Goal: Task Accomplishment & Management: Use online tool/utility

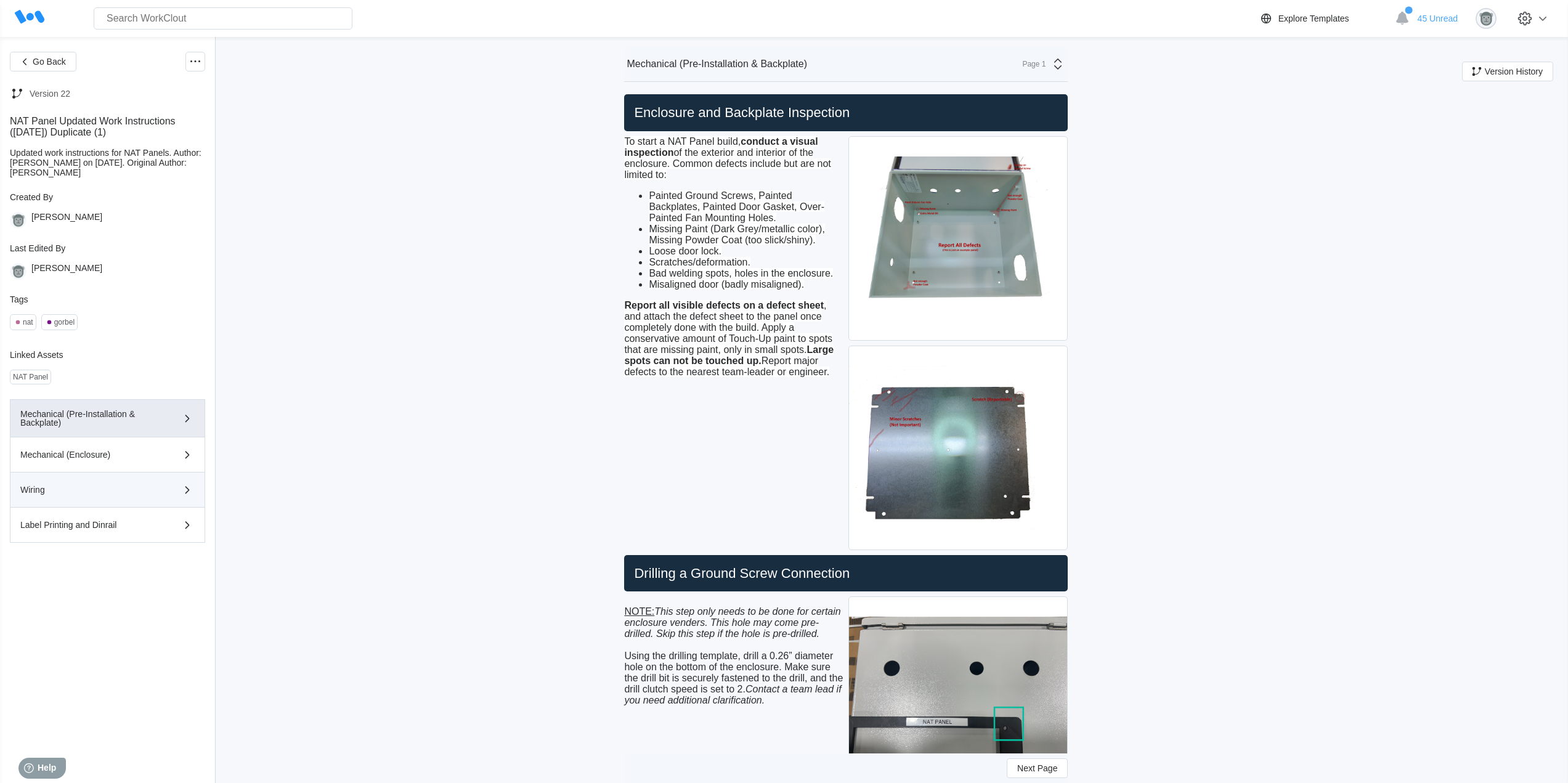
click at [138, 489] on div "Wiring" at bounding box center [89, 490] width 139 height 9
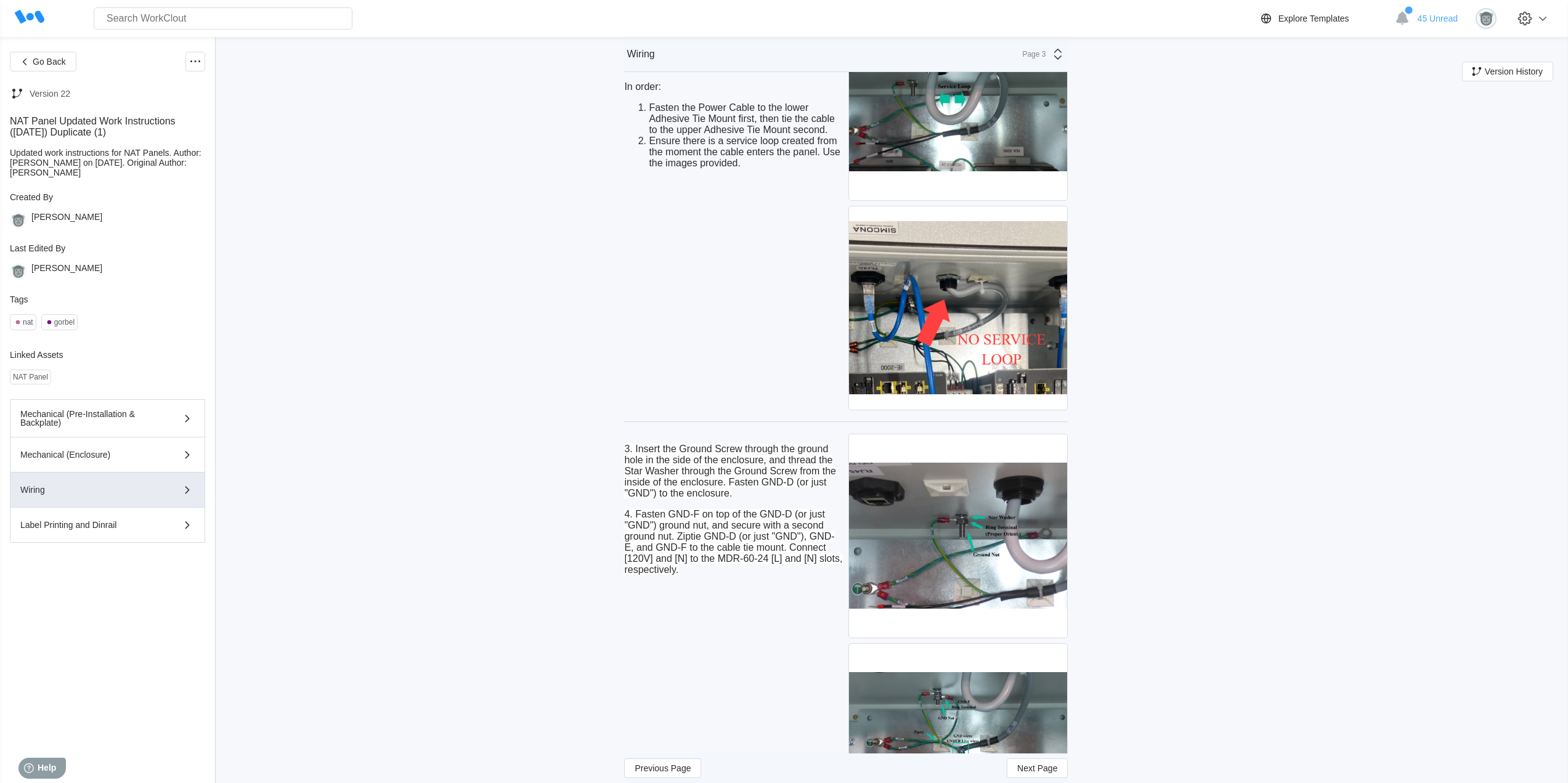
scroll to position [1746, 0]
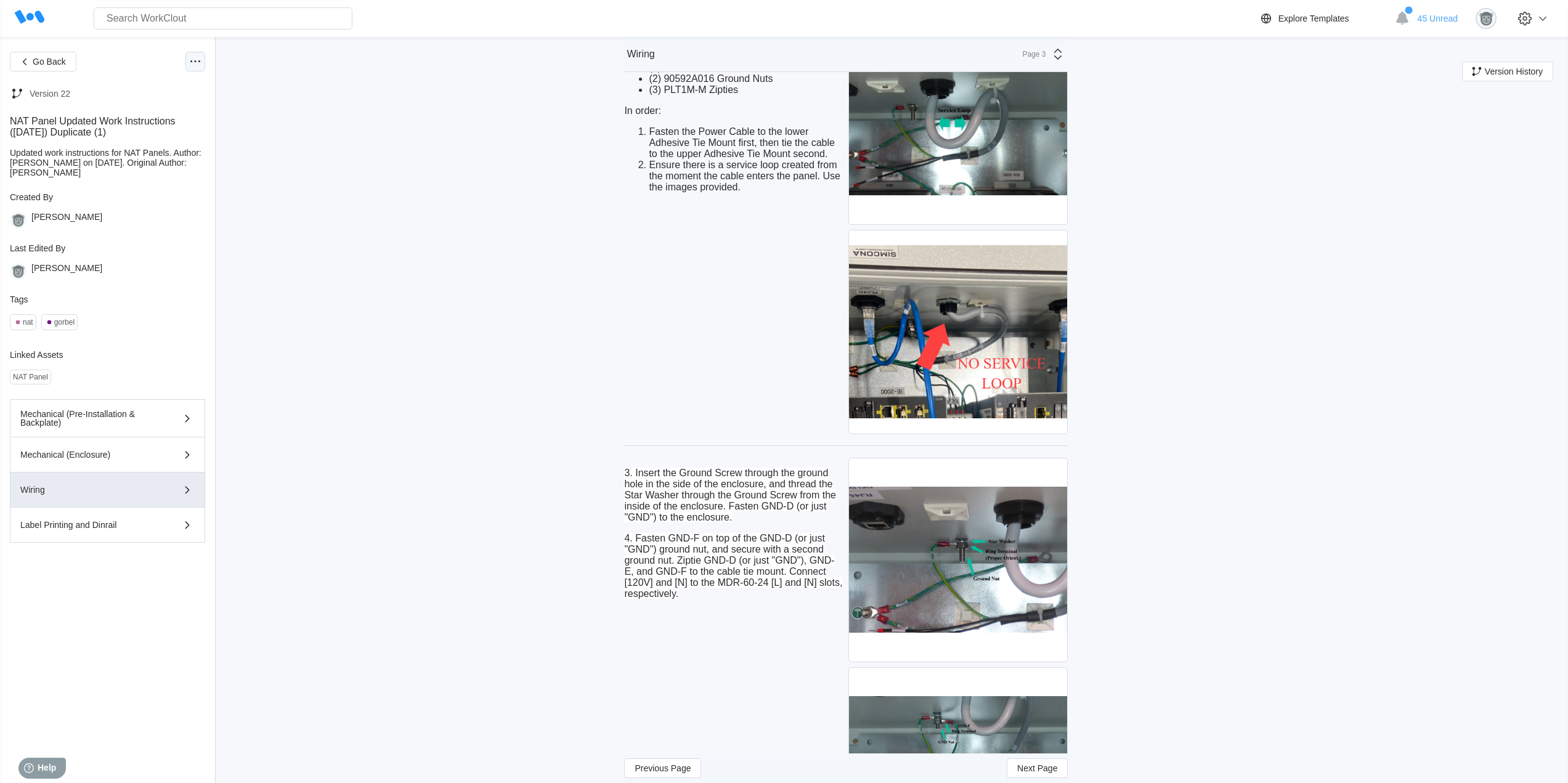
click at [195, 64] on icon at bounding box center [195, 61] width 15 height 15
click at [135, 122] on div "Edit Document" at bounding box center [135, 121] width 57 height 10
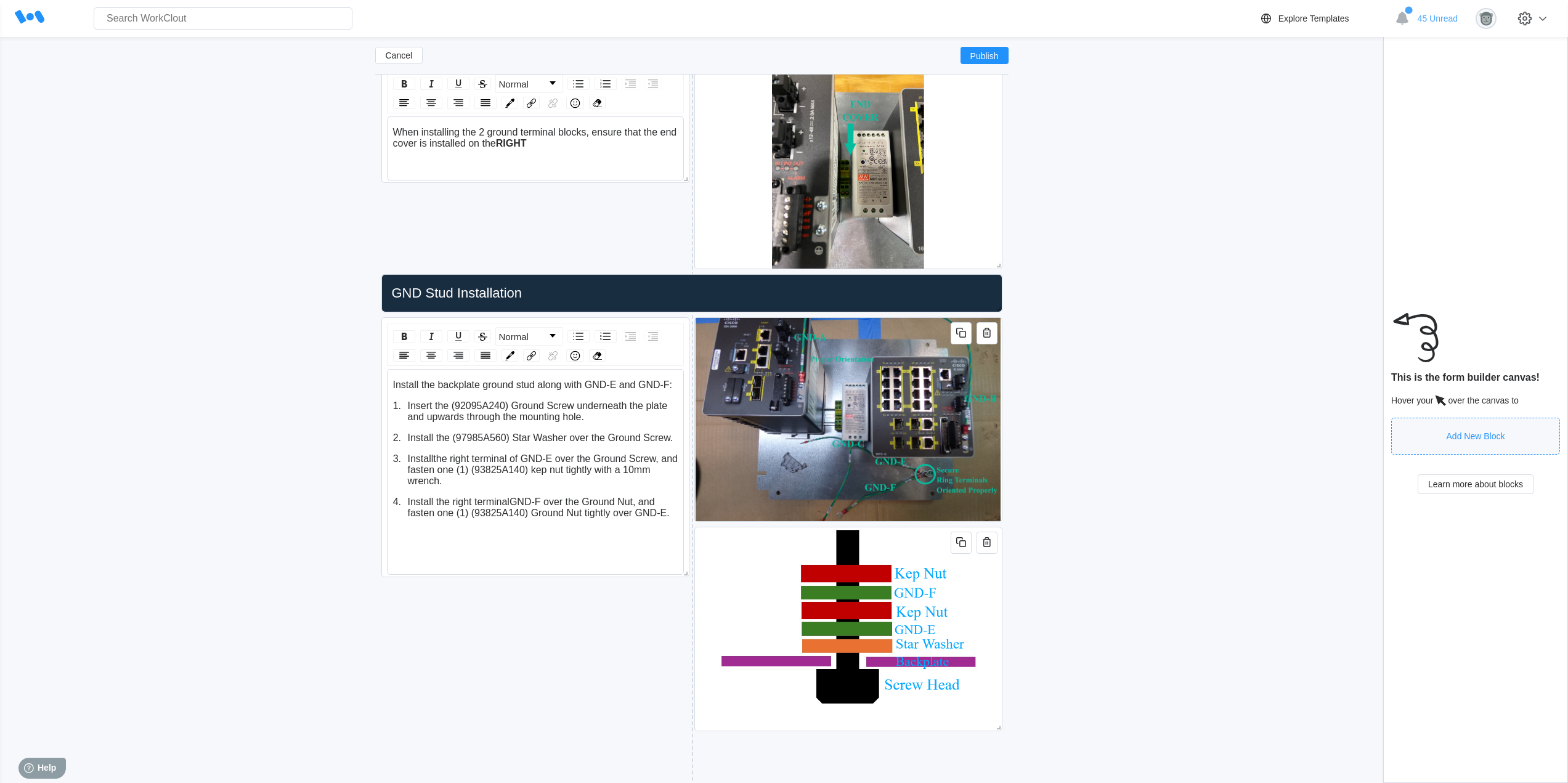
scroll to position [3044, 0]
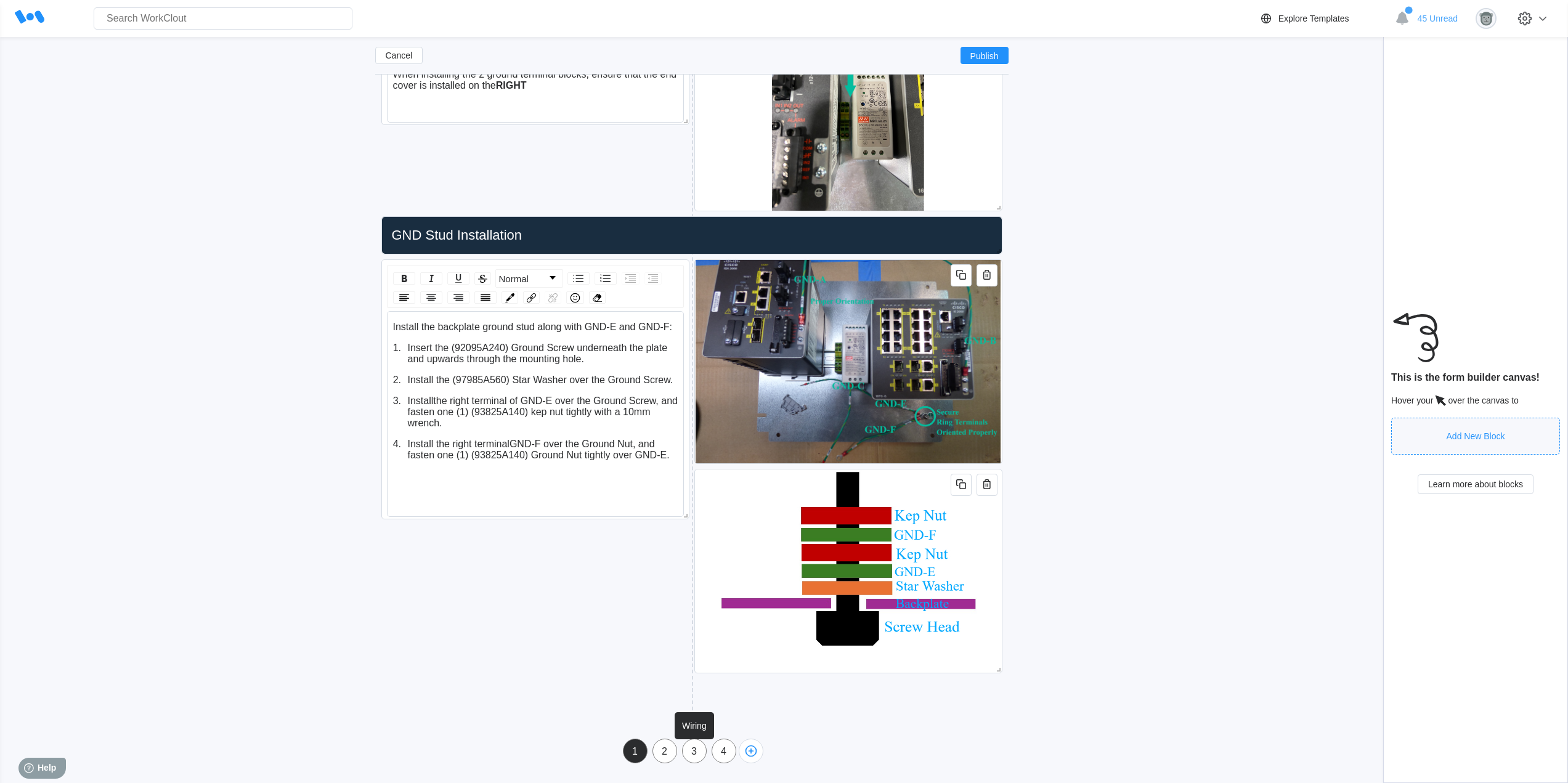
click at [690, 749] on div "3" at bounding box center [695, 751] width 24 height 11
type input "Wiring"
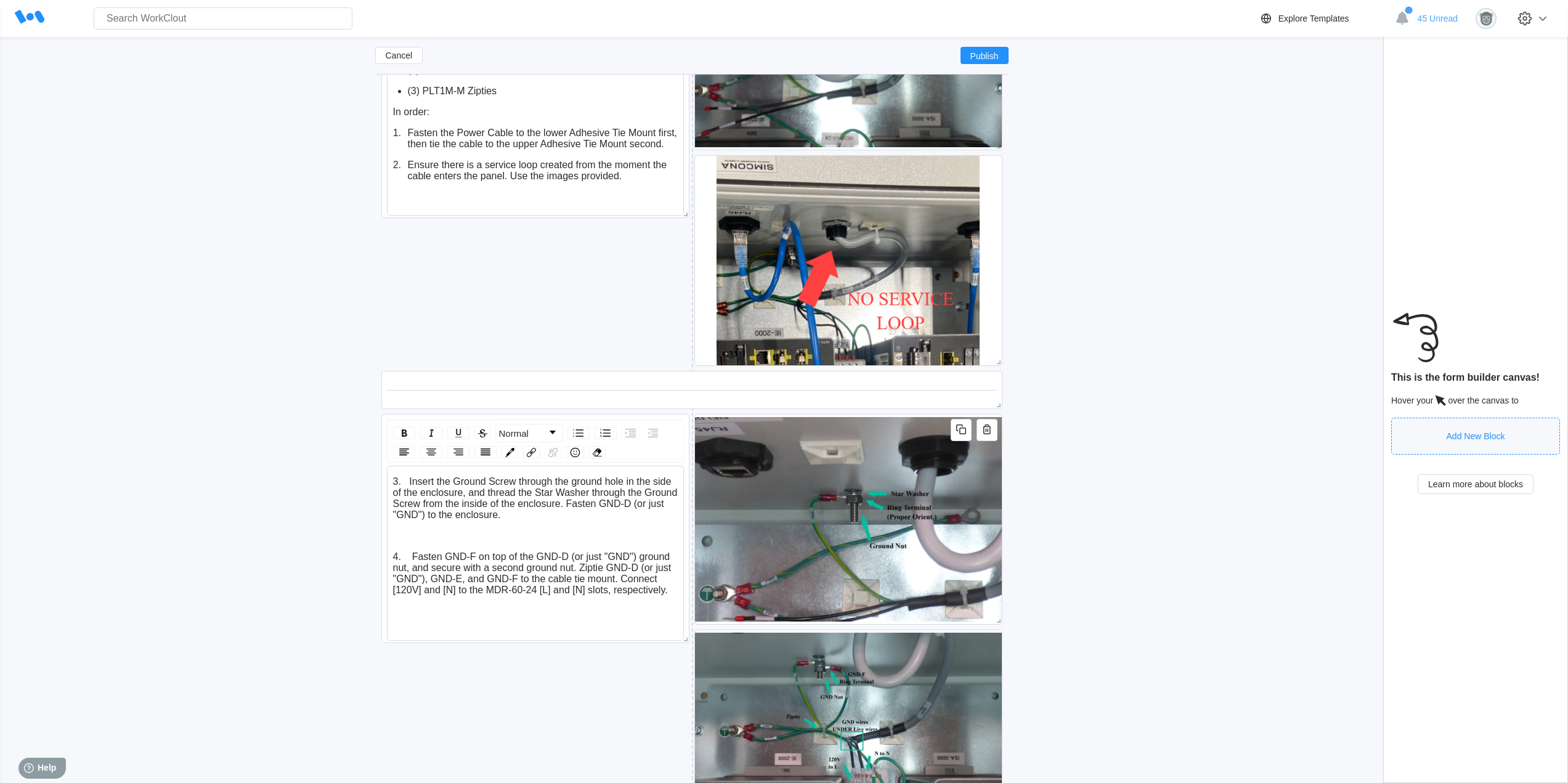
scroll to position [2428, 0]
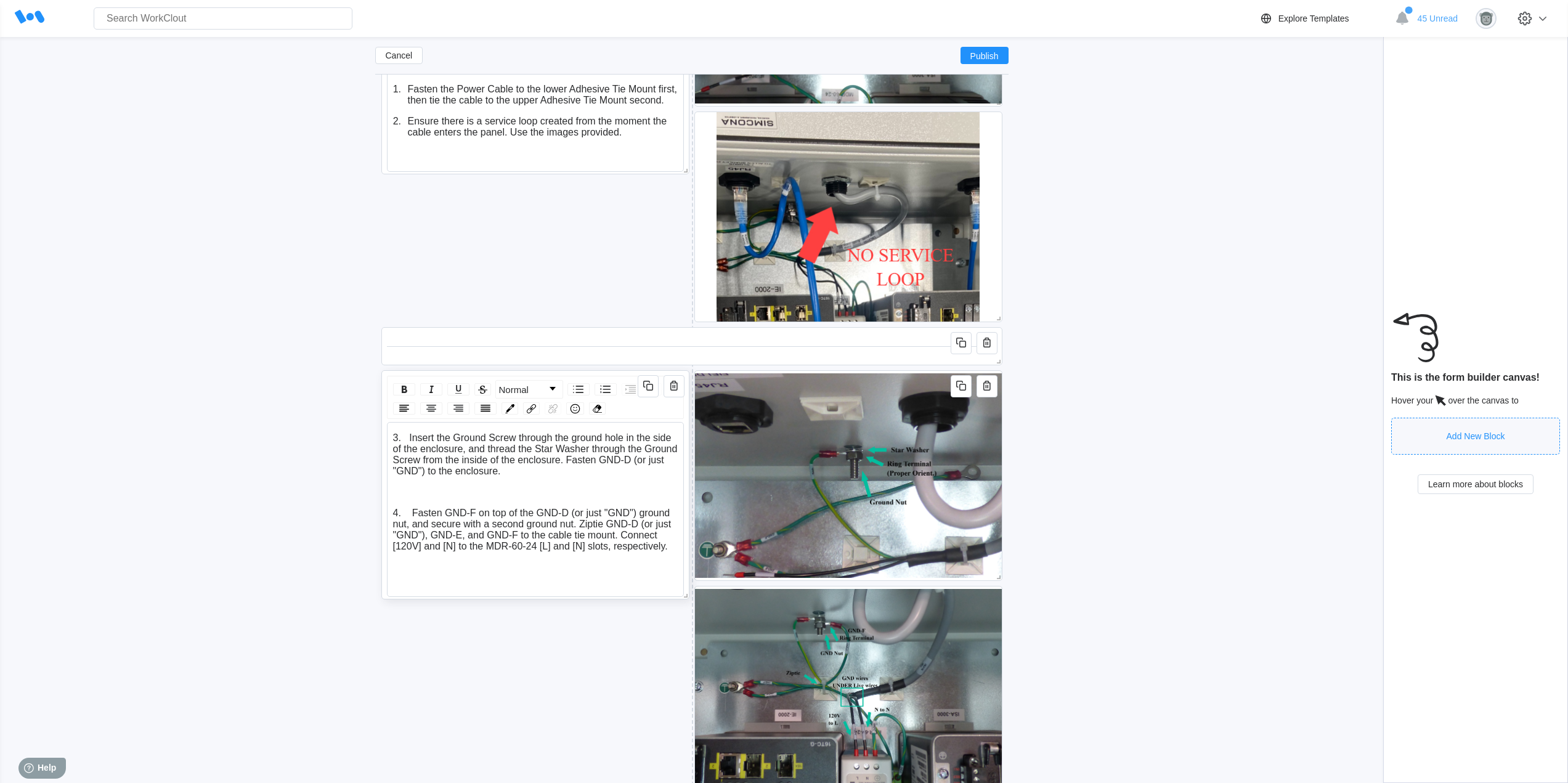
click at [406, 434] on span "3. Insert the Ground Screw through the ground hole in the side of the enclosure…" at bounding box center [537, 455] width 287 height 44
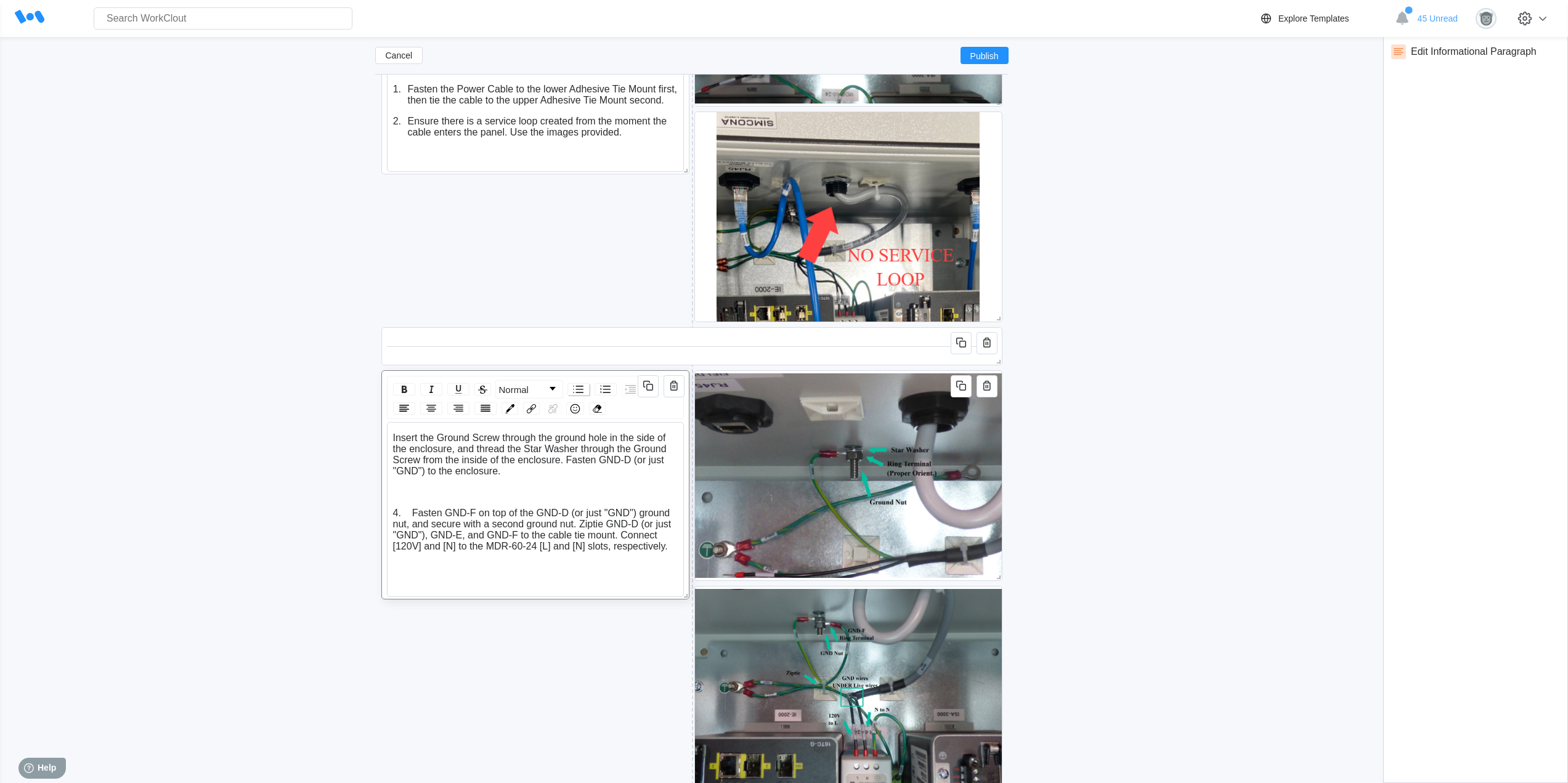
click at [576, 392] on img "rdw-list-control" at bounding box center [578, 389] width 15 height 15
drag, startPoint x: 502, startPoint y: 450, endPoint x: 481, endPoint y: 450, distance: 21.0
click at [481, 450] on span "Insert the Ground Screw through the ground hole in the side of the enclosure, a…" at bounding box center [541, 455] width 267 height 44
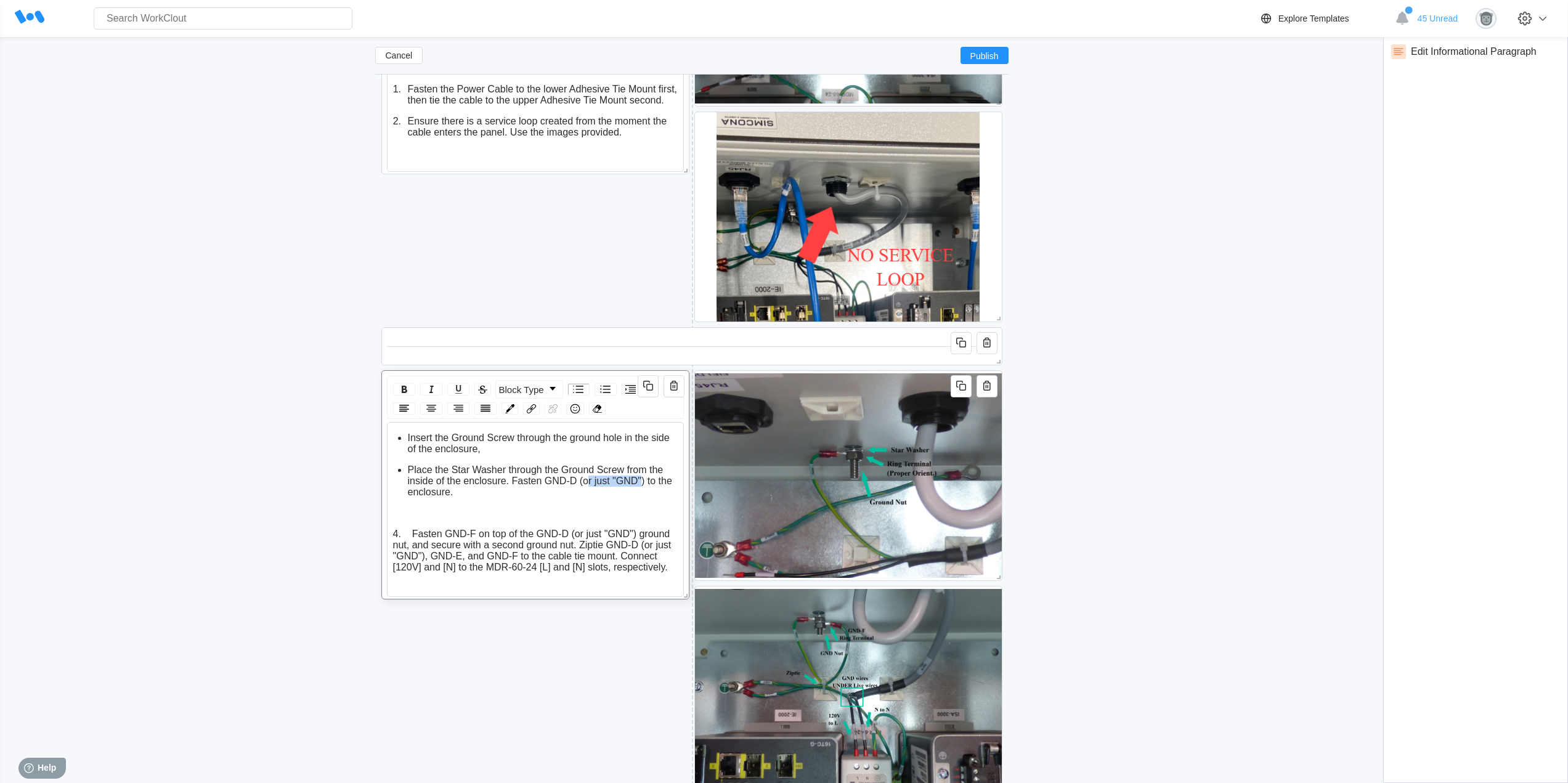
drag, startPoint x: 642, startPoint y: 482, endPoint x: 587, endPoint y: 481, distance: 55.0
click at [587, 481] on span "Place the Star Washer through the Ground Screw from the inside of the enclosure…" at bounding box center [541, 480] width 267 height 32
drag, startPoint x: 544, startPoint y: 481, endPoint x: 513, endPoint y: 480, distance: 31.0
click at [513, 480] on span "Place the Star Washer through the Ground Screw from the inside of the enclosure…" at bounding box center [537, 475] width 258 height 22
click at [487, 448] on div "Insert the Ground Screw through the ground hole in the side of the enclosure," at bounding box center [543, 443] width 271 height 22
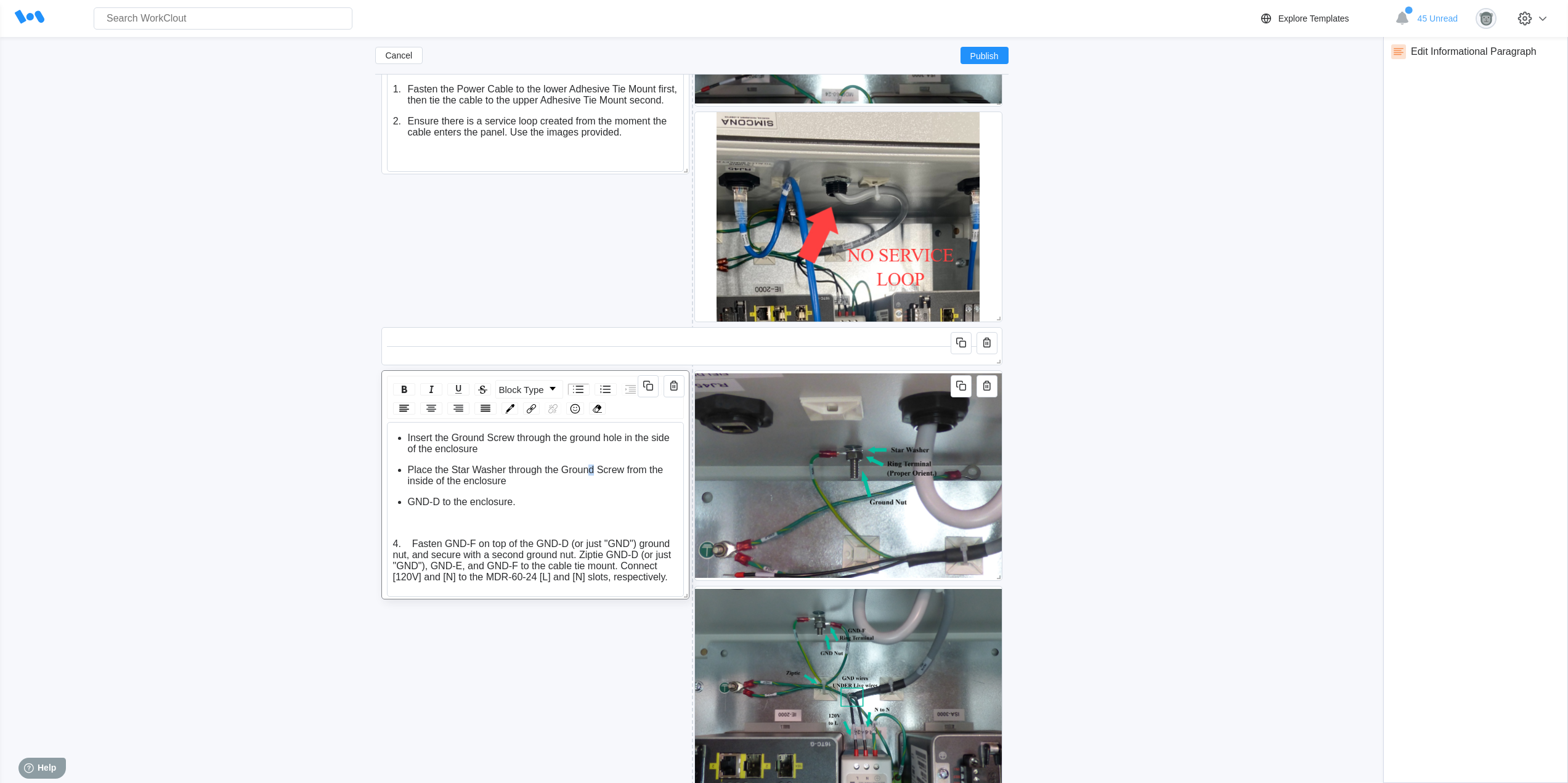
click at [590, 469] on span "Place the Star Washer through the Ground Screw from the inside of the enclosure" at bounding box center [537, 475] width 258 height 22
click at [596, 468] on span "Place the Star Washer through the Ground Screw from the inside of the enclosure" at bounding box center [537, 475] width 258 height 22
drag, startPoint x: 597, startPoint y: 469, endPoint x: 511, endPoint y: 469, distance: 86.0
click at [511, 469] on span "Place the Star Washer through the Ground Screw from the inside of the enclosure" at bounding box center [537, 475] width 258 height 22
click at [520, 502] on div "GND-D to the enclosure." at bounding box center [543, 502] width 271 height 11
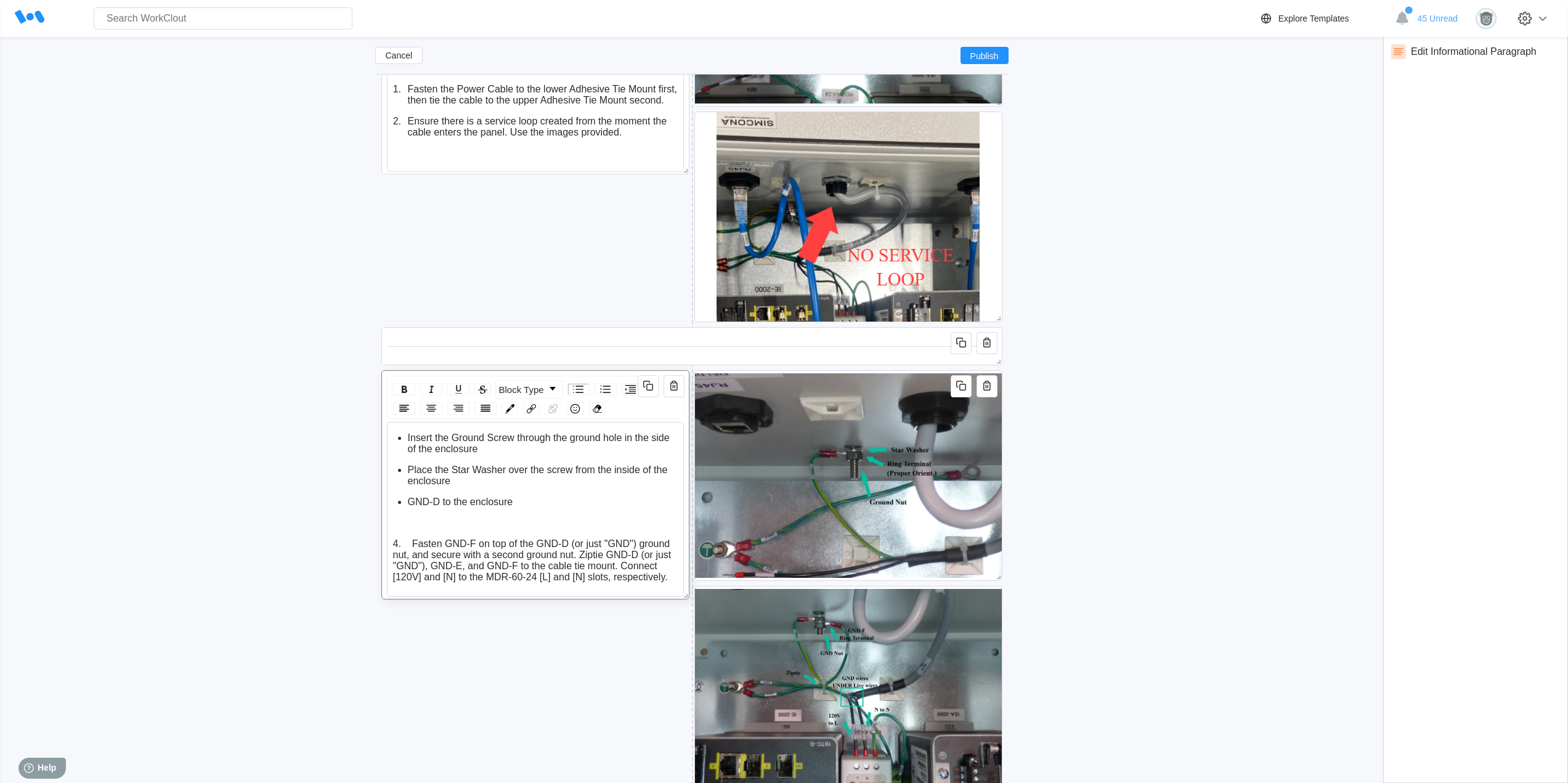
click at [410, 504] on span "GND-D to the enclosure" at bounding box center [461, 502] width 105 height 11
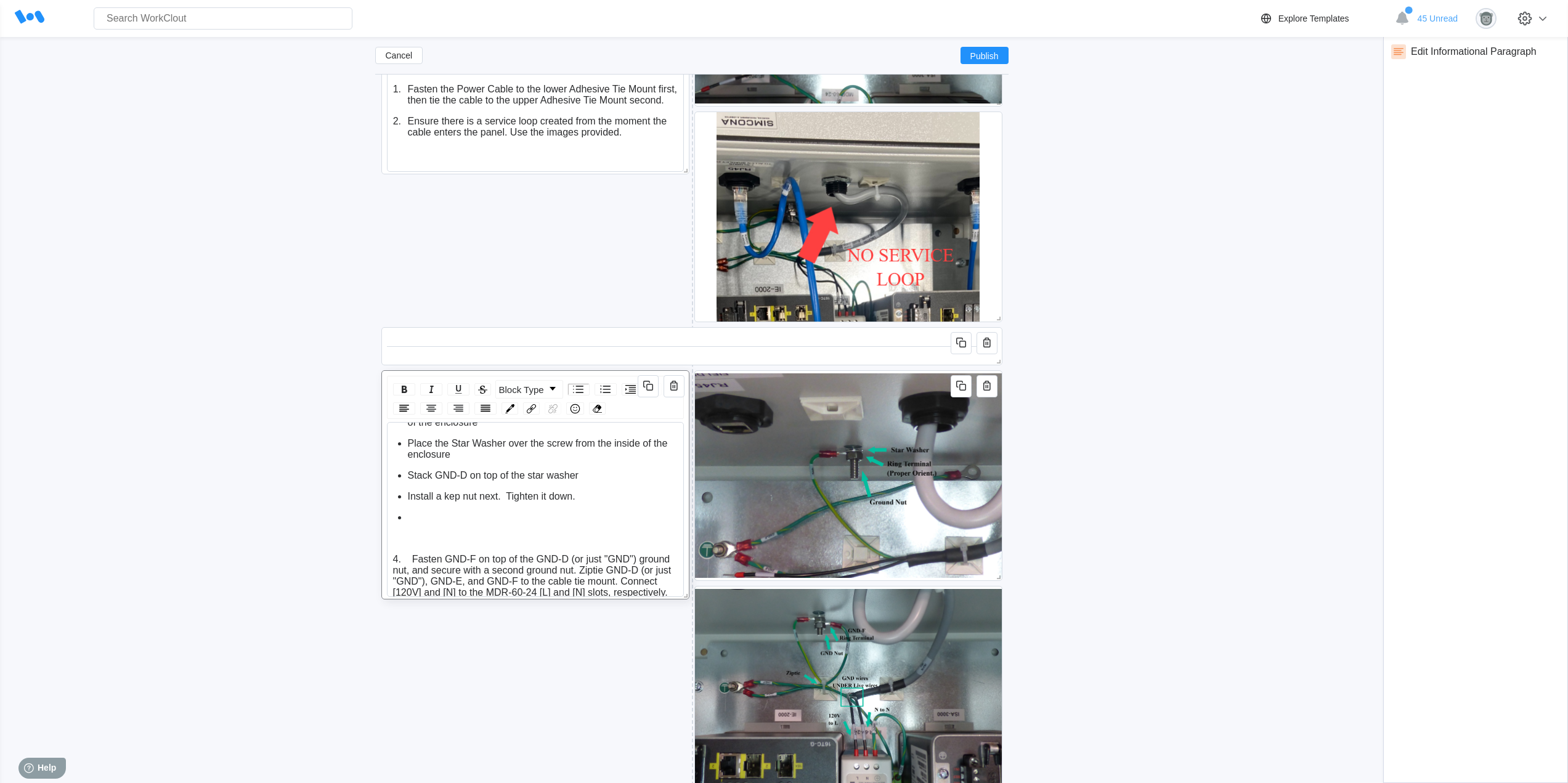
scroll to position [39, 0]
drag, startPoint x: 475, startPoint y: 545, endPoint x: 447, endPoint y: 546, distance: 28.0
click at [447, 552] on span "4. Fasten GND-F on top of the GND-D (or just "GND") ground nut, and secure with…" at bounding box center [533, 574] width 281 height 44
copy span "GND-F"
click at [433, 498] on ul "Insert the Ground Screw through the ground hole in the side of the enclosure Pl…" at bounding box center [536, 463] width 286 height 117
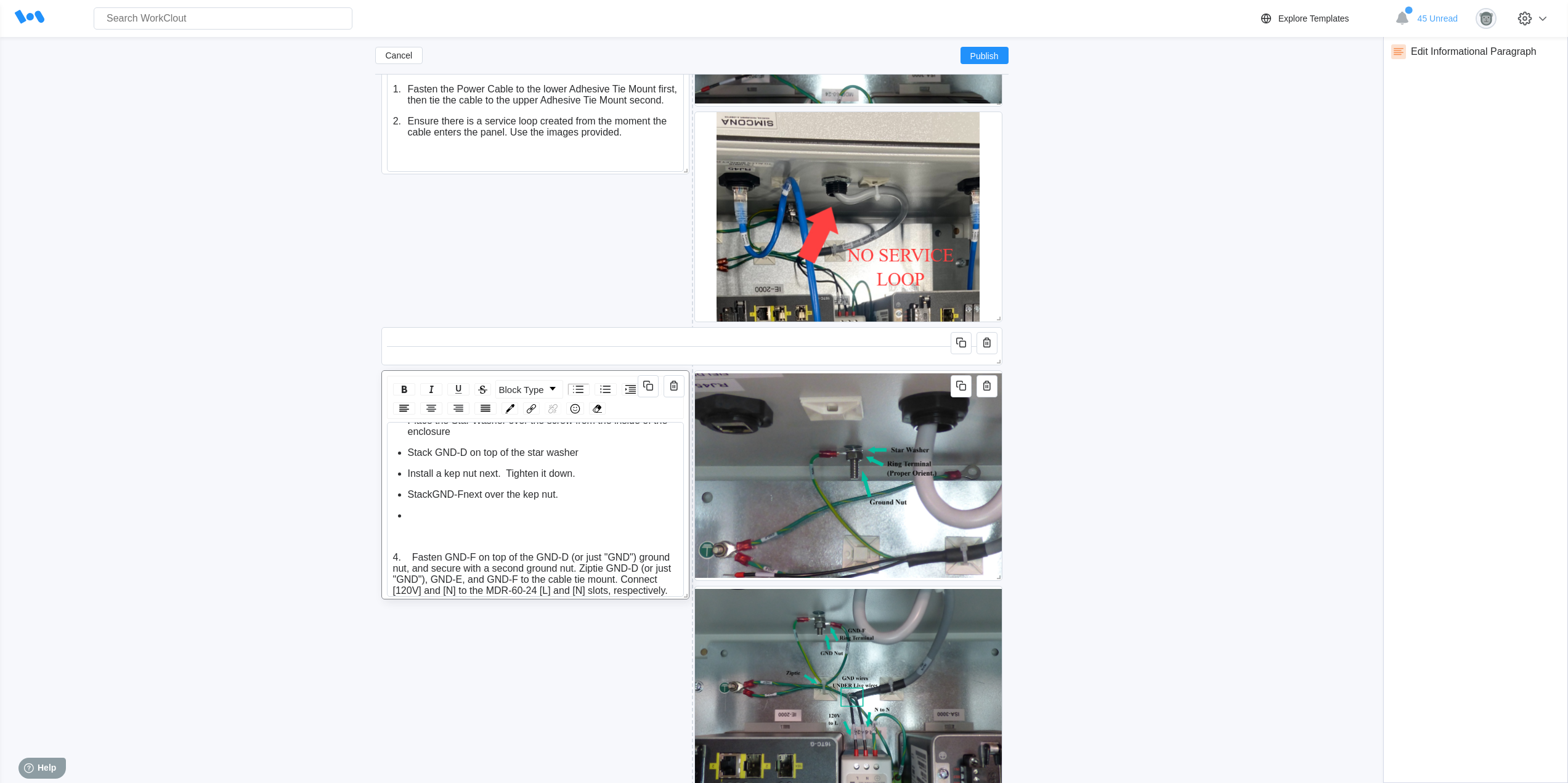
scroll to position [60, 0]
drag, startPoint x: 461, startPoint y: 589, endPoint x: 387, endPoint y: 533, distance: 92.8
click at [387, 533] on div "Insert the Ground Screw through the ground hole in the side of the enclosure Pl…" at bounding box center [535, 510] width 297 height 175
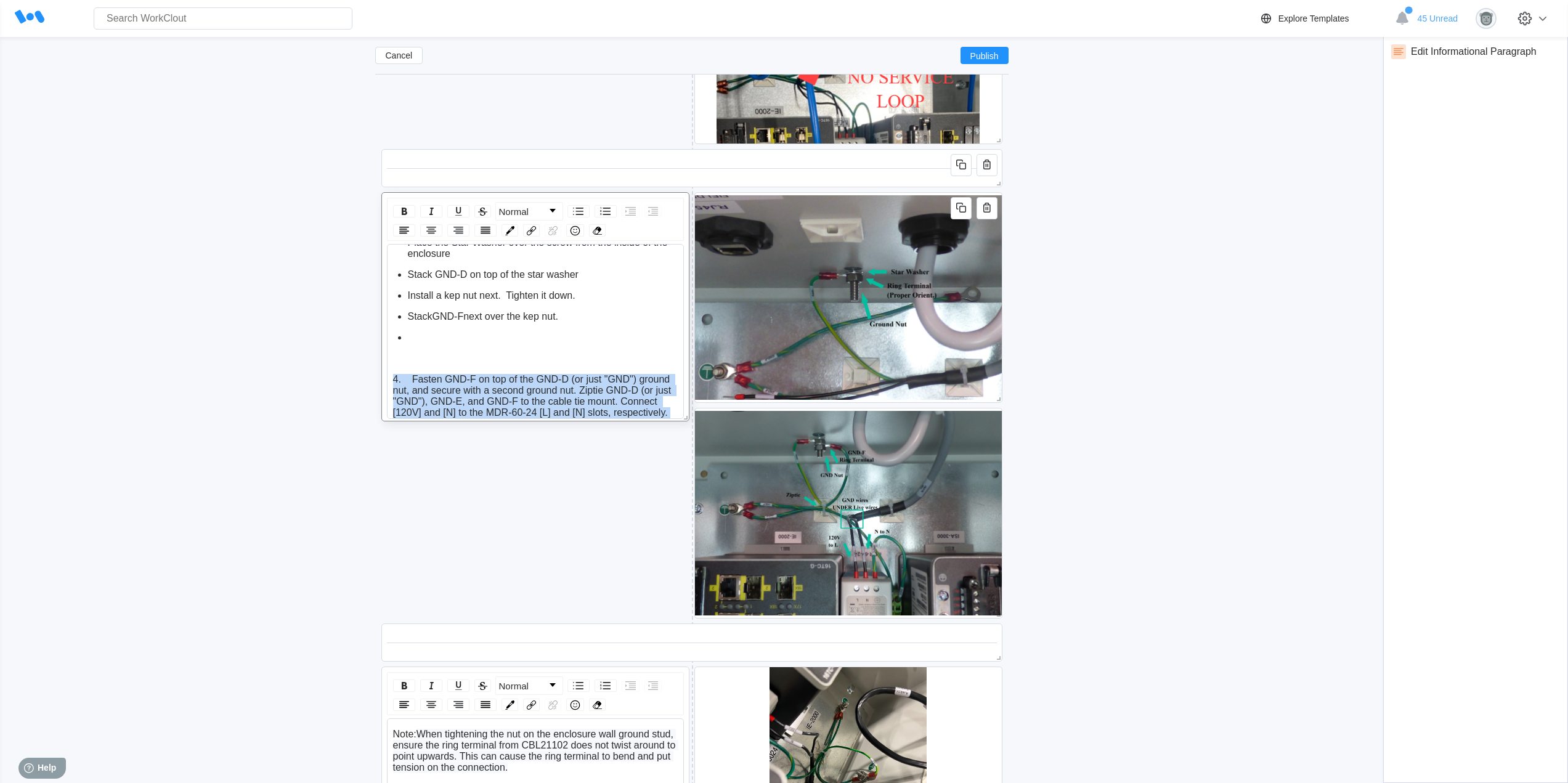
scroll to position [2633, 0]
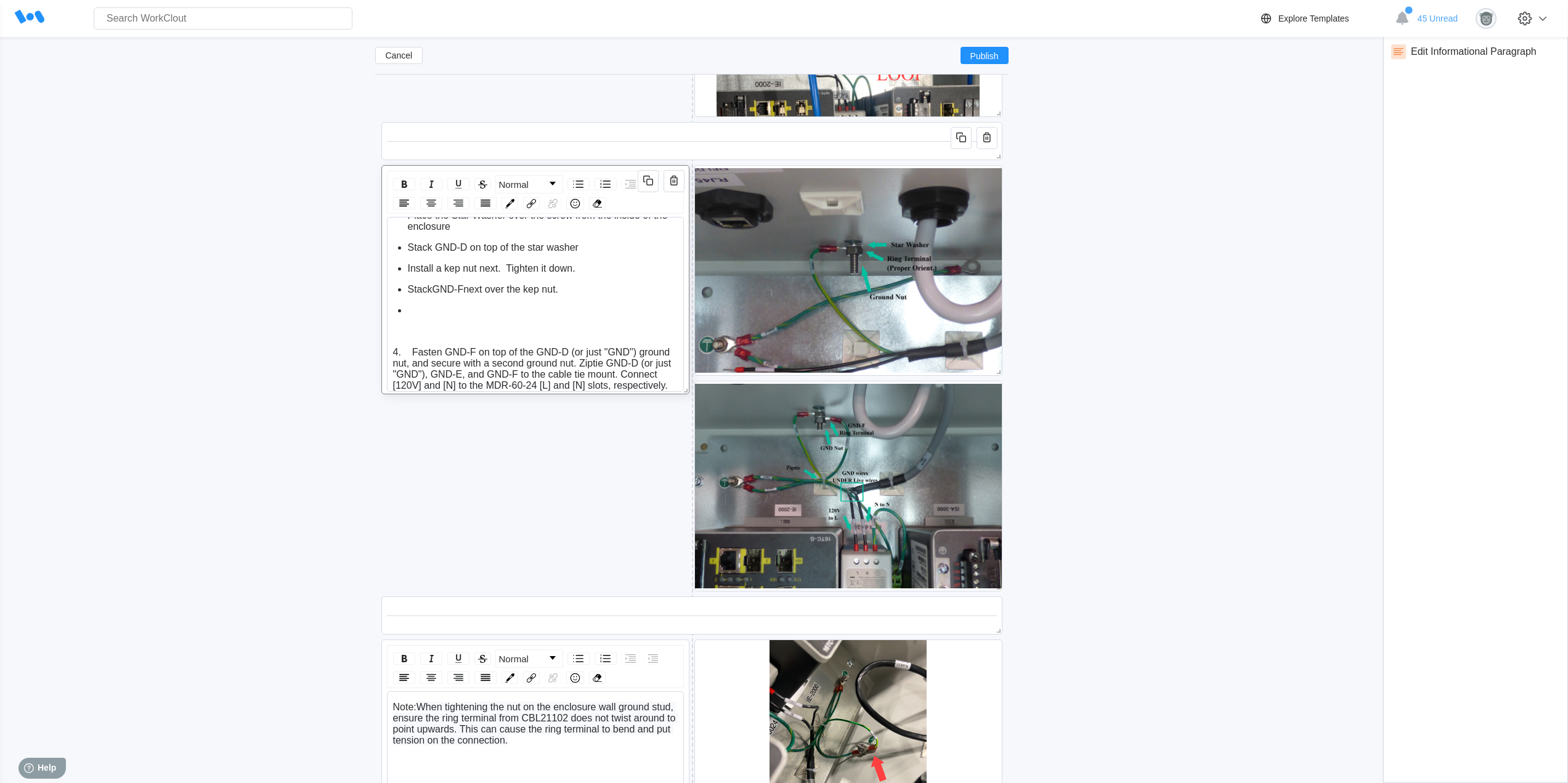
click at [470, 242] on span "Stack GND-D on top of the star washer" at bounding box center [493, 247] width 171 height 11
drag, startPoint x: 449, startPoint y: 383, endPoint x: 391, endPoint y: 331, distance: 77.9
click at [391, 331] on div "Insert the Ground Screw through the ground hole in the side of the enclosure Pl…" at bounding box center [535, 305] width 297 height 175
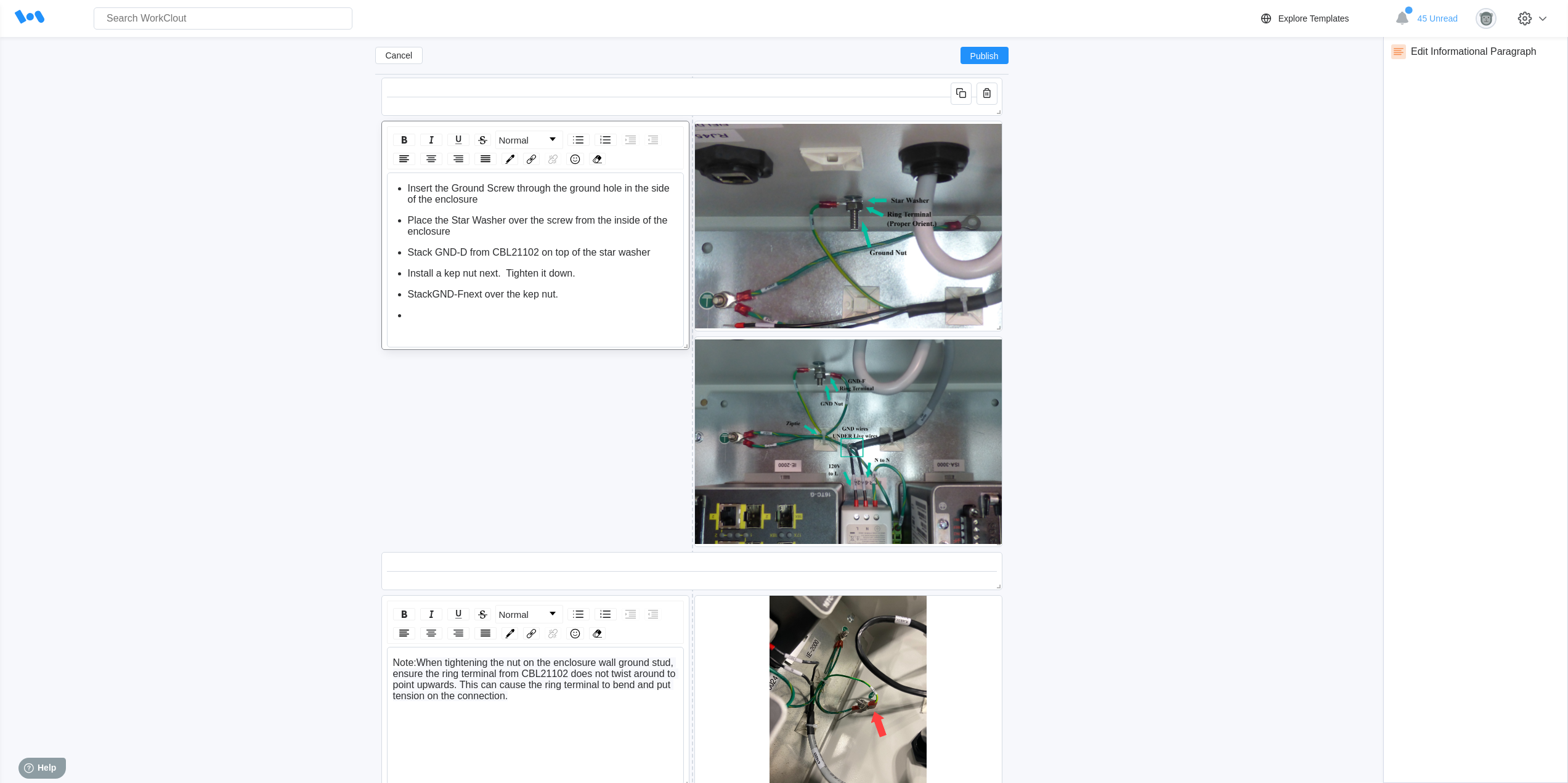
scroll to position [2693, 0]
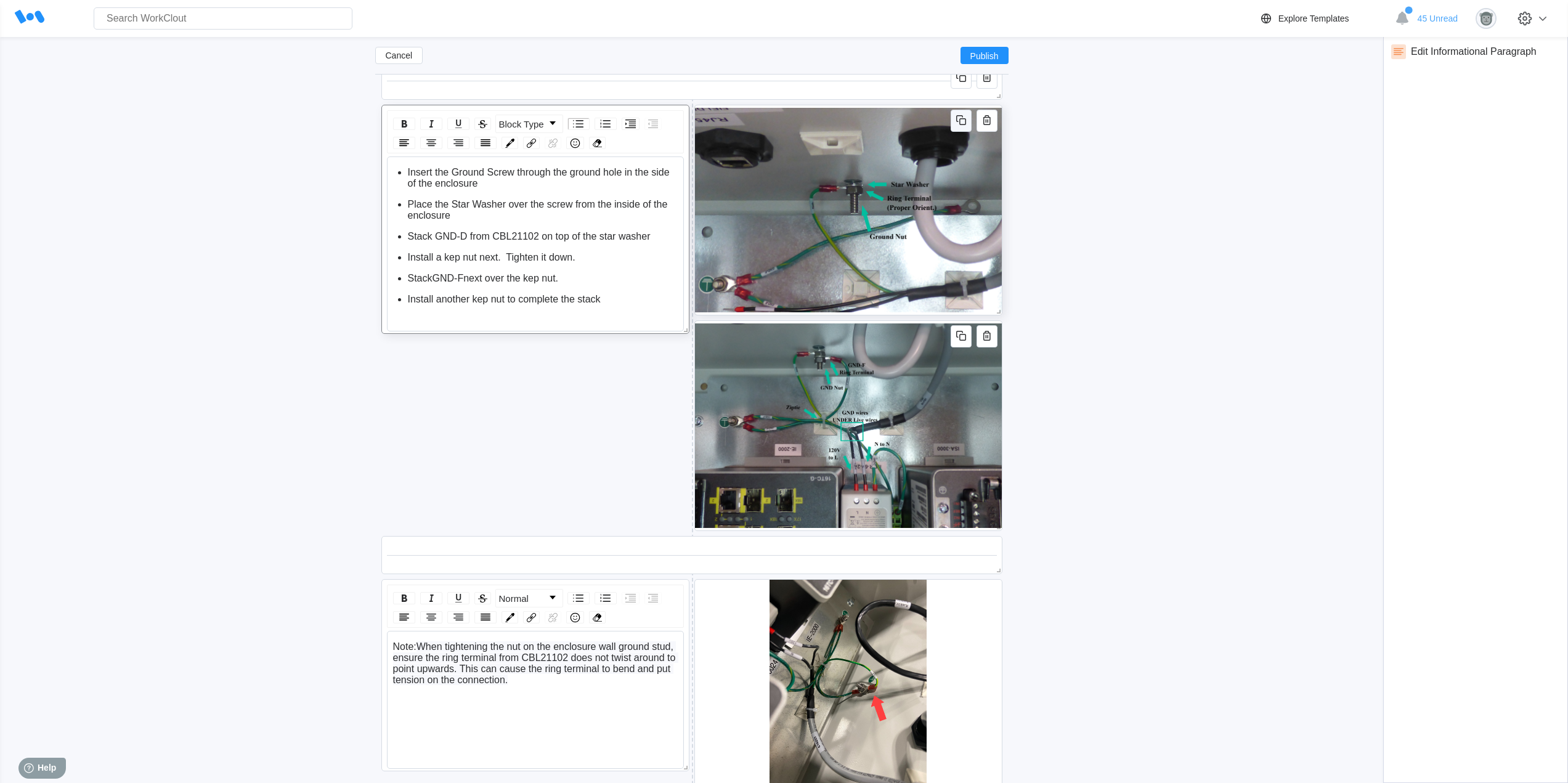
click at [964, 121] on icon "button" at bounding box center [961, 120] width 15 height 15
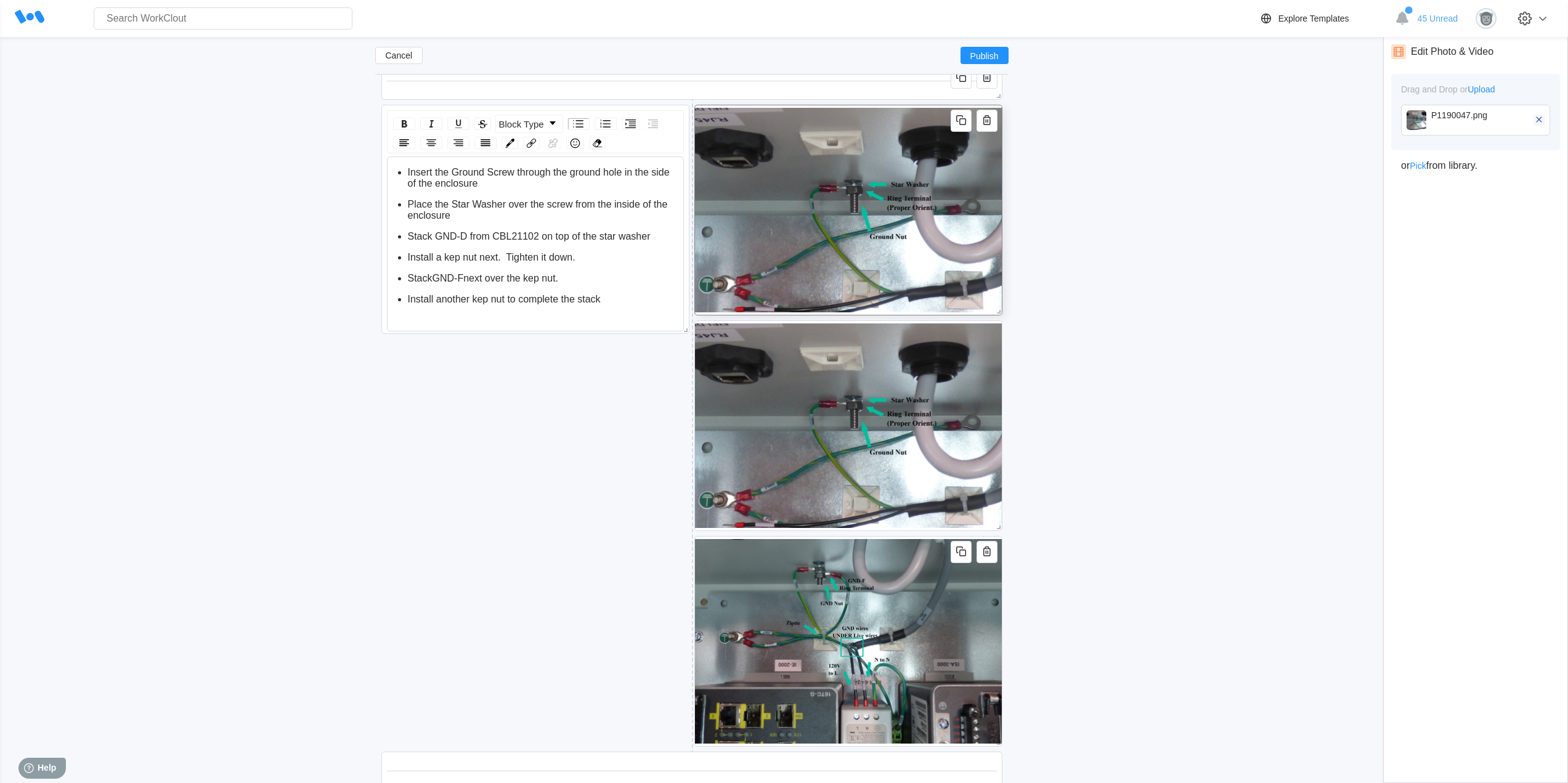
click at [1543, 122] on icon "button" at bounding box center [1539, 119] width 11 height 11
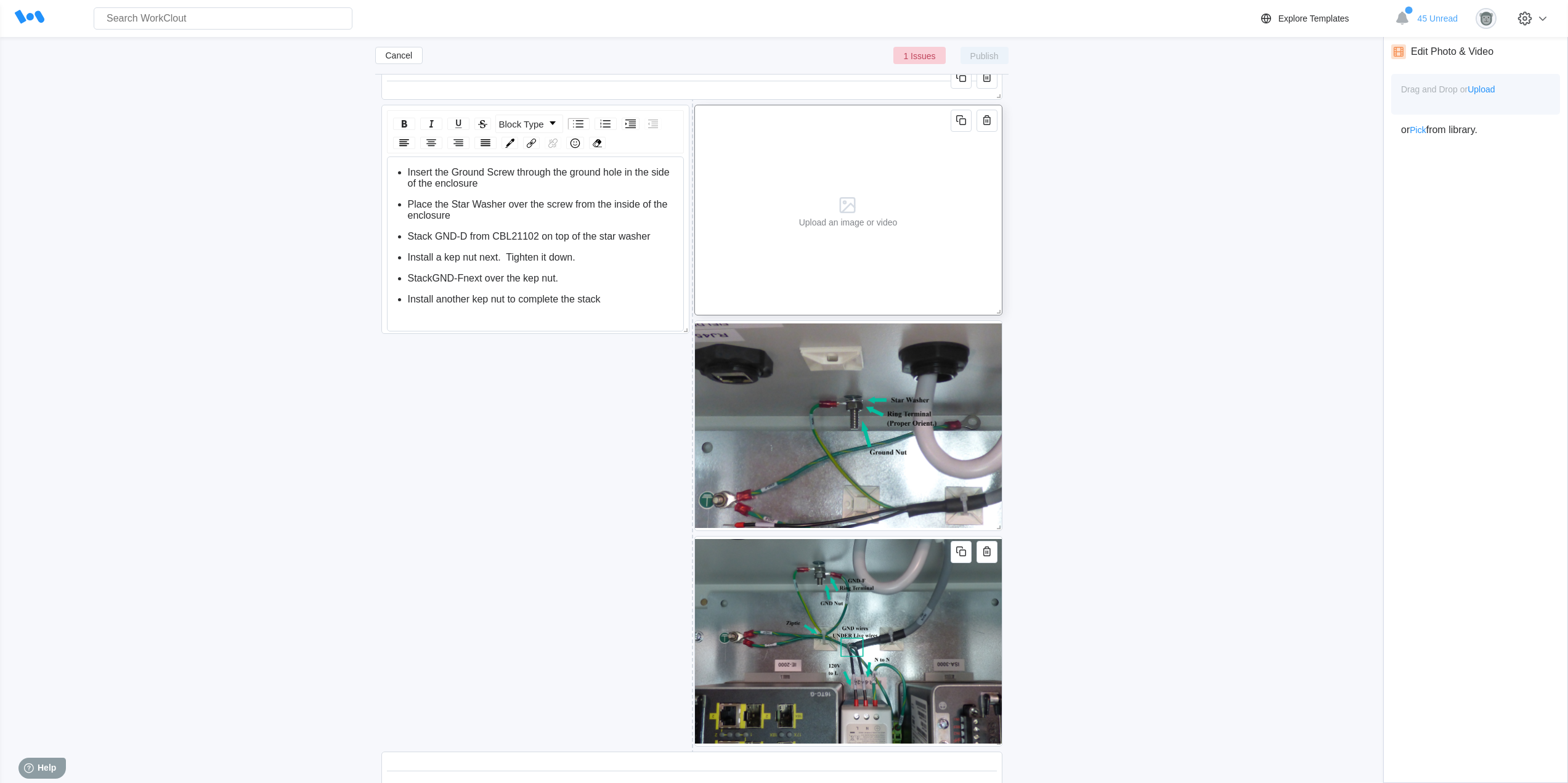
scroll to position [2591, 0]
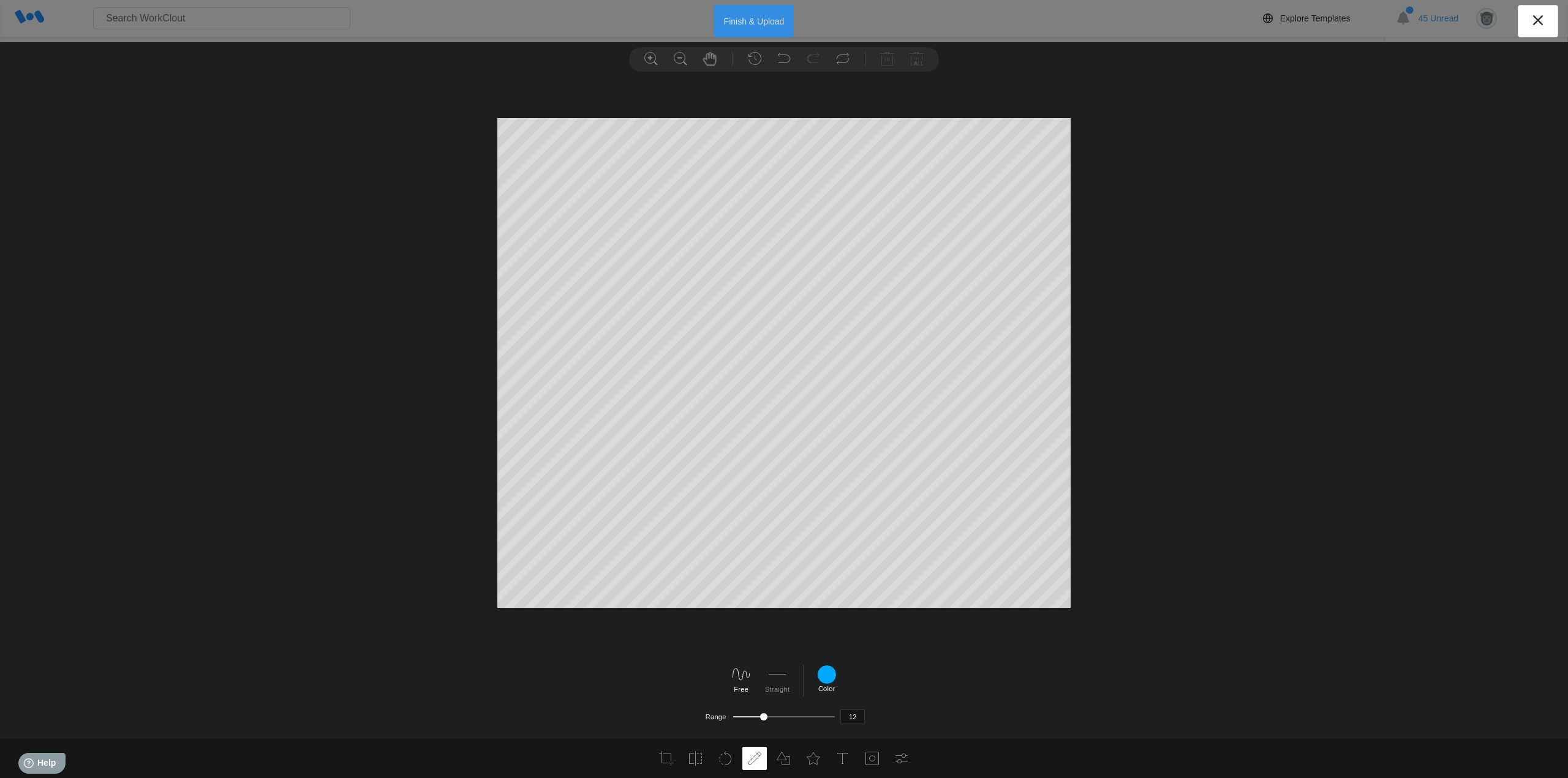
click at [765, 22] on button "Finish & Upload" at bounding box center [754, 21] width 80 height 32
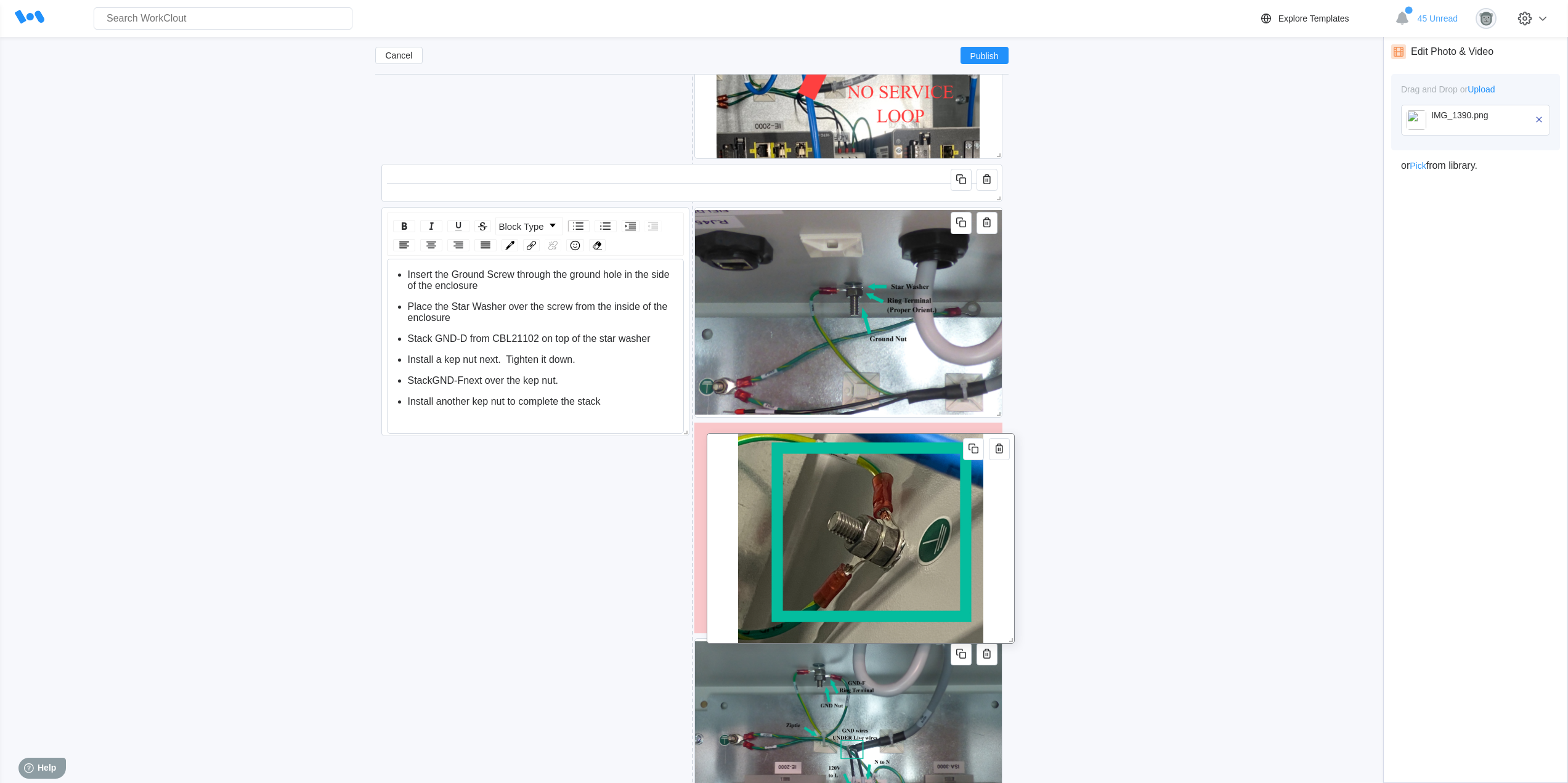
drag, startPoint x: 999, startPoint y: 321, endPoint x: 1008, endPoint y: 542, distance: 221.2
click at [1011, 545] on div at bounding box center [861, 539] width 308 height 211
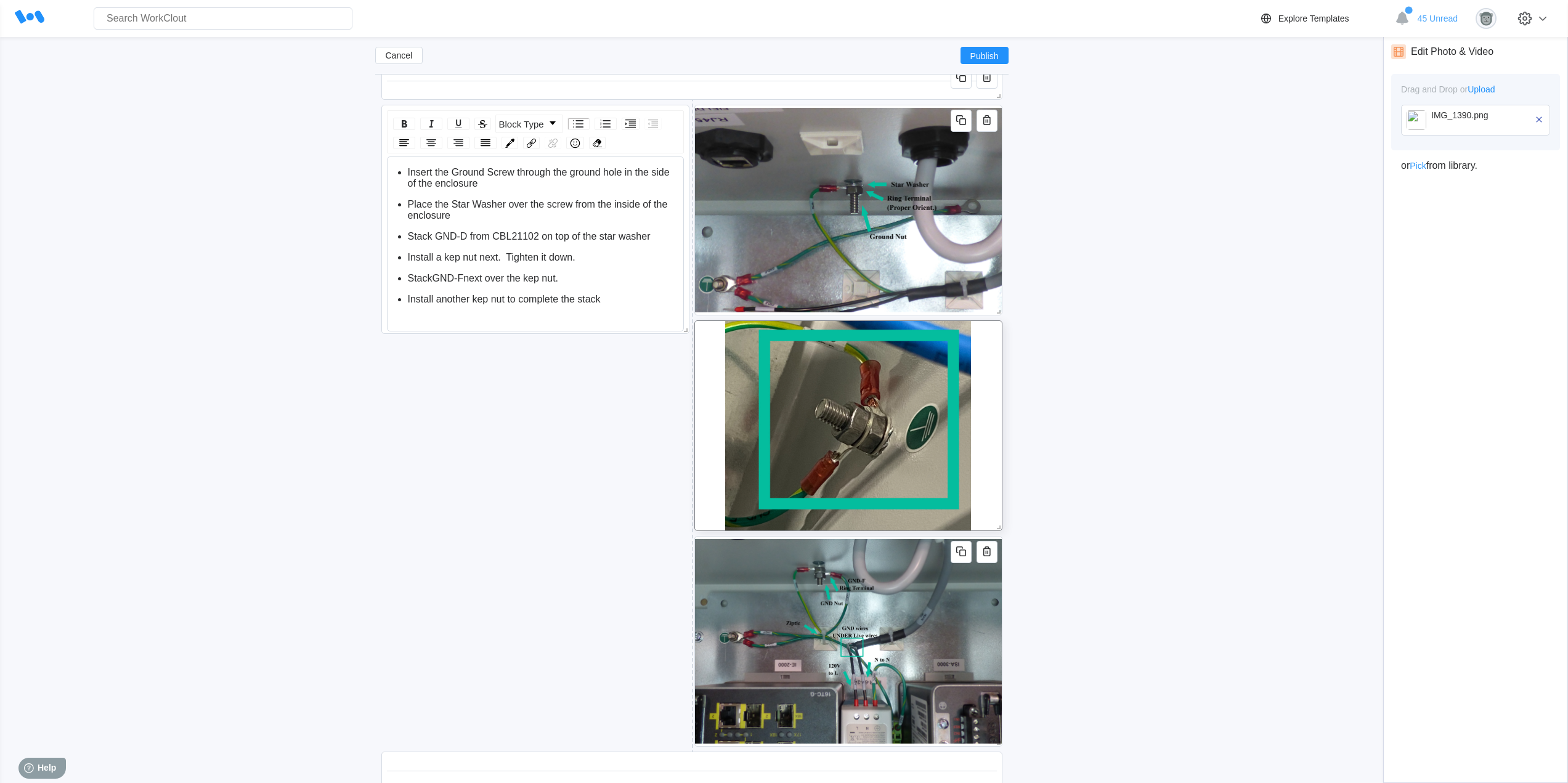
scroll to position [2797, 0]
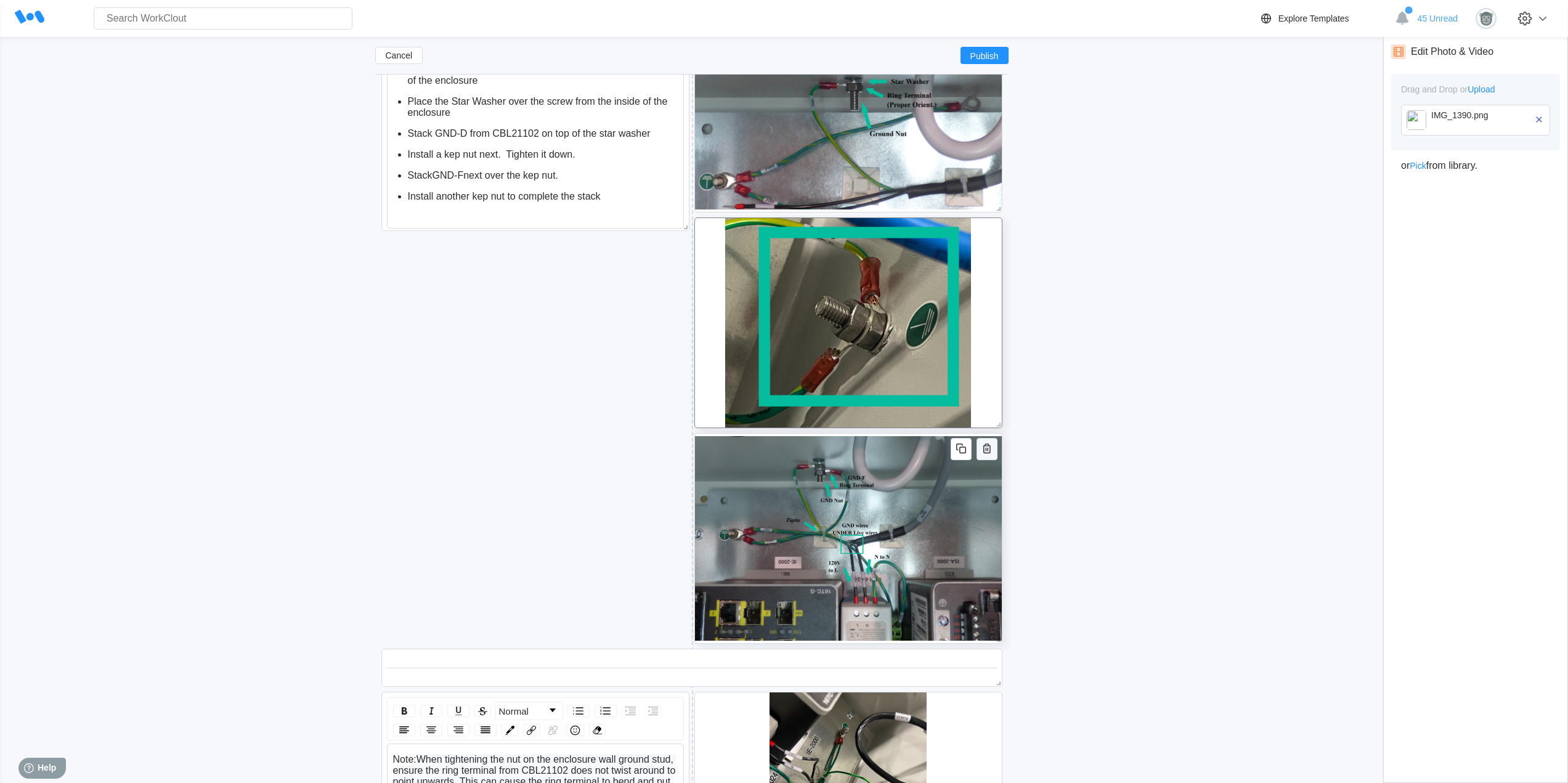
click at [991, 448] on icon "button" at bounding box center [987, 448] width 15 height 15
type textarea "x"
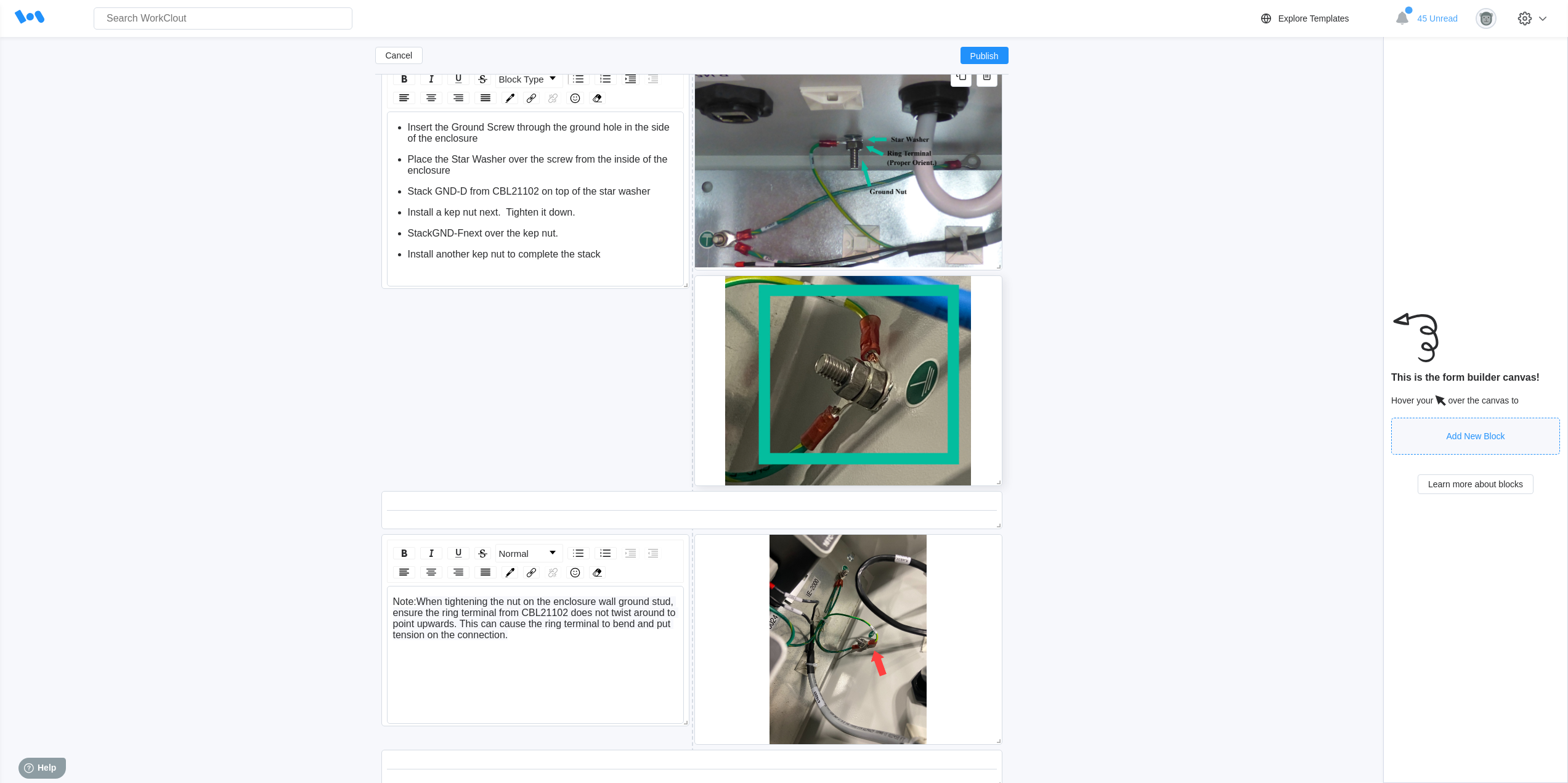
scroll to position [2693, 0]
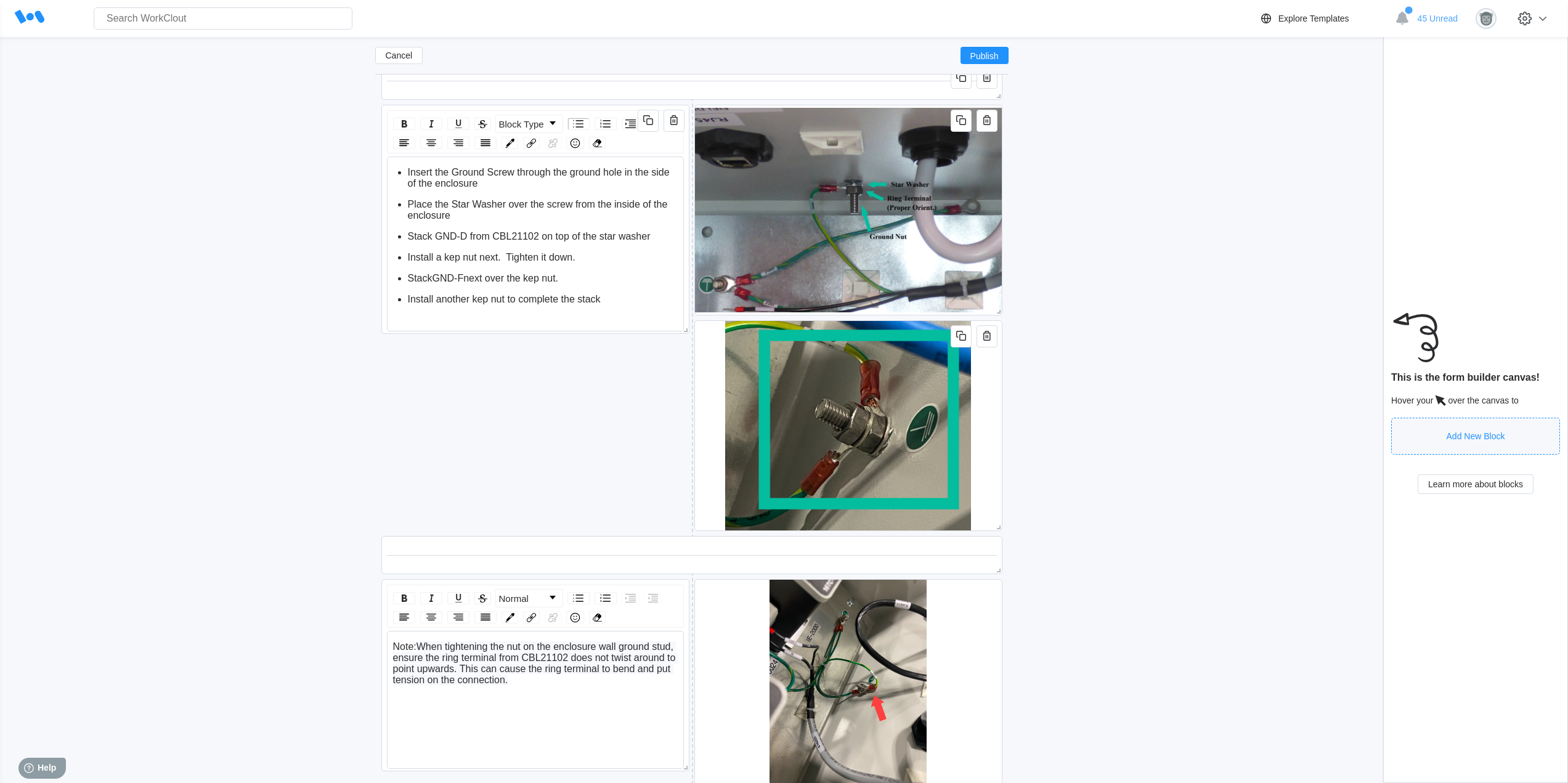
click at [636, 296] on div "Install another kep nut to complete the stack" at bounding box center [543, 300] width 271 height 11
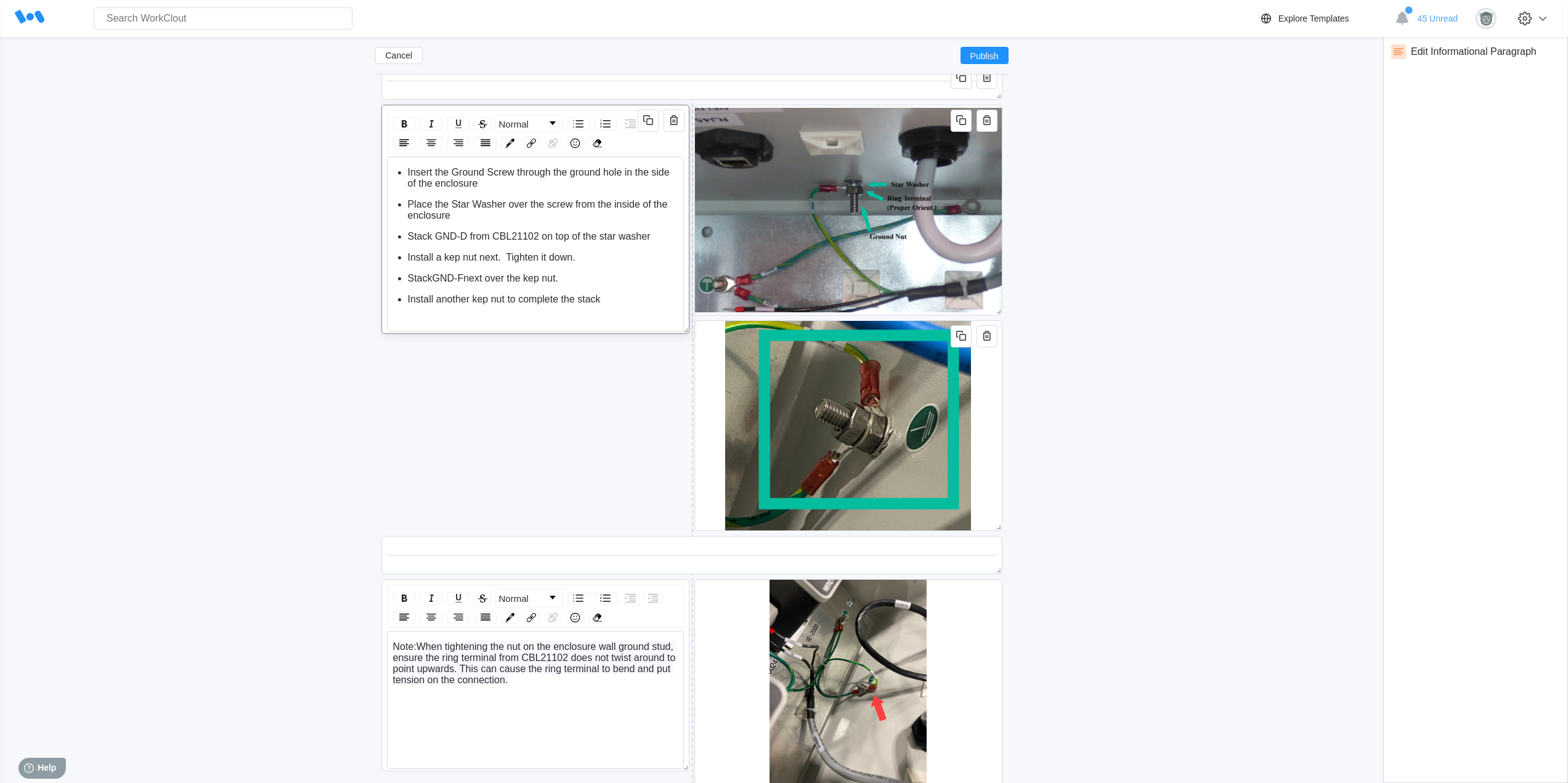
scroll to position [16, 0]
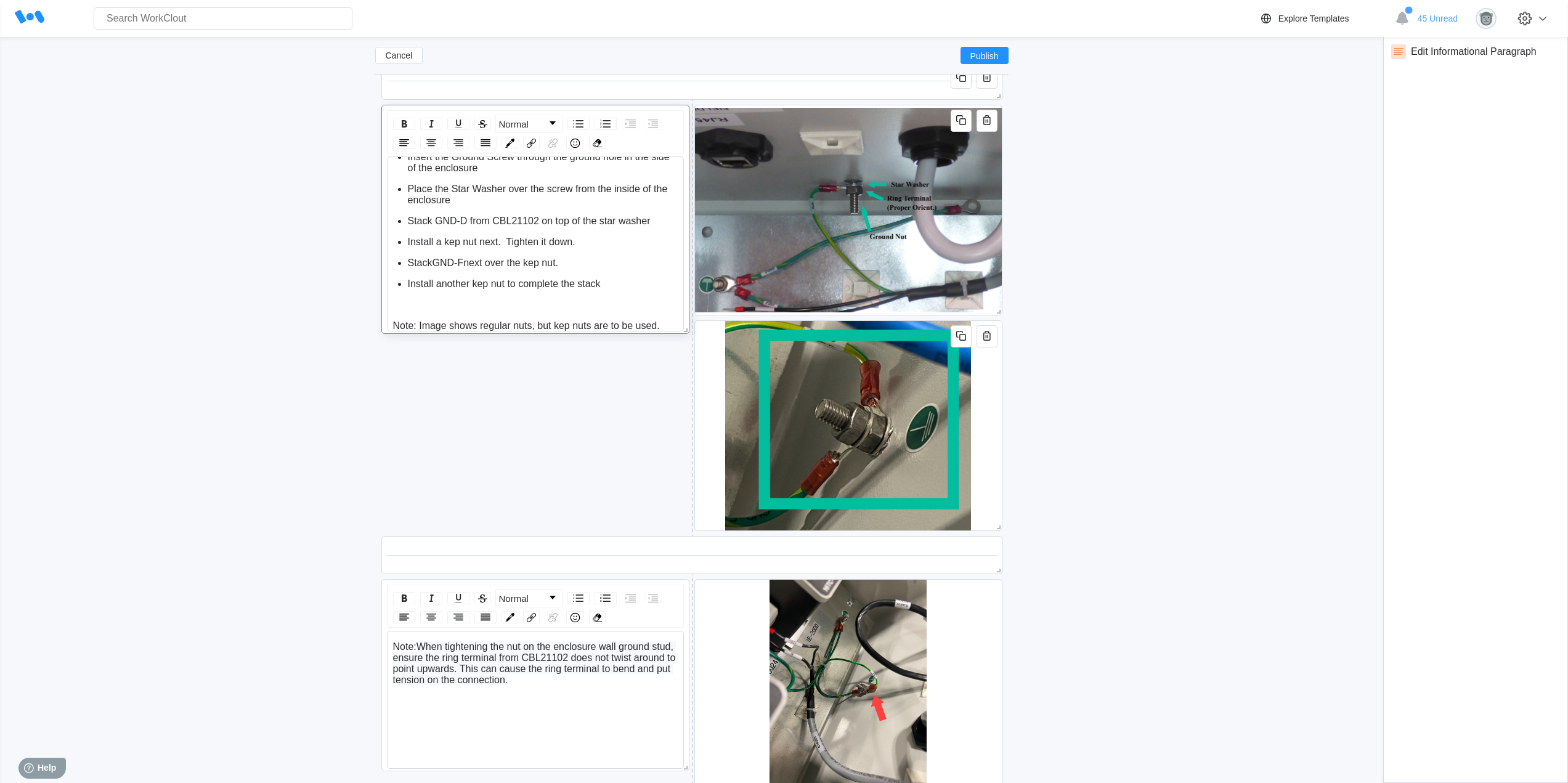
click at [1163, 370] on div "Cancel Publish NAT Panel Updated Work Instructions ([DATE]) Duplicate (1) Updat…" at bounding box center [784, 416] width 1529 height 6115
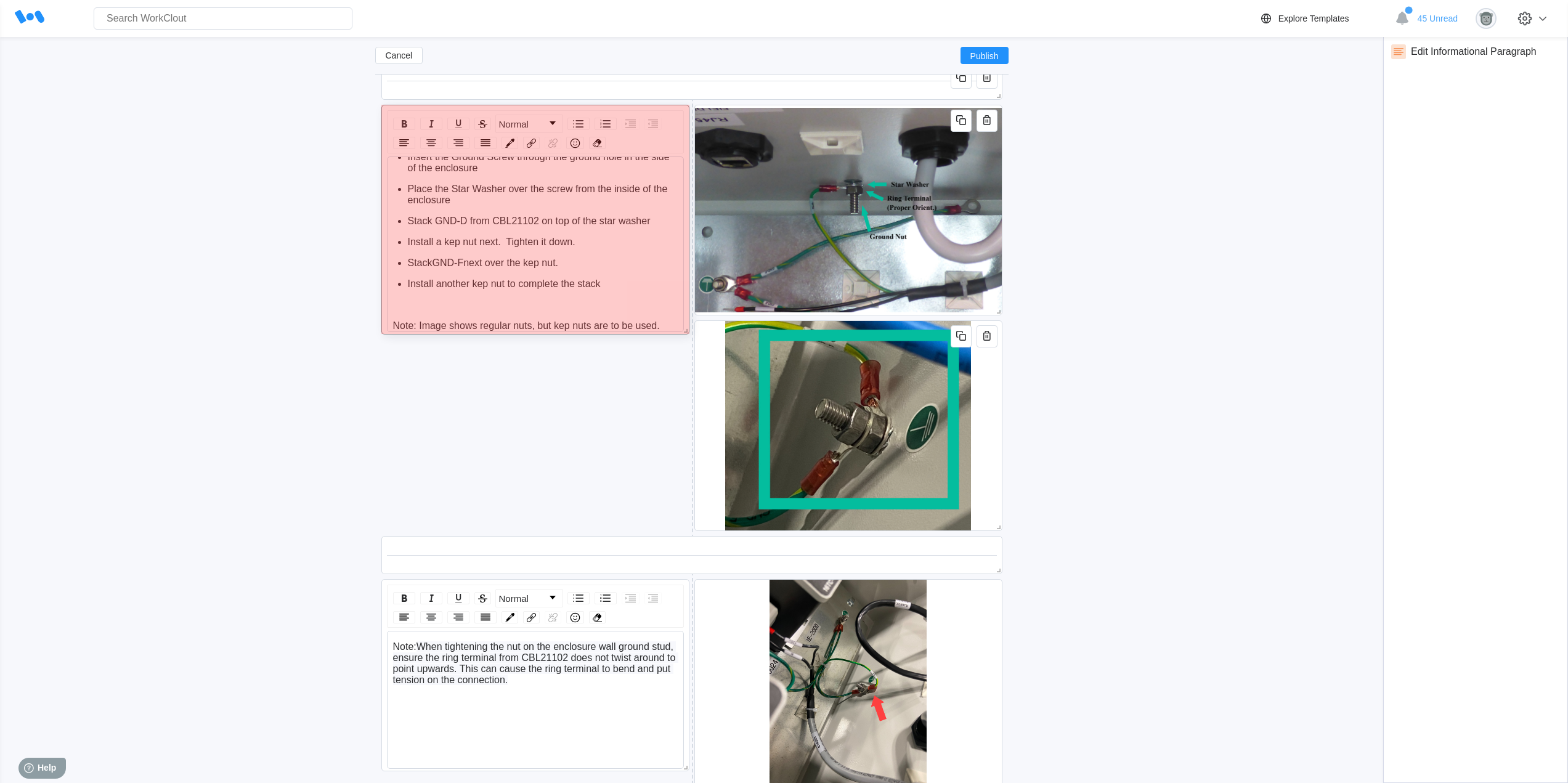
scroll to position [0, 0]
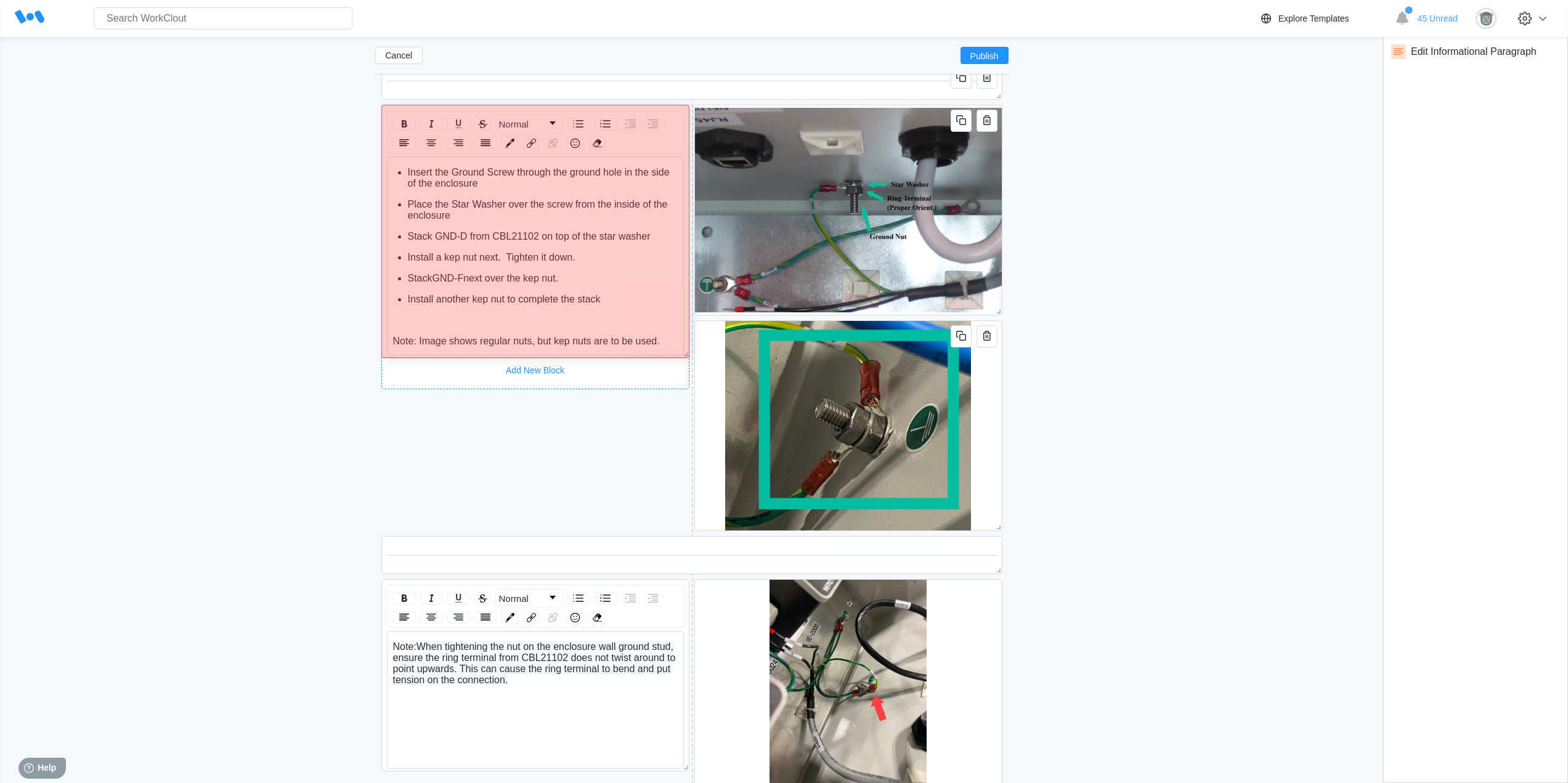
drag, startPoint x: 687, startPoint y: 331, endPoint x: 683, endPoint y: 372, distance: 41.2
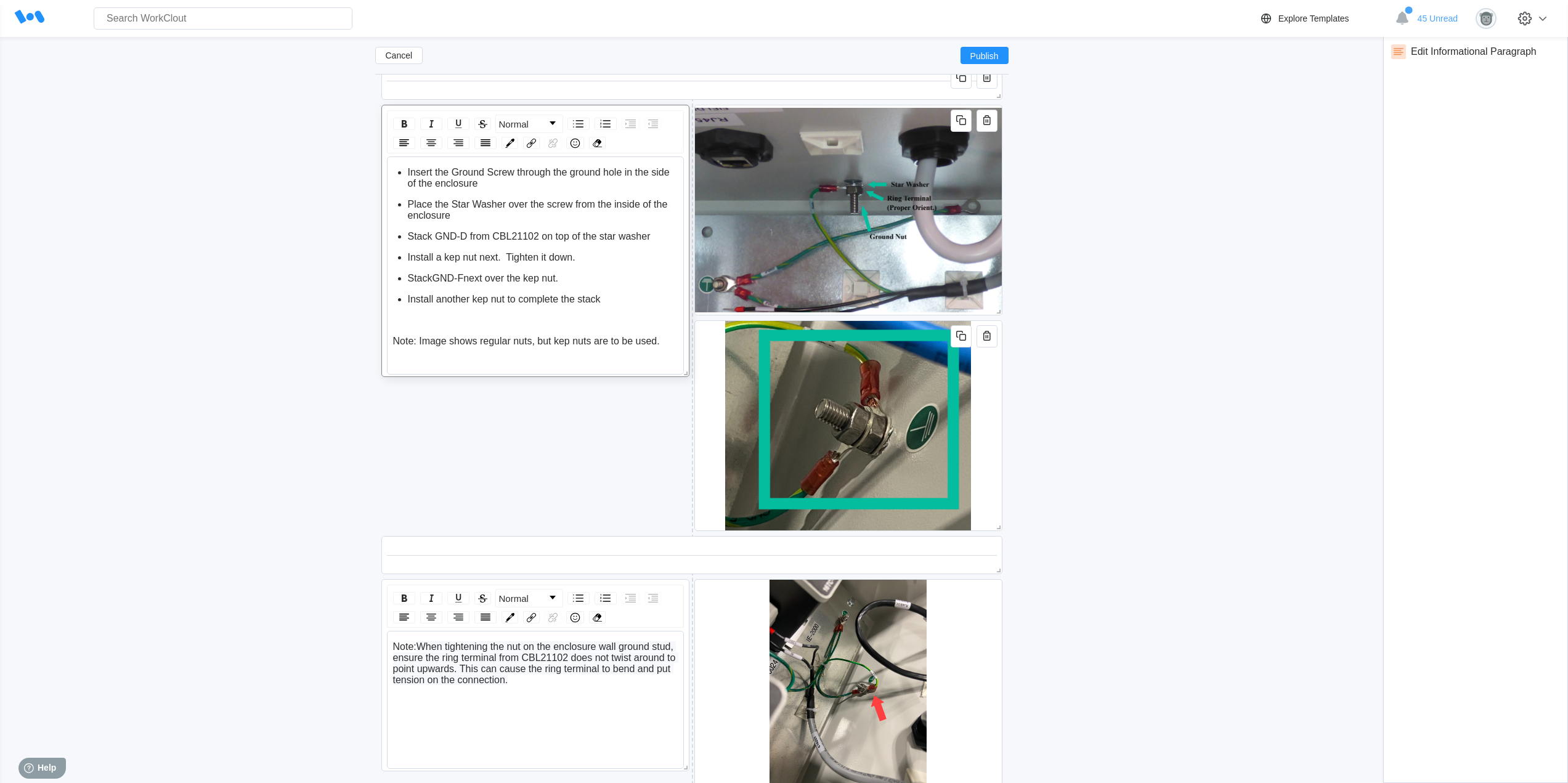
click at [1121, 412] on div "Cancel Publish NAT Panel Updated Work Instructions ([DATE]) Duplicate (1) Updat…" at bounding box center [784, 416] width 1529 height 6115
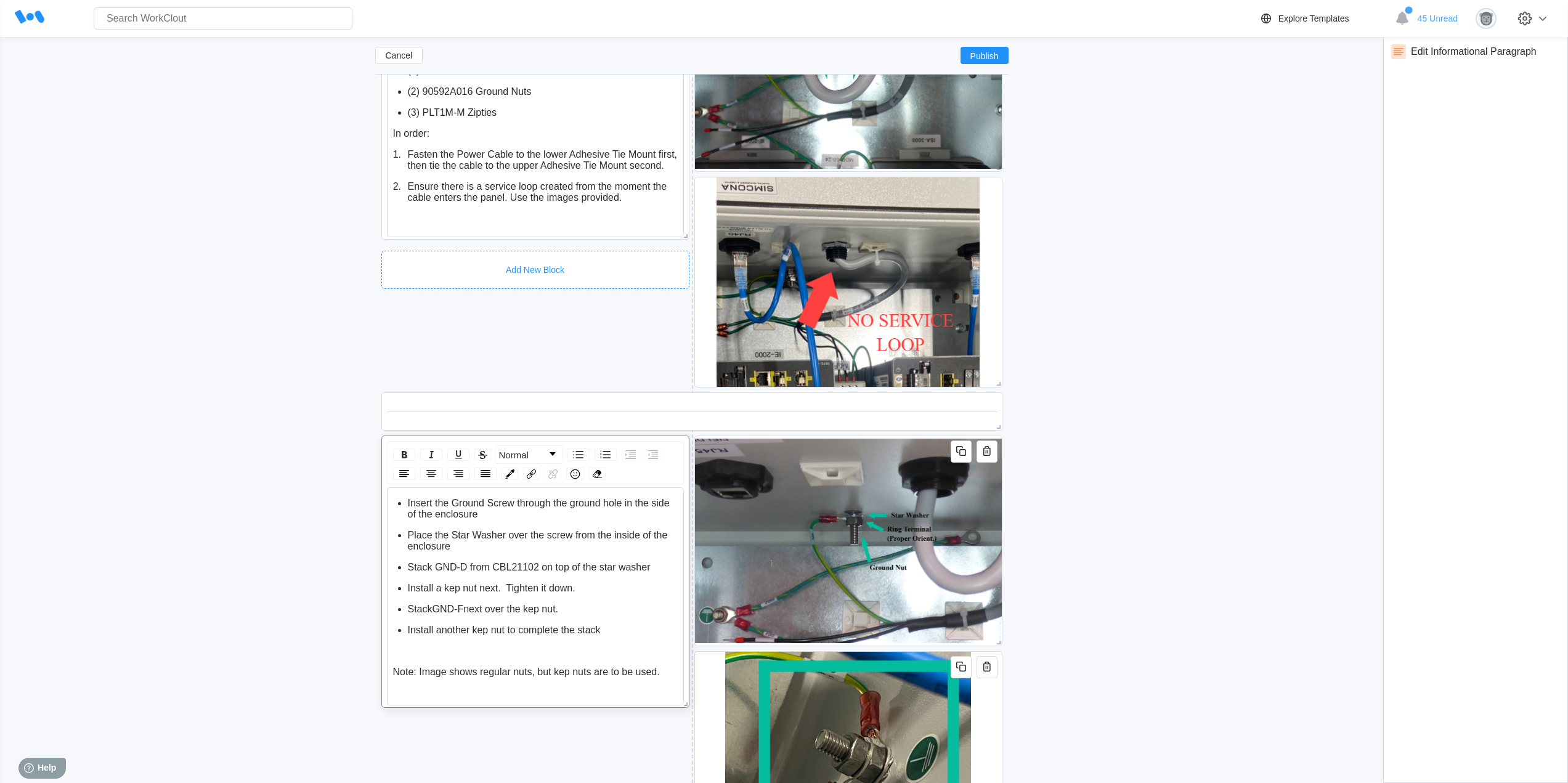
scroll to position [2385, 0]
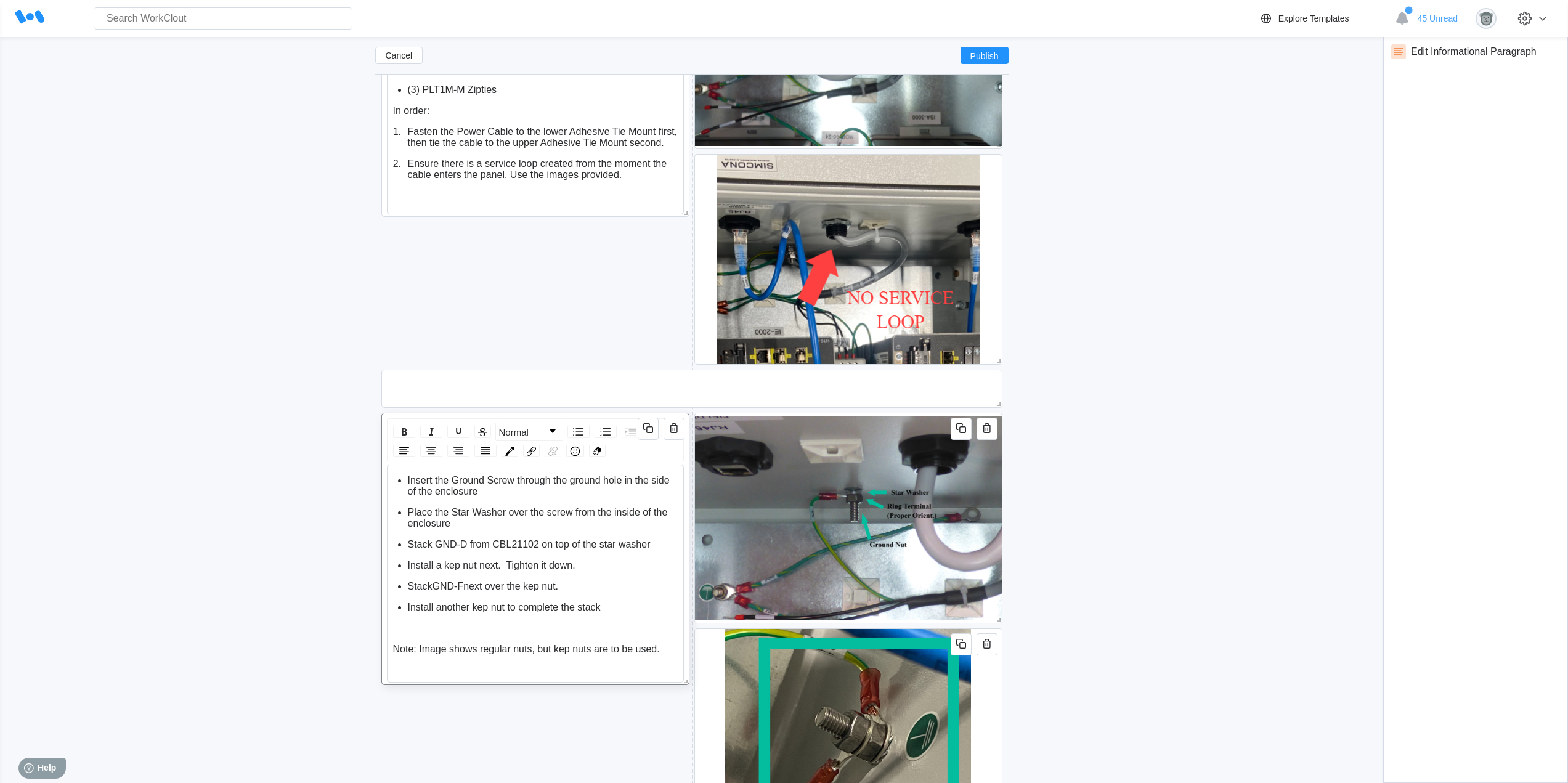
click at [409, 477] on span "Insert the Ground Screw through the ground hole in the side of the enclosure" at bounding box center [540, 485] width 265 height 22
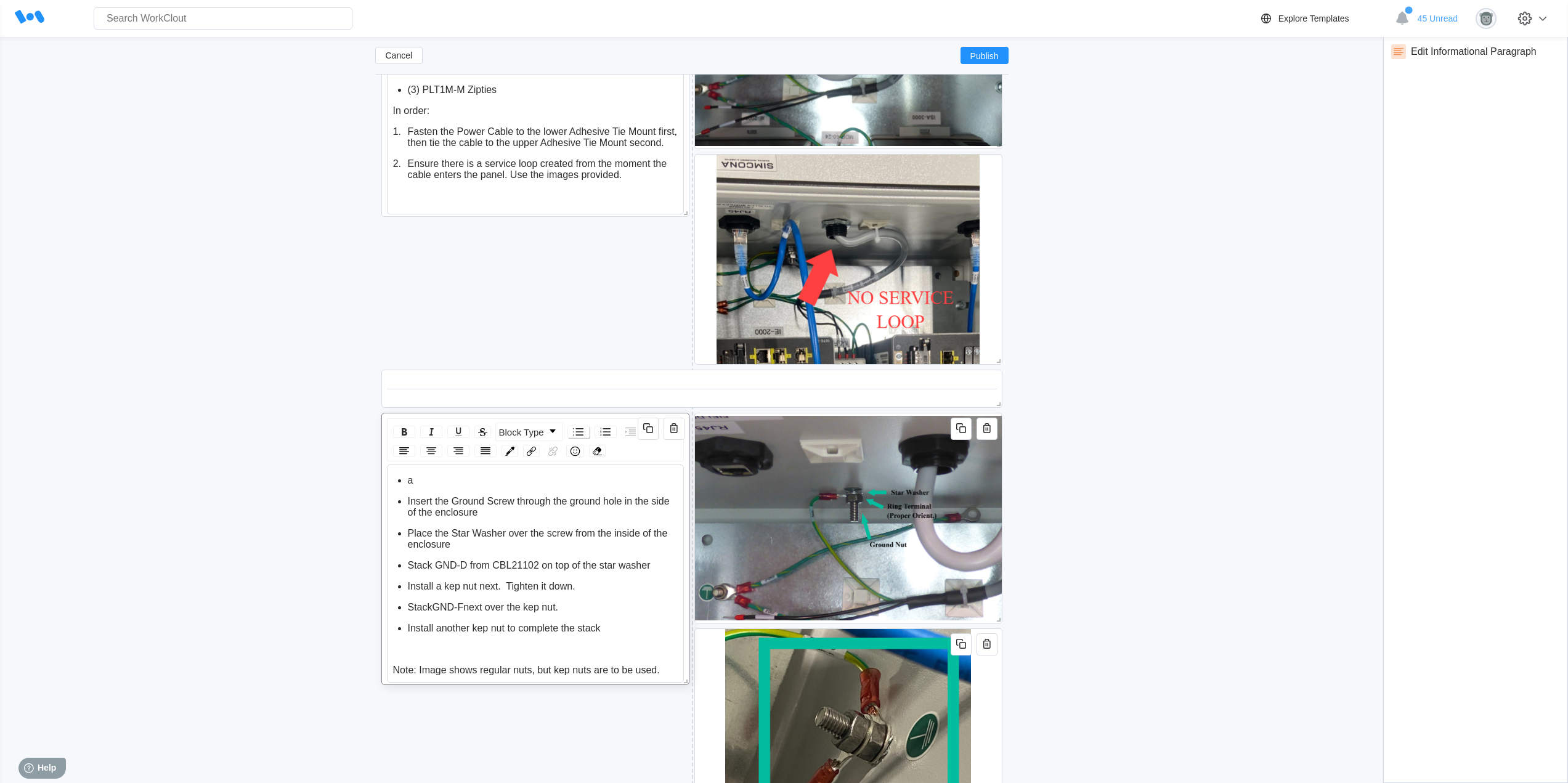
click at [576, 434] on img "rdw-list-control" at bounding box center [578, 432] width 15 height 15
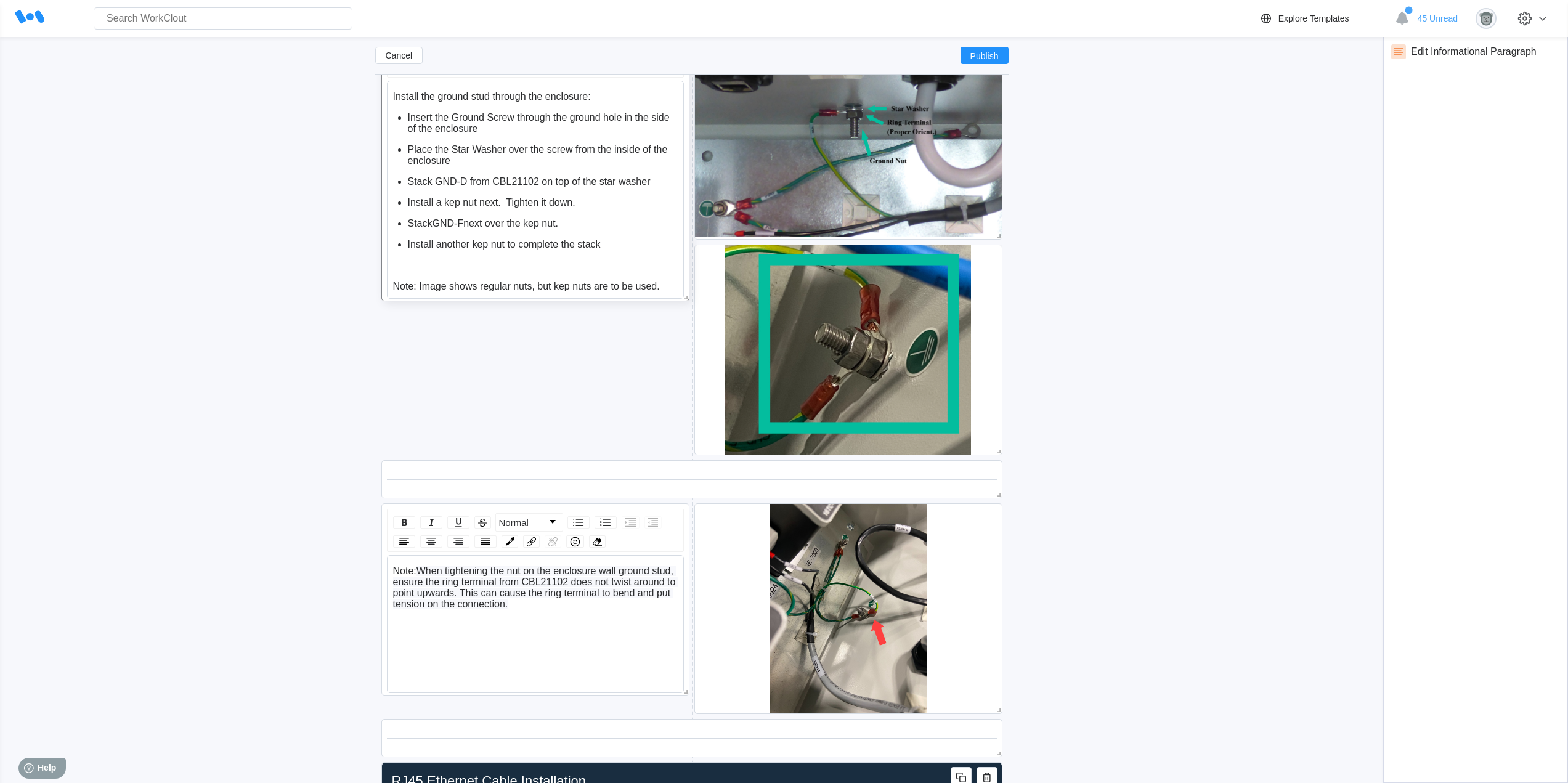
scroll to position [2797, 0]
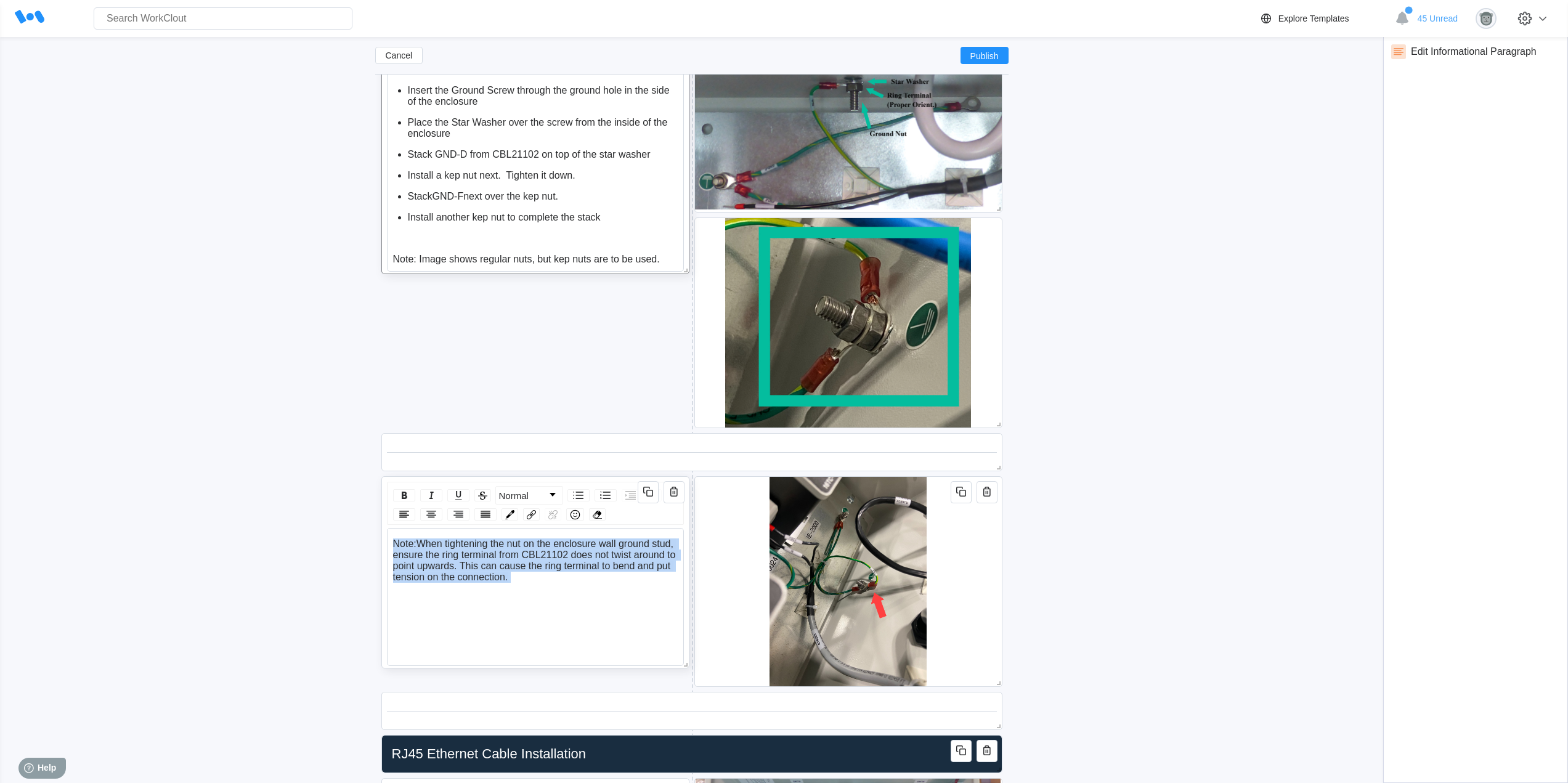
drag, startPoint x: 576, startPoint y: 578, endPoint x: 389, endPoint y: 534, distance: 192.1
click at [389, 534] on div "Note: When tightening the nut on the enclosure wall ground stud, ensure the rin…" at bounding box center [535, 597] width 297 height 138
click at [594, 513] on img "rdw-remove-control" at bounding box center [597, 515] width 10 height 10
click at [1042, 575] on div "Cancel Publish NAT Panel Updated Work Instructions ([DATE]) Duplicate (1) Updat…" at bounding box center [784, 314] width 1529 height 6115
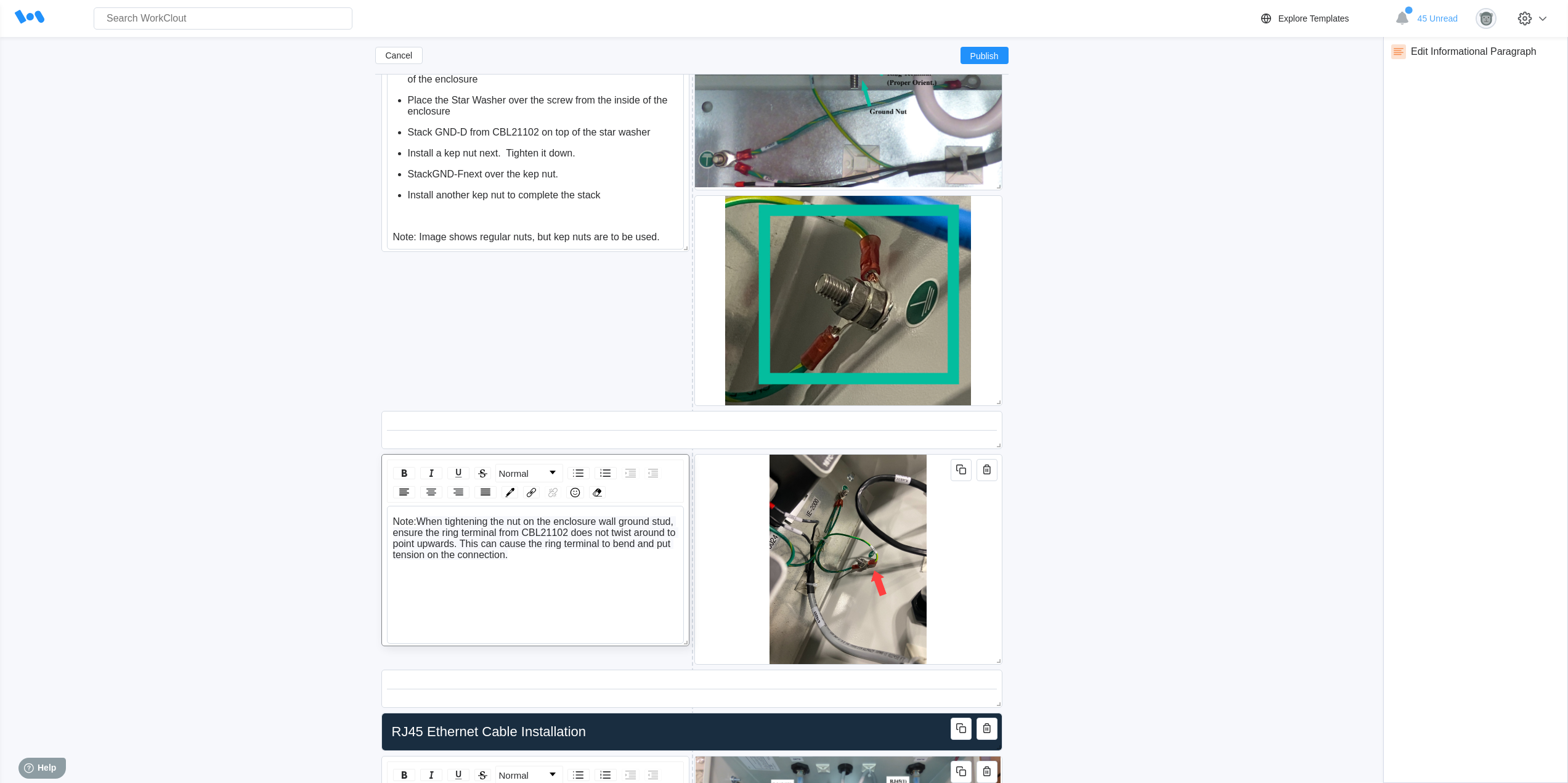
scroll to position [2899, 0]
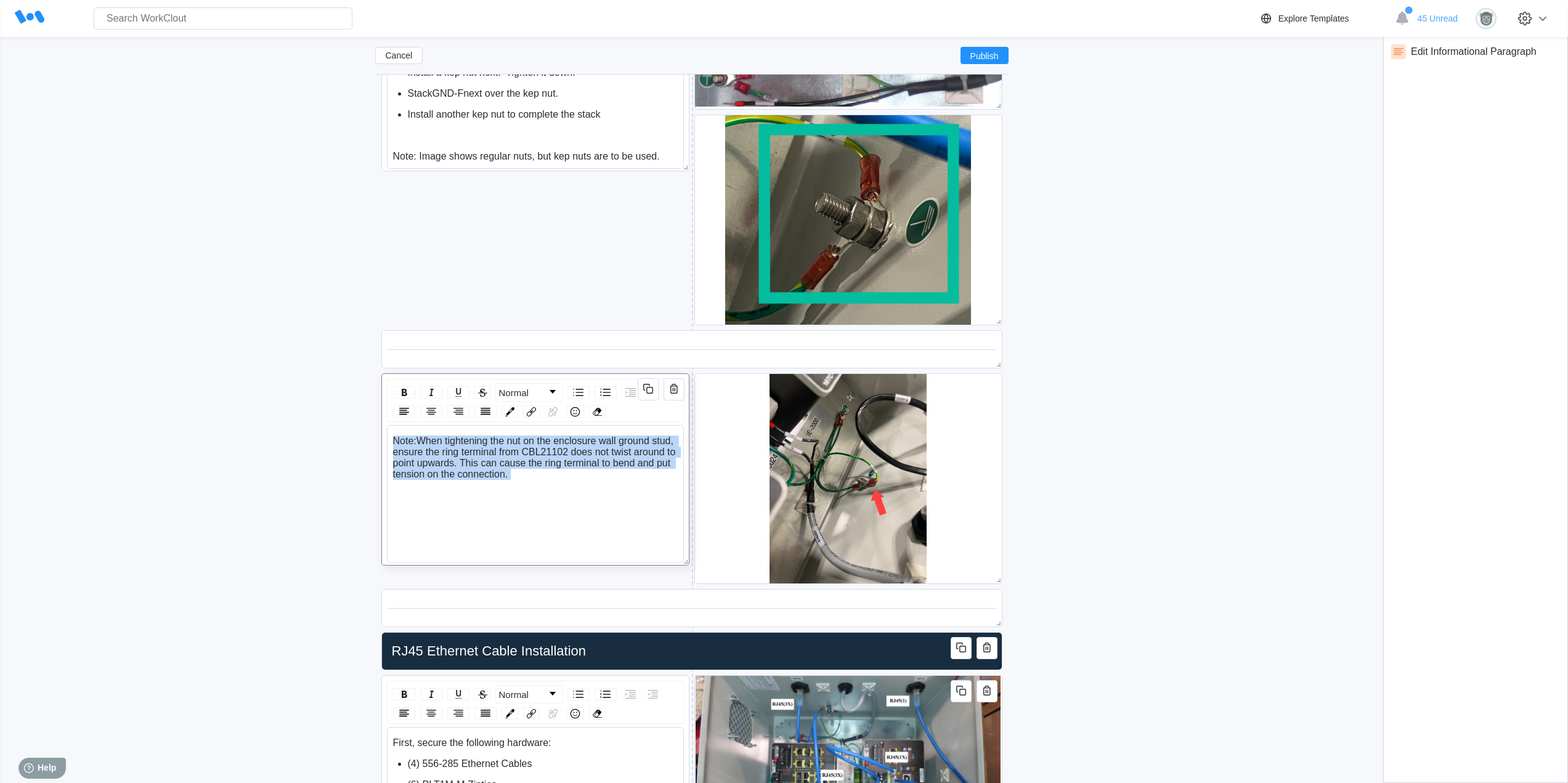
drag, startPoint x: 576, startPoint y: 475, endPoint x: 390, endPoint y: 436, distance: 190.0
click at [390, 436] on div "Note: When tightening the nut on the enclosure wall ground stud, ensure the rin…" at bounding box center [535, 494] width 297 height 138
drag, startPoint x: 448, startPoint y: 452, endPoint x: 425, endPoint y: 455, distance: 23.2
click at [434, 490] on div "rdw-wrapper" at bounding box center [535, 482] width 286 height 94
click at [419, 435] on div "rdw-editor" at bounding box center [536, 441] width 286 height 11
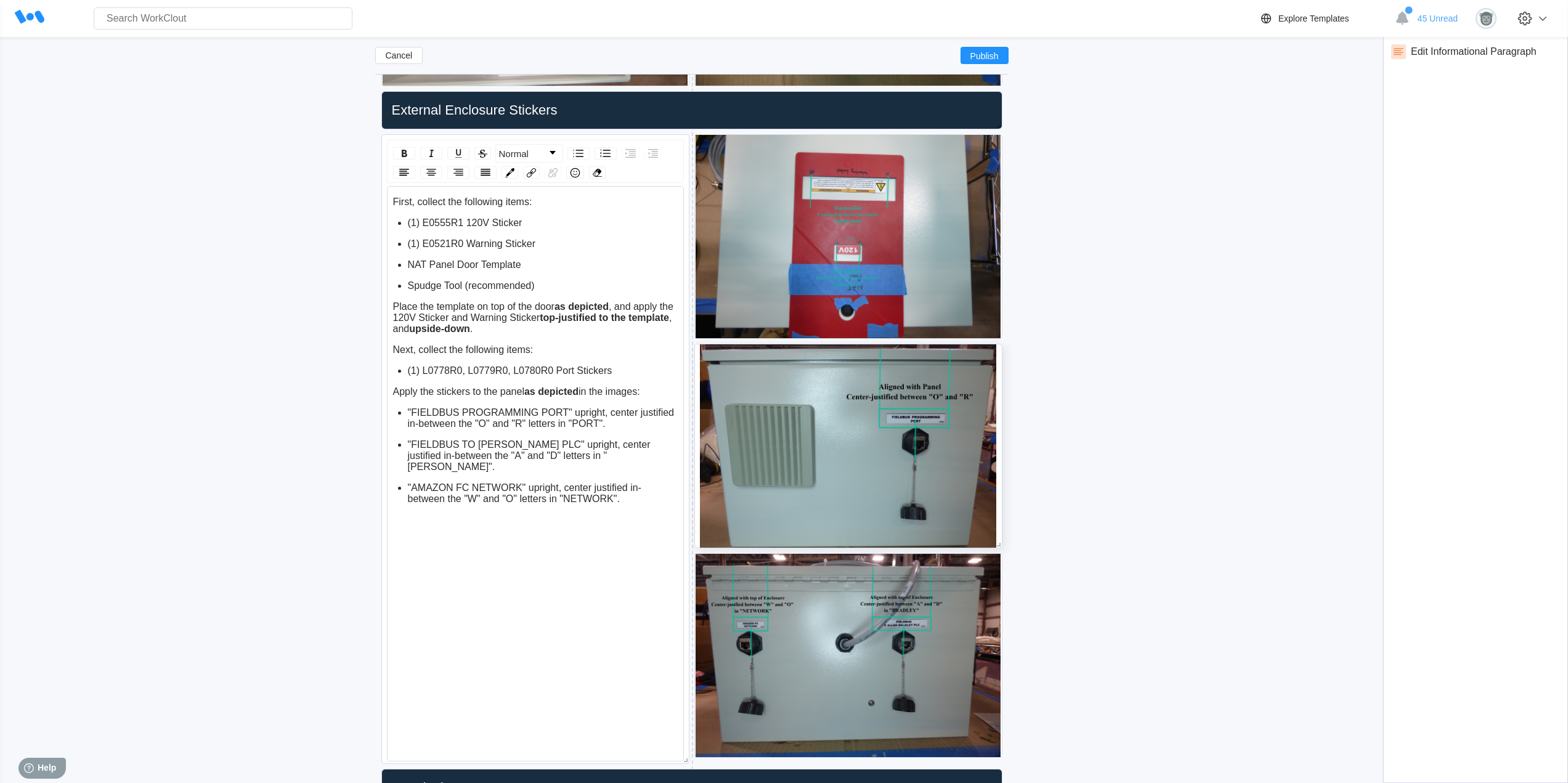
scroll to position [5199, 0]
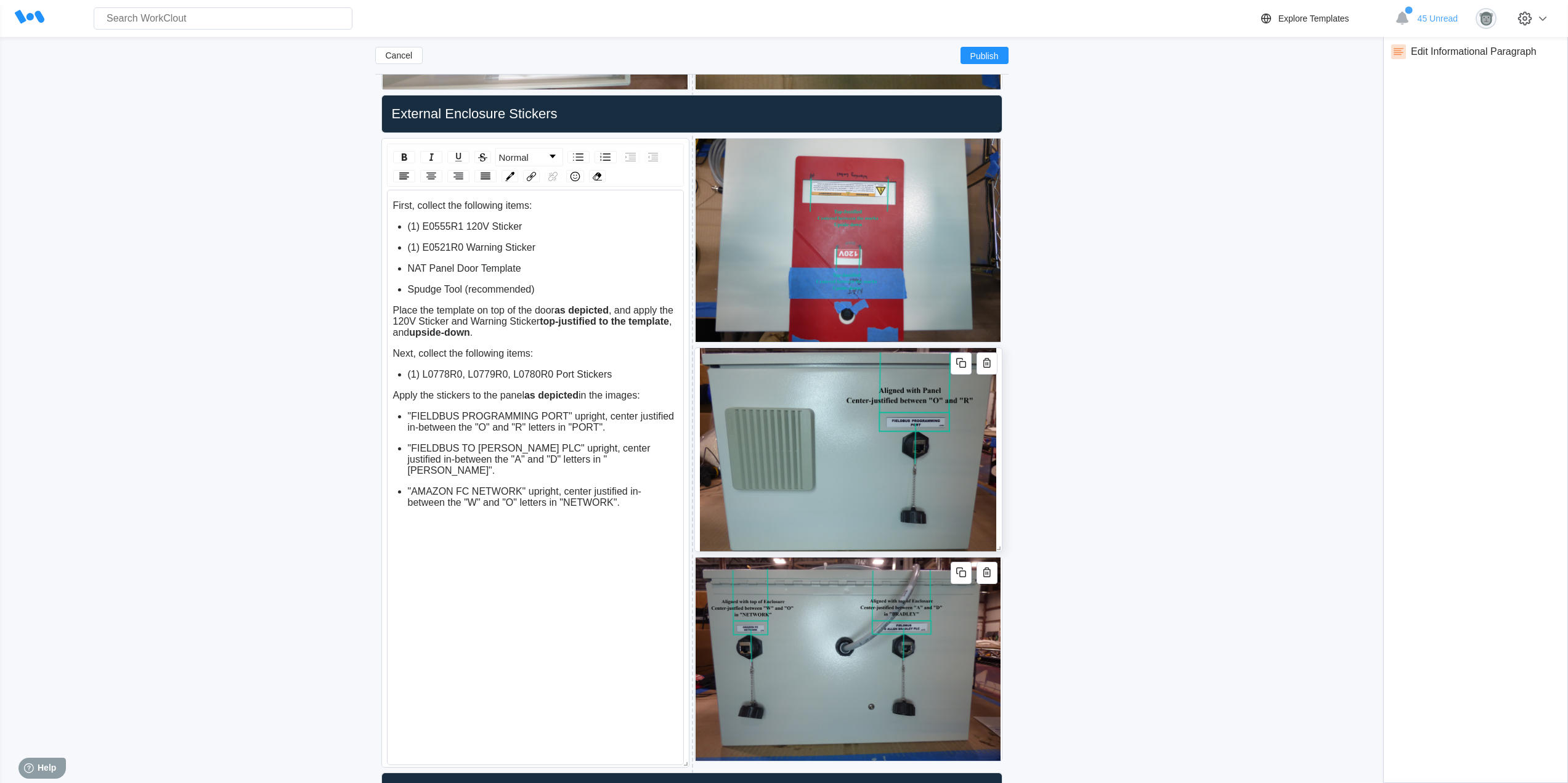
drag, startPoint x: 991, startPoint y: 562, endPoint x: 994, endPoint y: 533, distance: 29.2
click at [990, 578] on icon "button" at bounding box center [987, 572] width 15 height 15
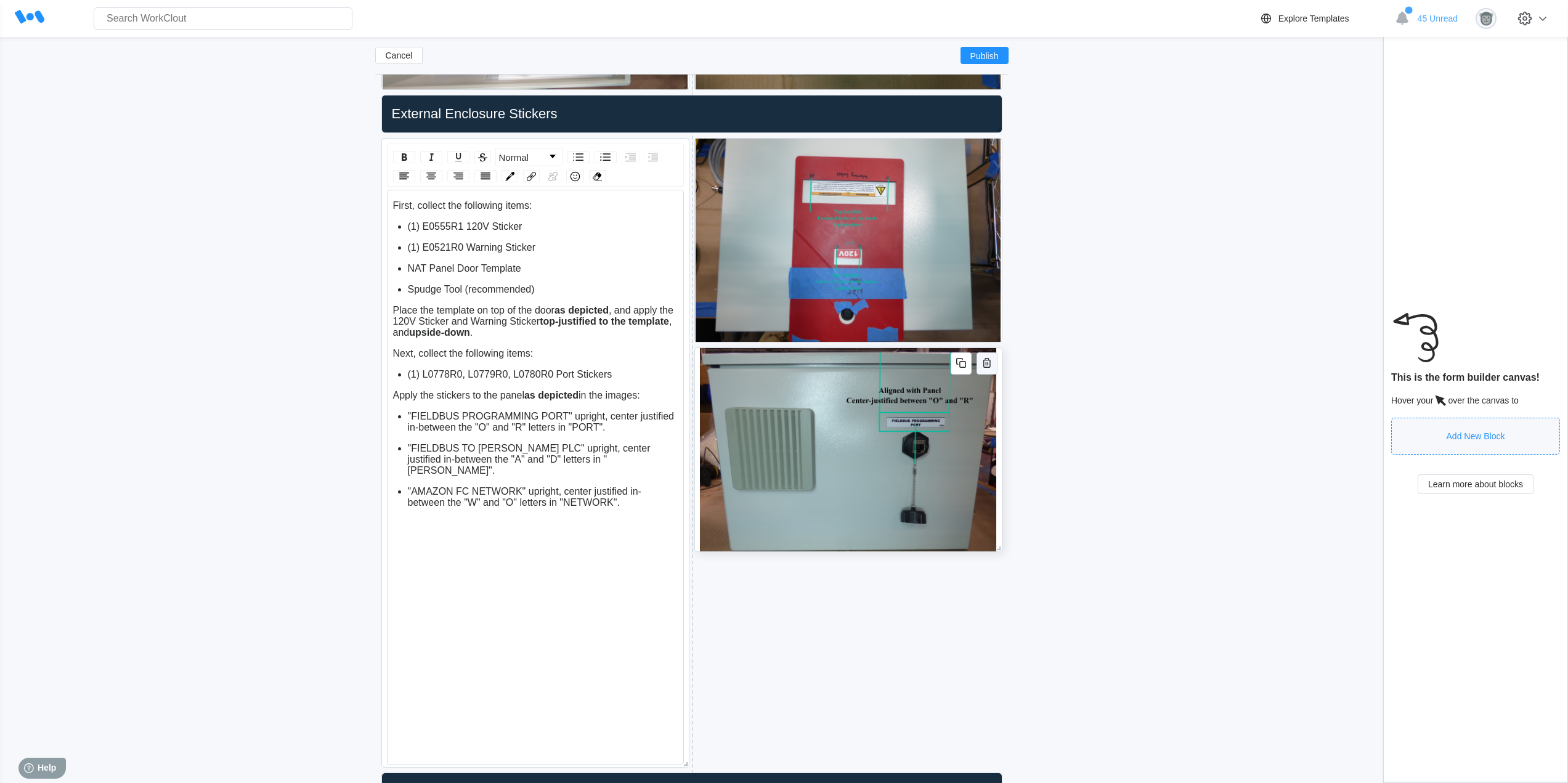
click at [990, 364] on icon "button" at bounding box center [987, 363] width 7 height 10
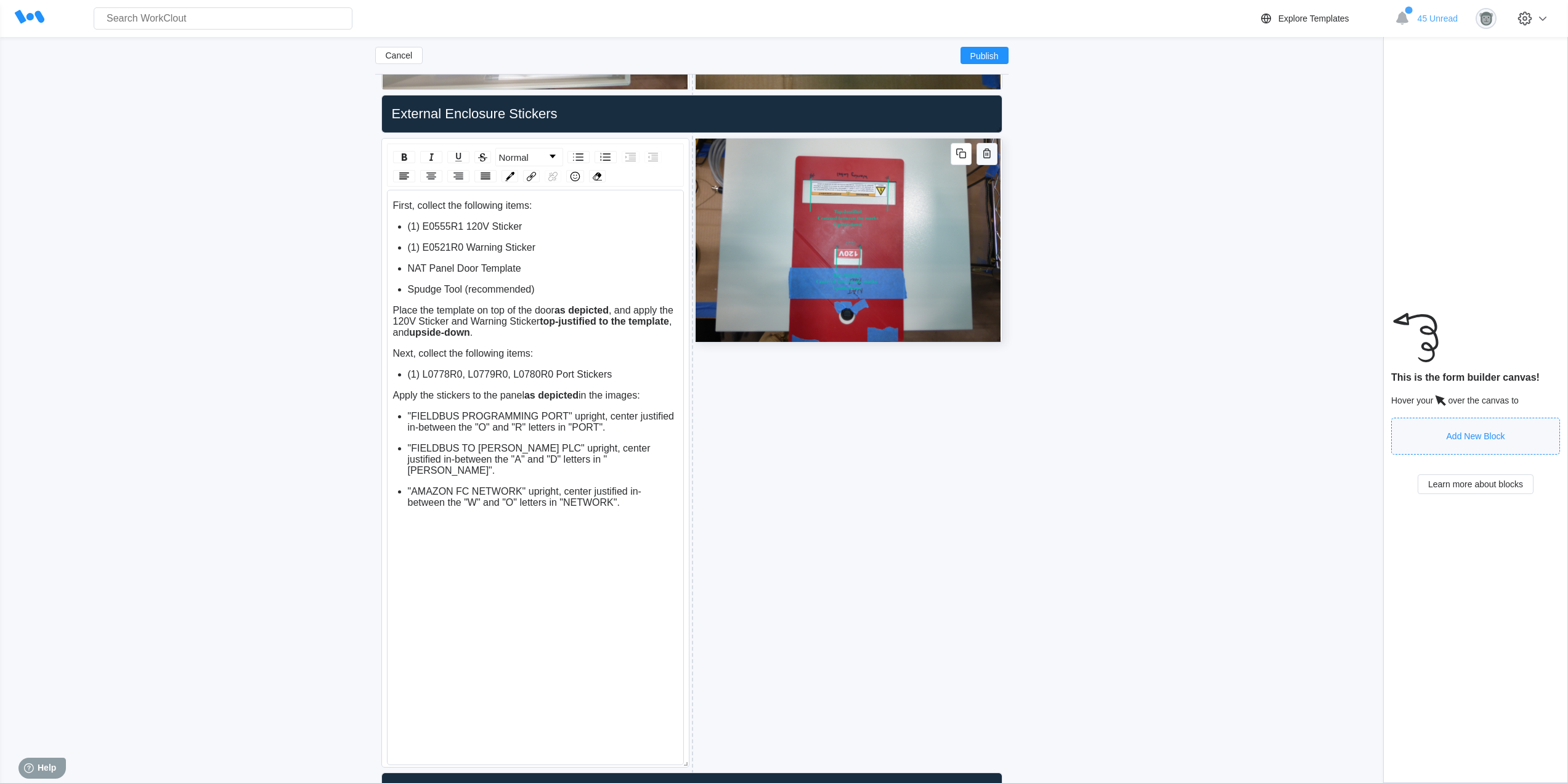
click at [990, 155] on icon "button" at bounding box center [987, 153] width 7 height 10
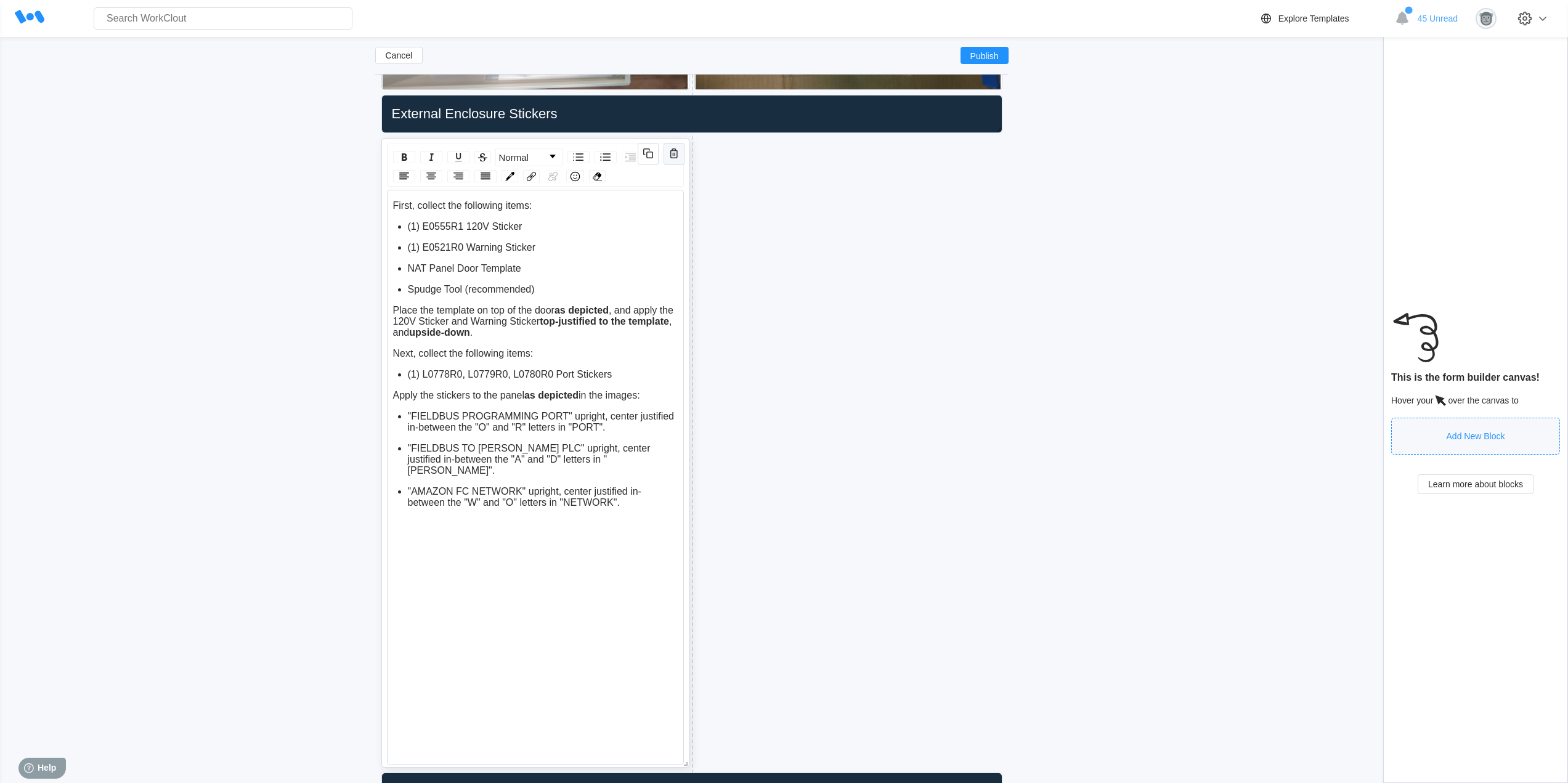
click at [673, 151] on icon "button" at bounding box center [674, 153] width 7 height 10
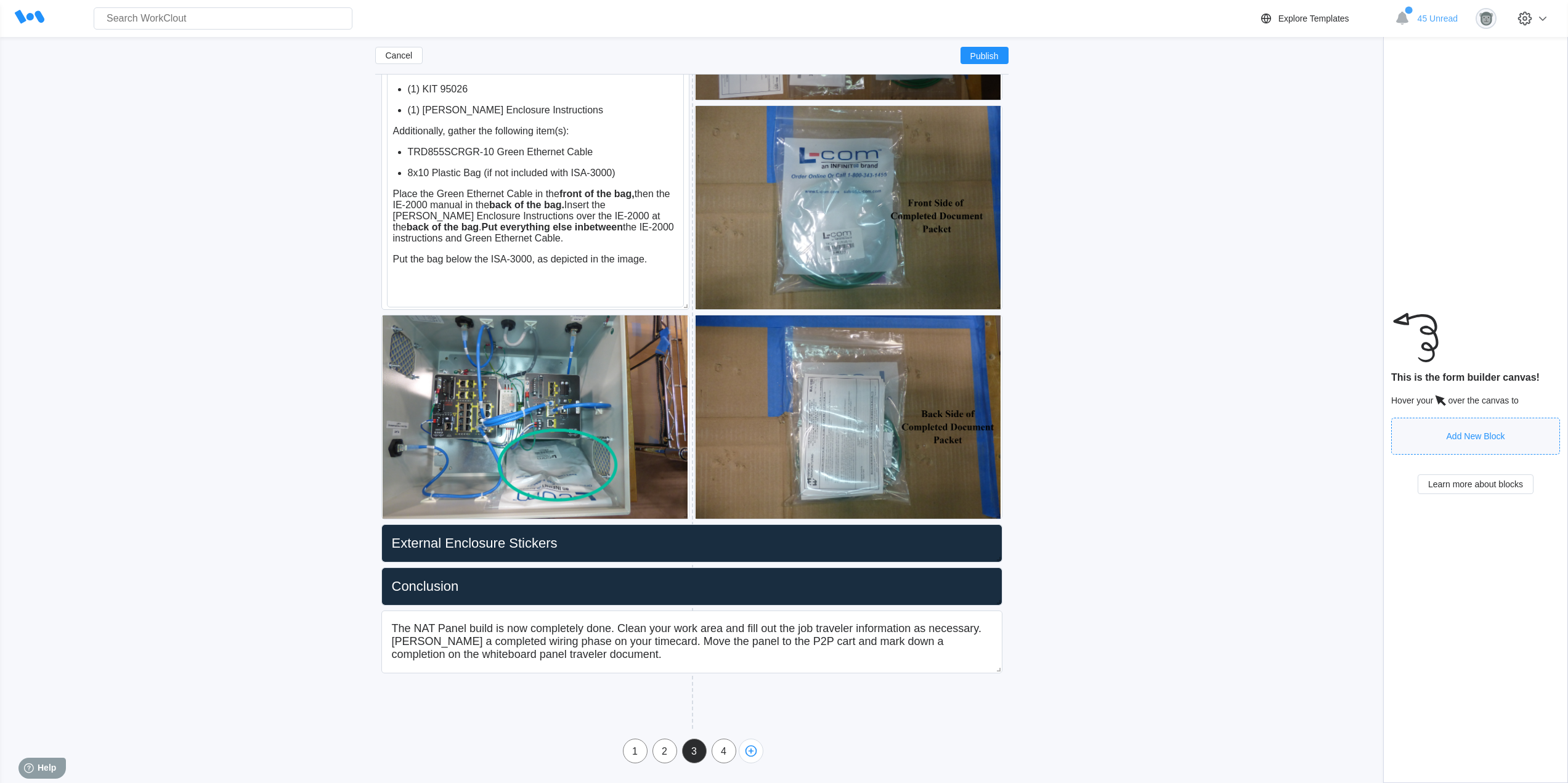
scroll to position [4769, 0]
click at [990, 589] on icon "button" at bounding box center [987, 582] width 15 height 15
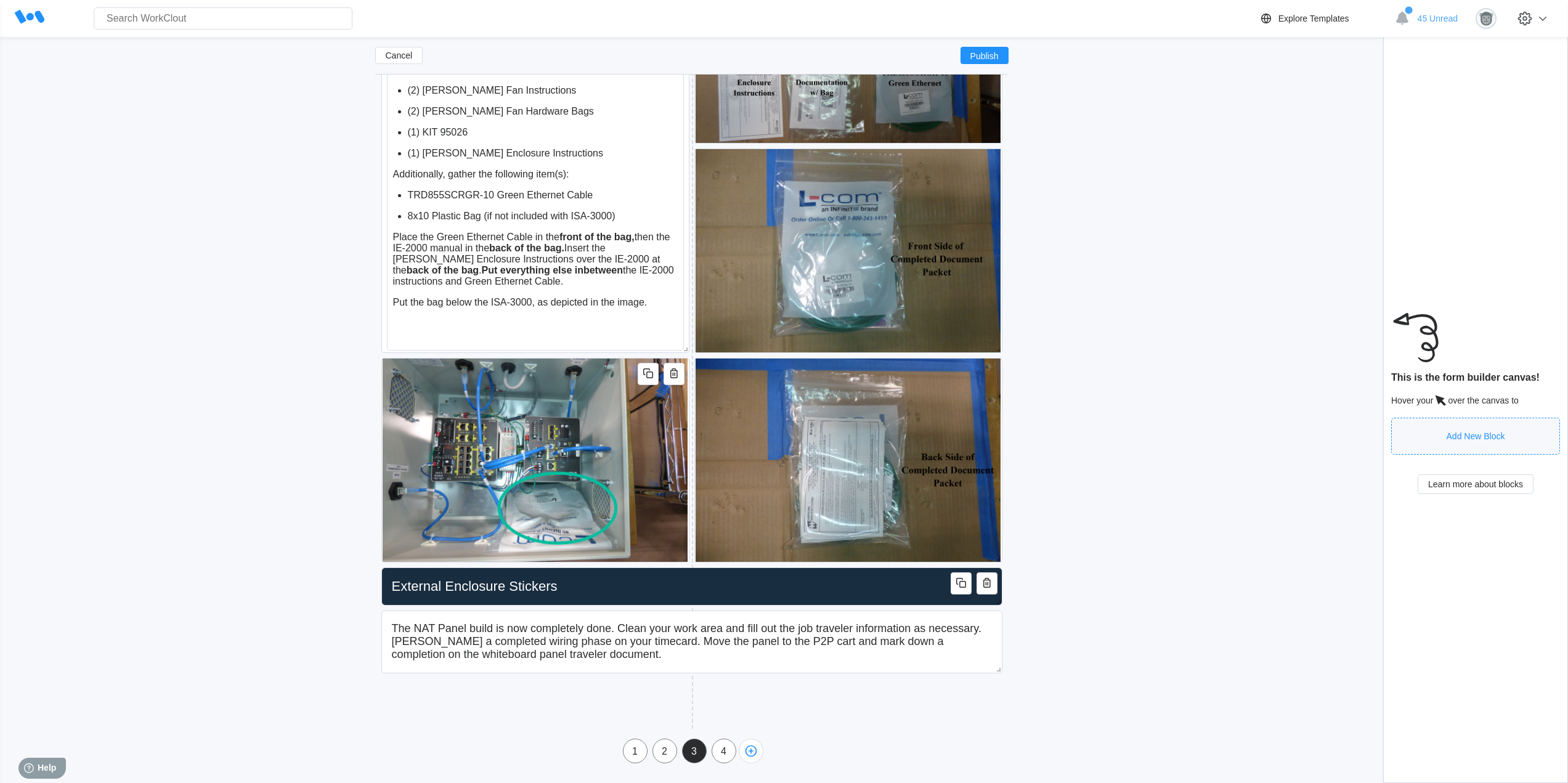
scroll to position [4726, 0]
click at [990, 623] on icon "button" at bounding box center [987, 625] width 15 height 15
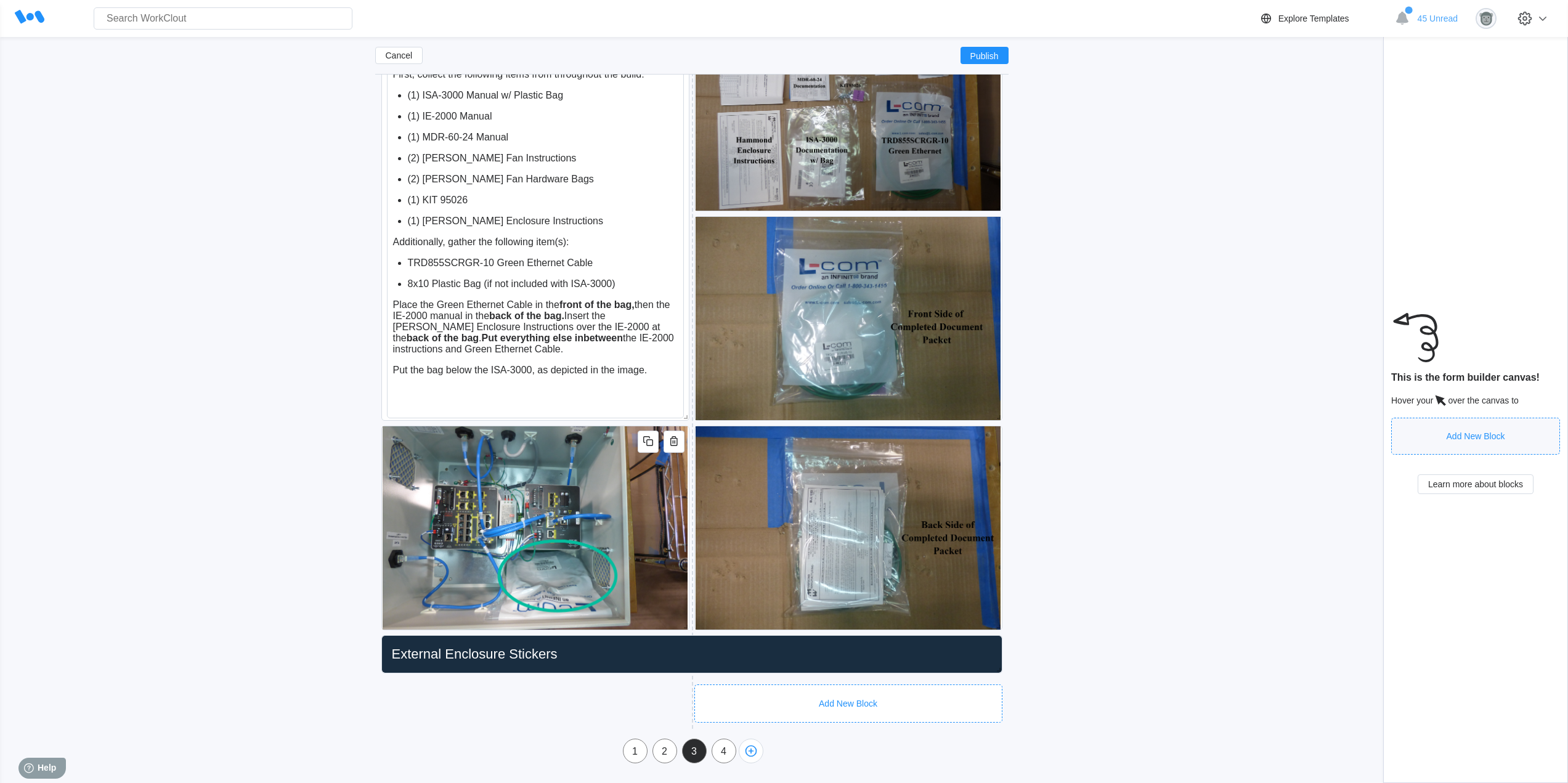
scroll to position [4659, 0]
click at [990, 652] on icon "button" at bounding box center [987, 650] width 7 height 10
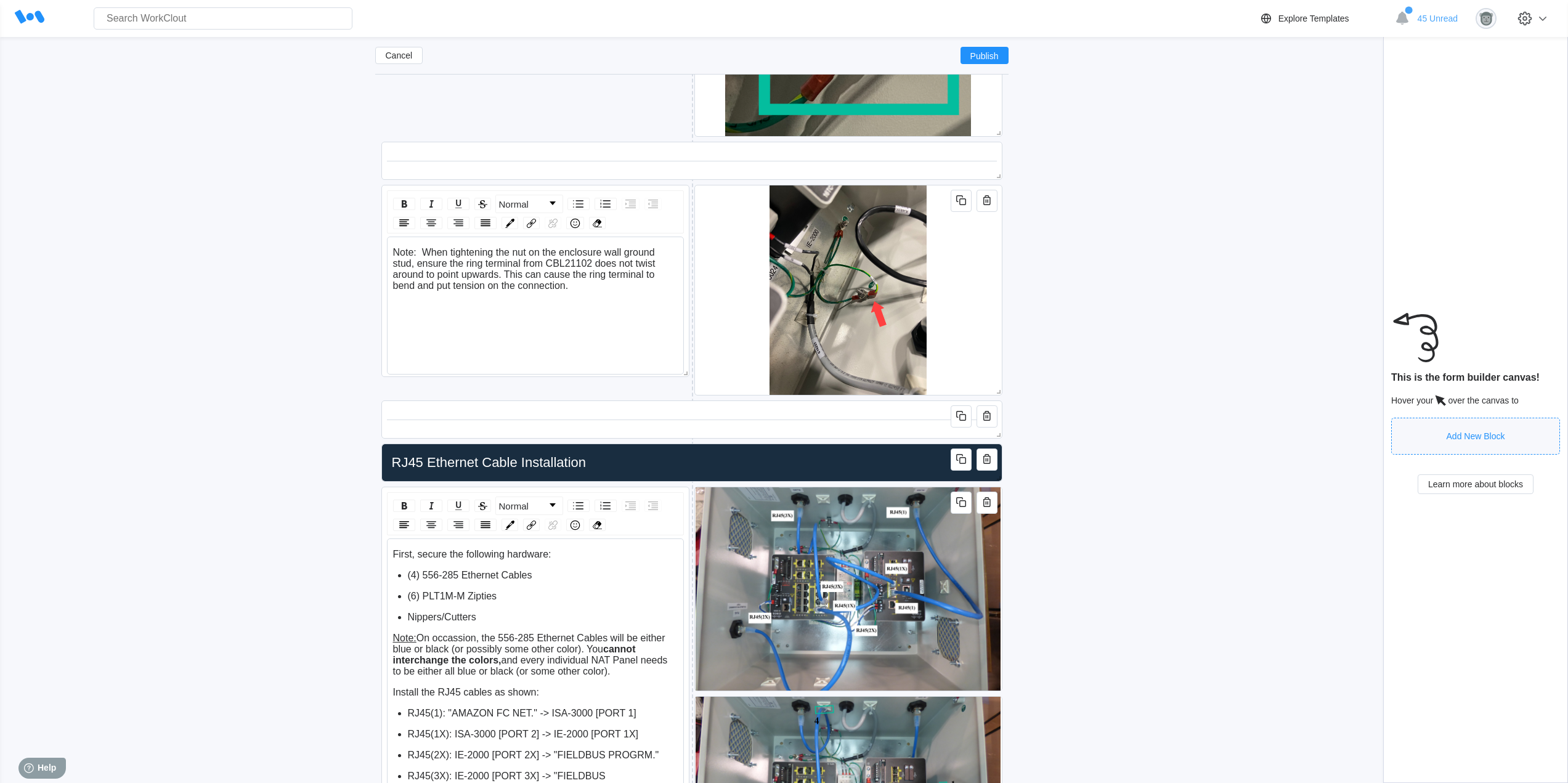
scroll to position [3075, 0]
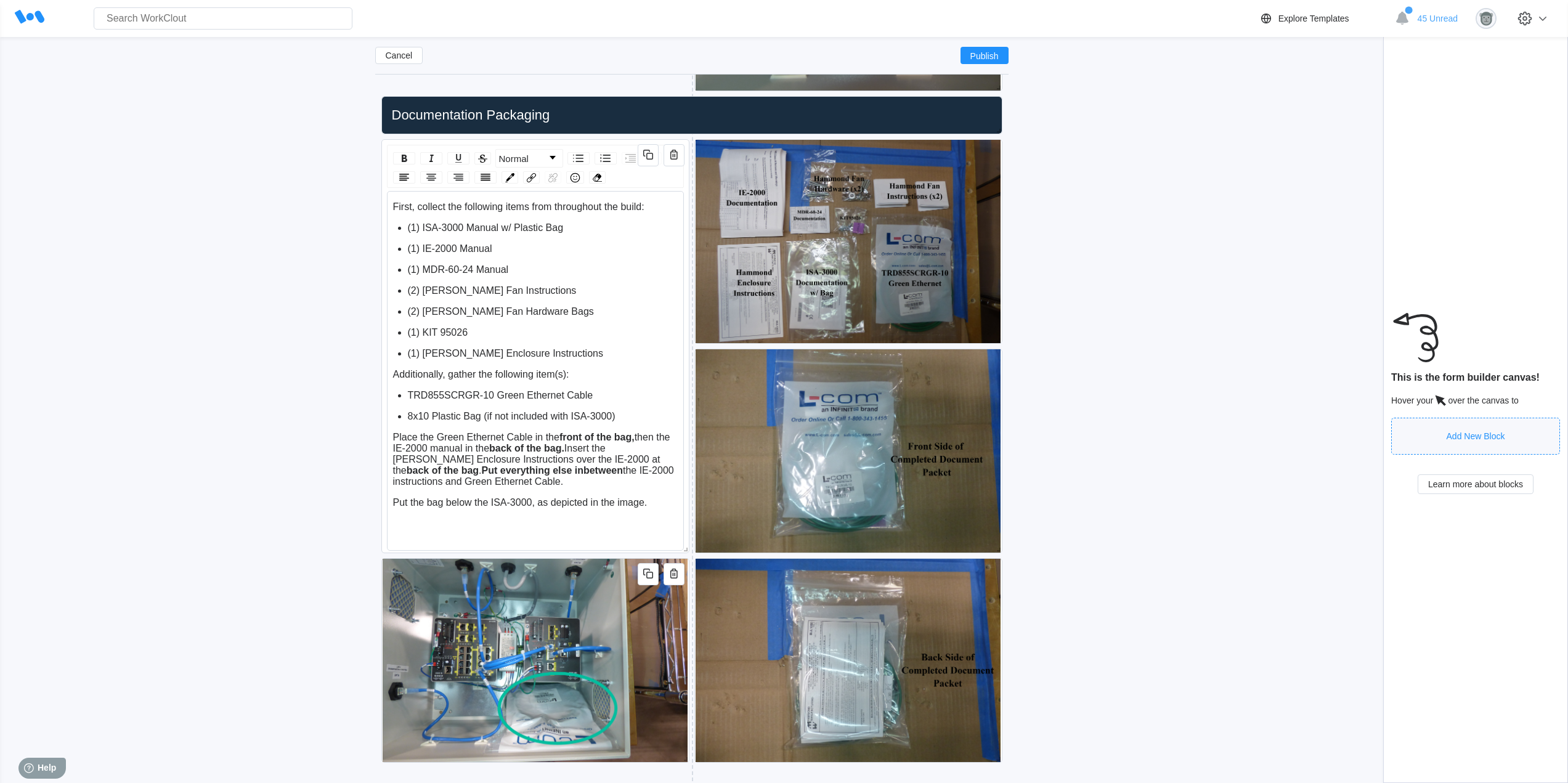
scroll to position [4615, 0]
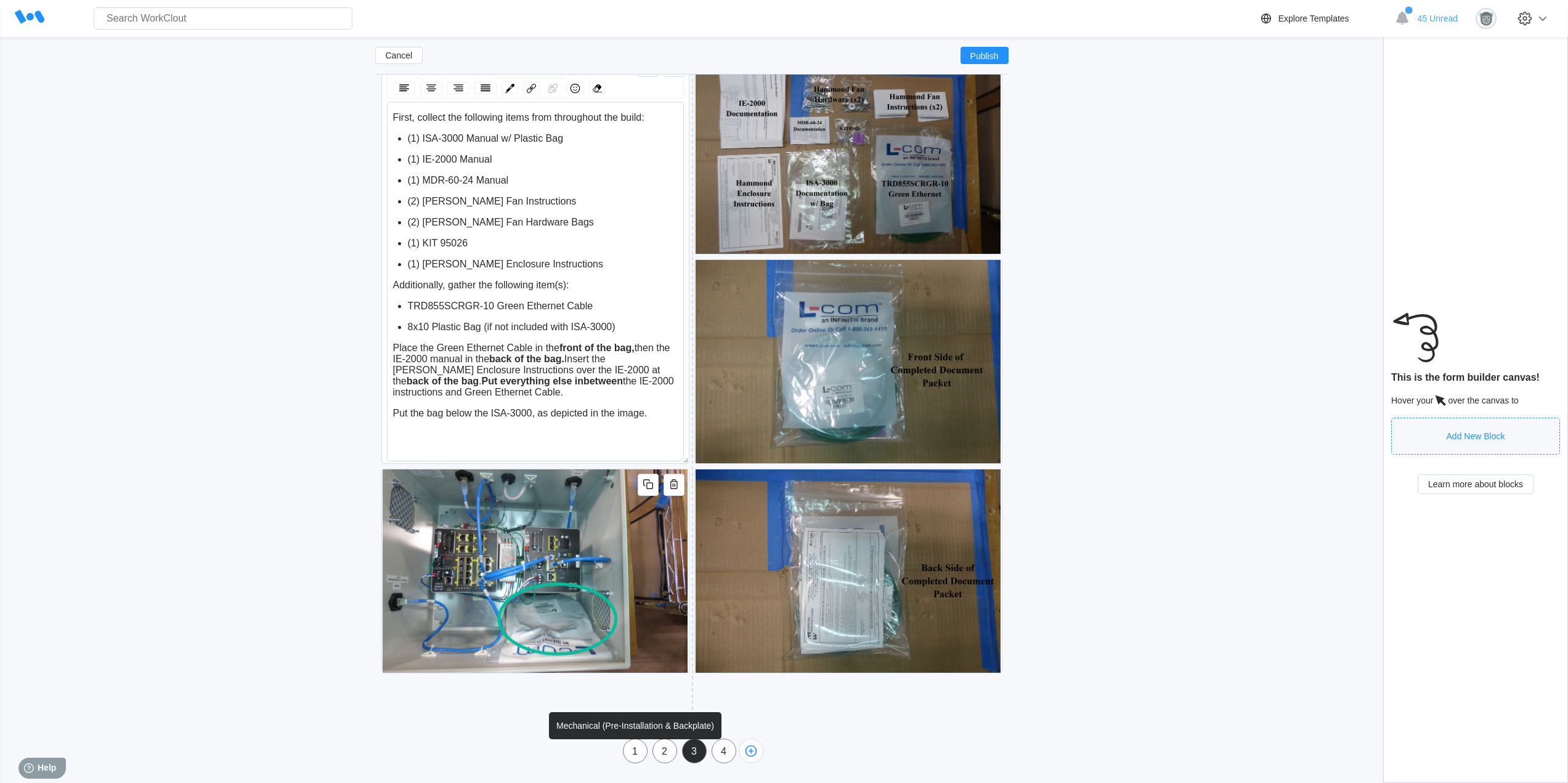
click at [639, 756] on div "1" at bounding box center [635, 751] width 24 height 11
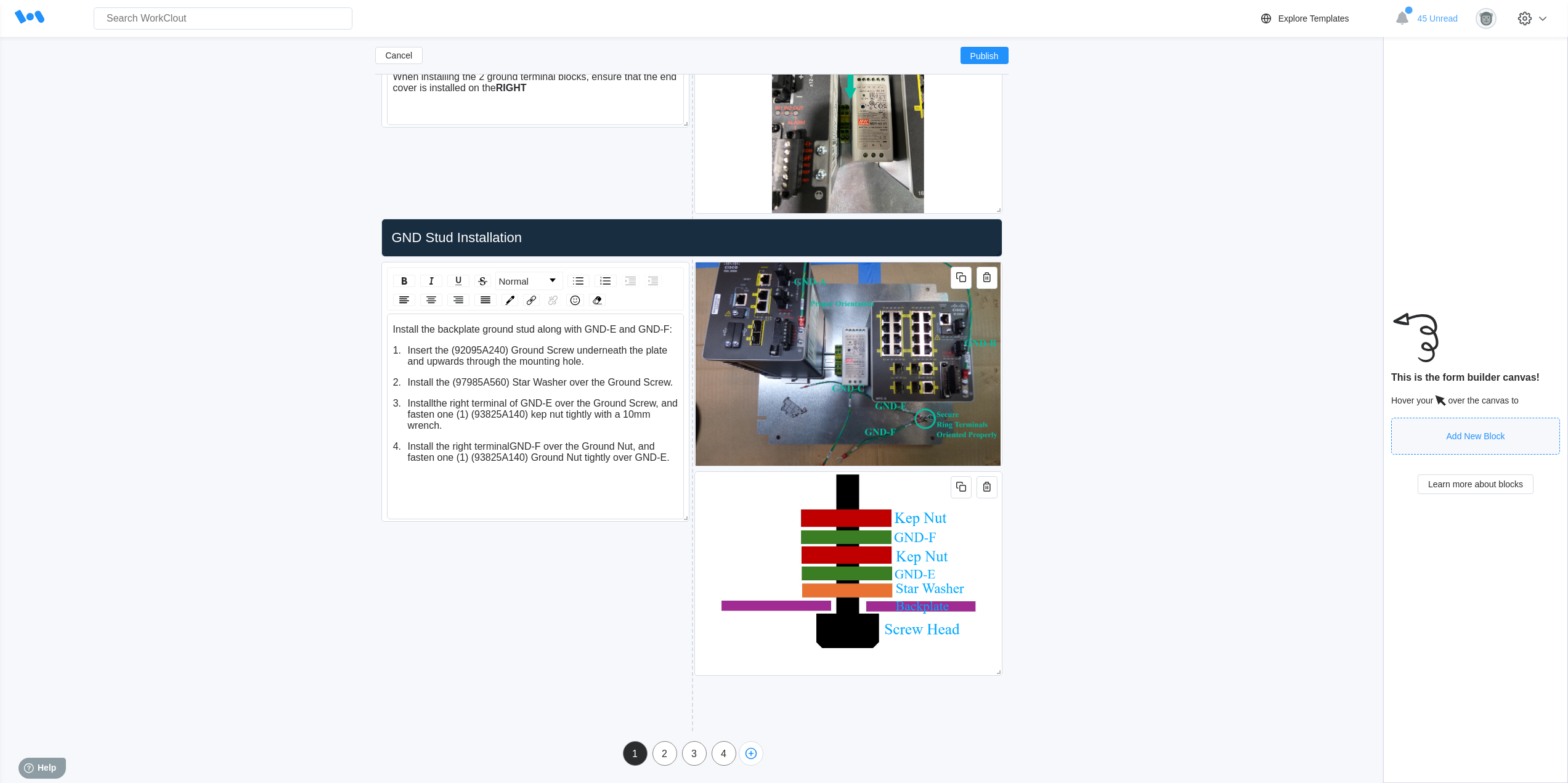
scroll to position [3044, 0]
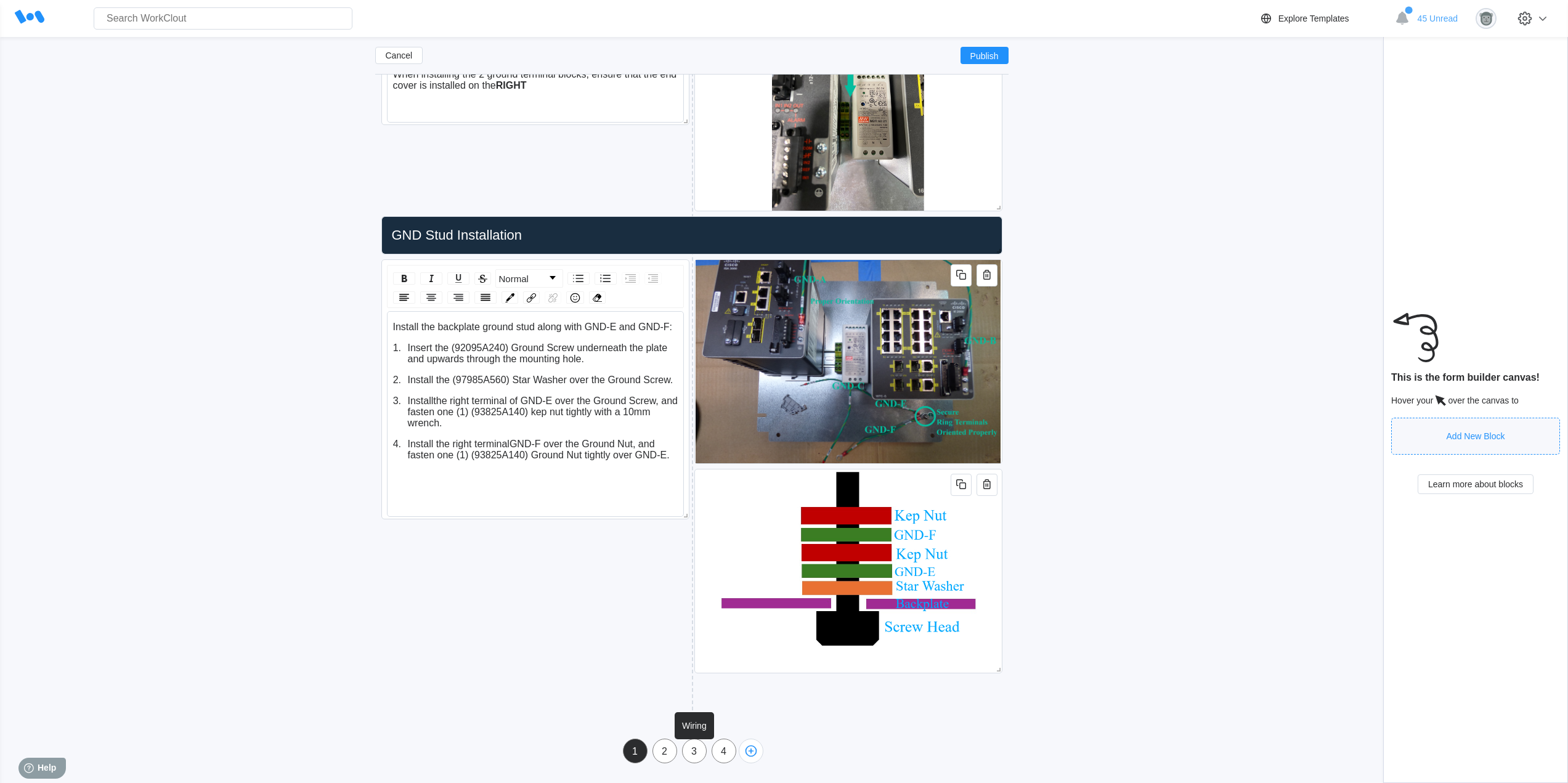
click at [698, 753] on div "3" at bounding box center [695, 751] width 24 height 11
type input "Wiring"
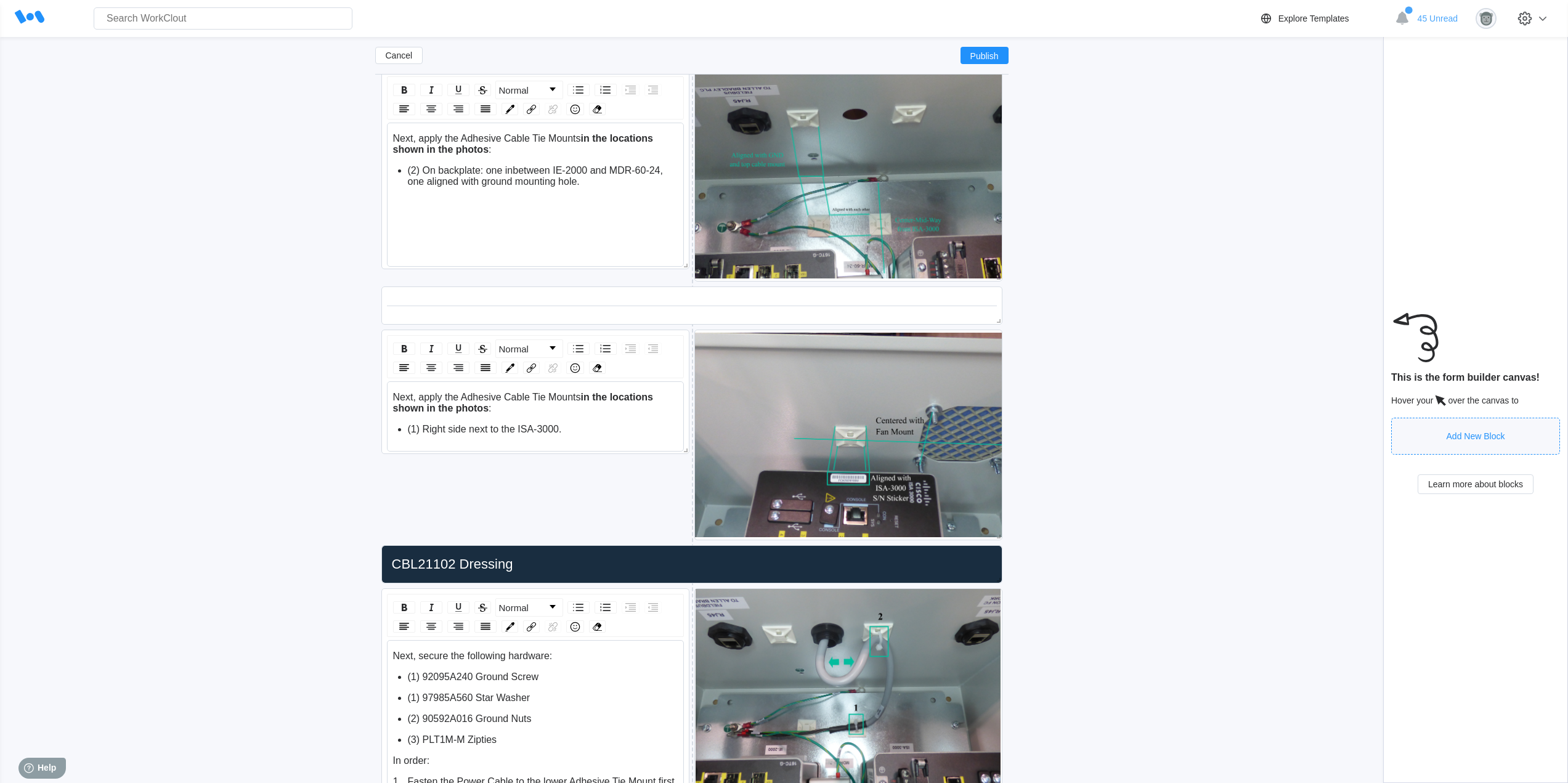
scroll to position [1400, 0]
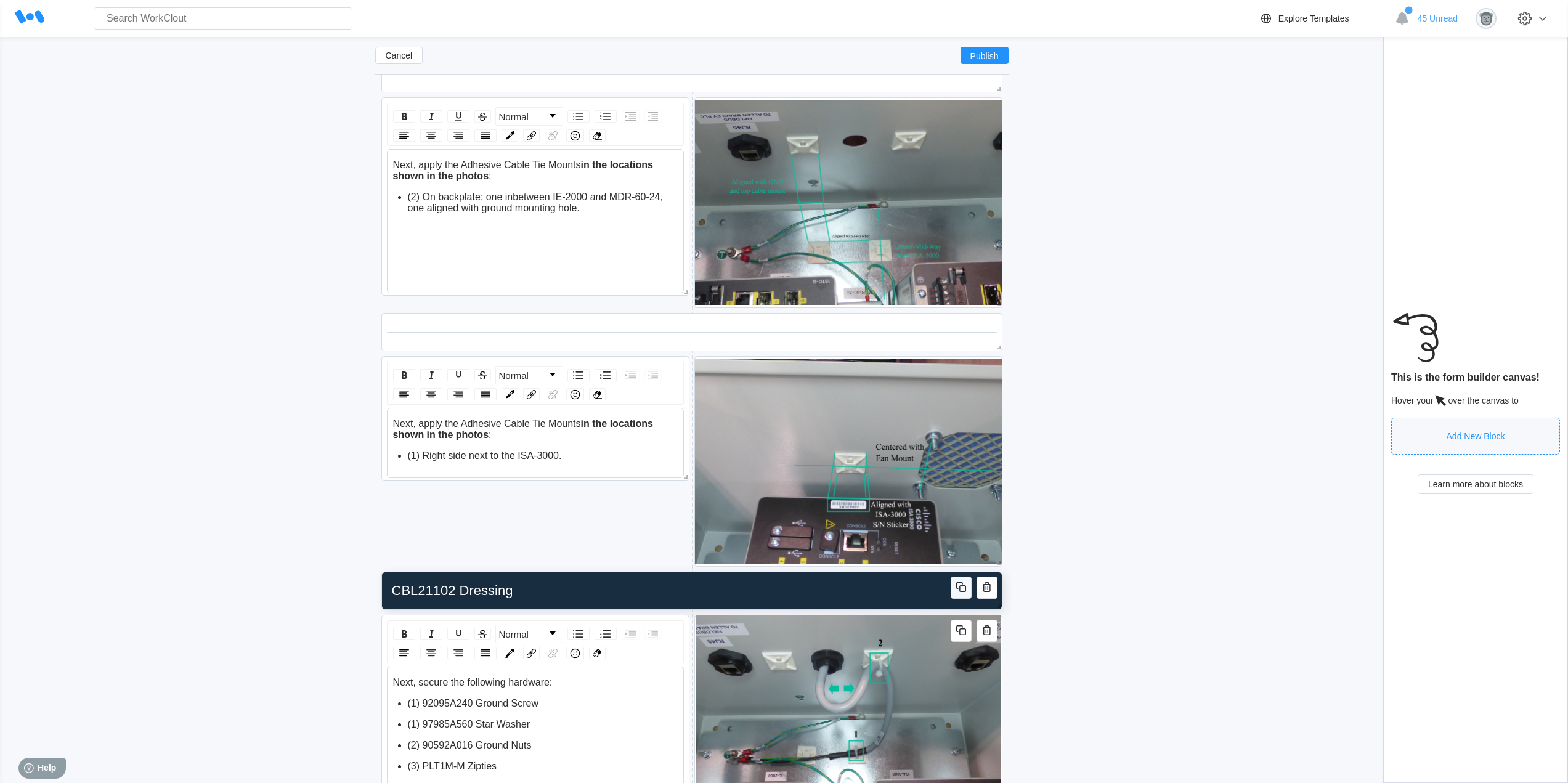
click at [965, 591] on icon "button" at bounding box center [961, 587] width 15 height 15
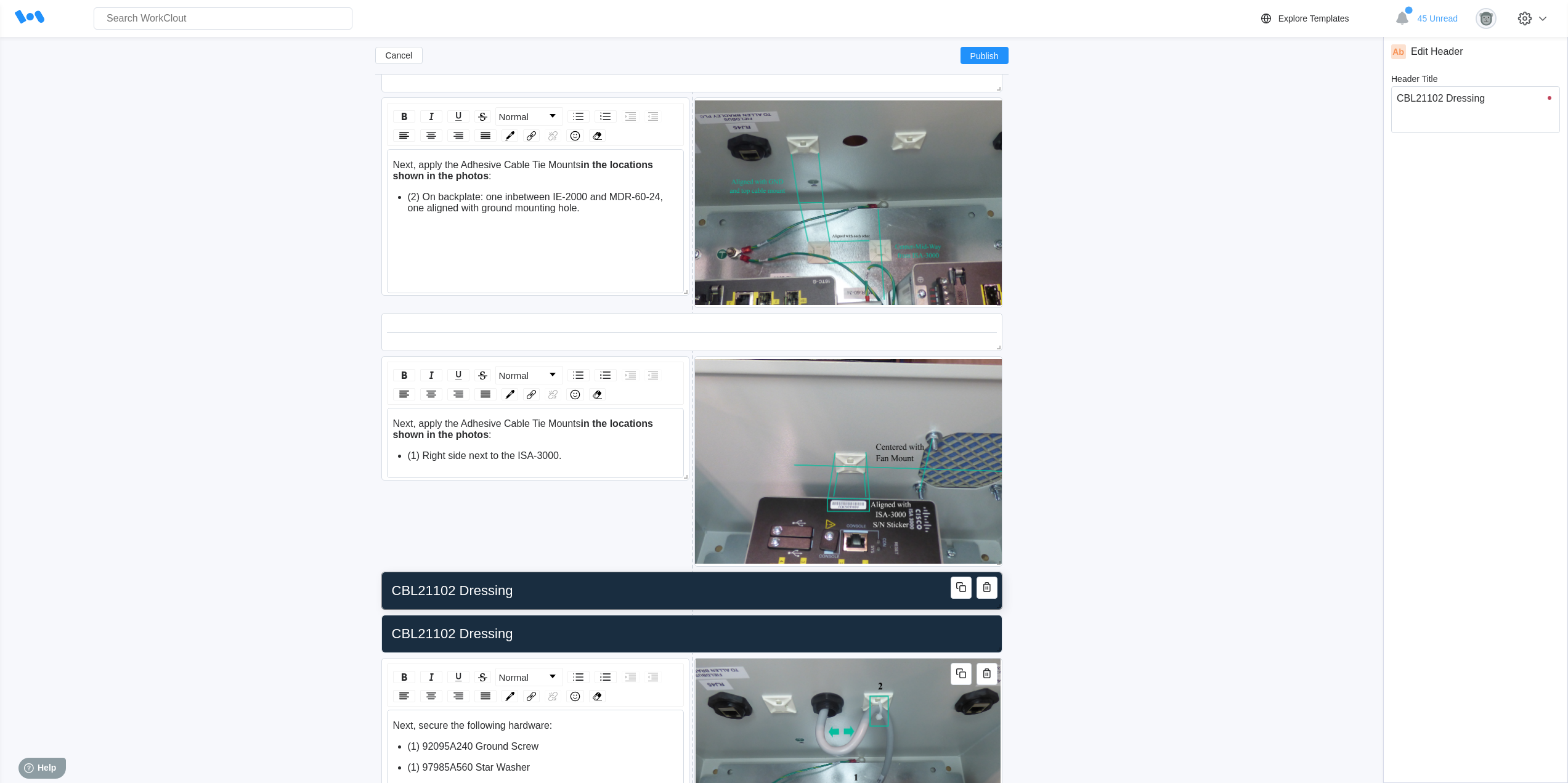
click at [540, 588] on input "CBL21102 Dressing" at bounding box center [689, 591] width 605 height 25
type input "CBL21102 Dressin"
type textarea "CBL21102 Dressin"
type textarea "x"
type input "CBL21102"
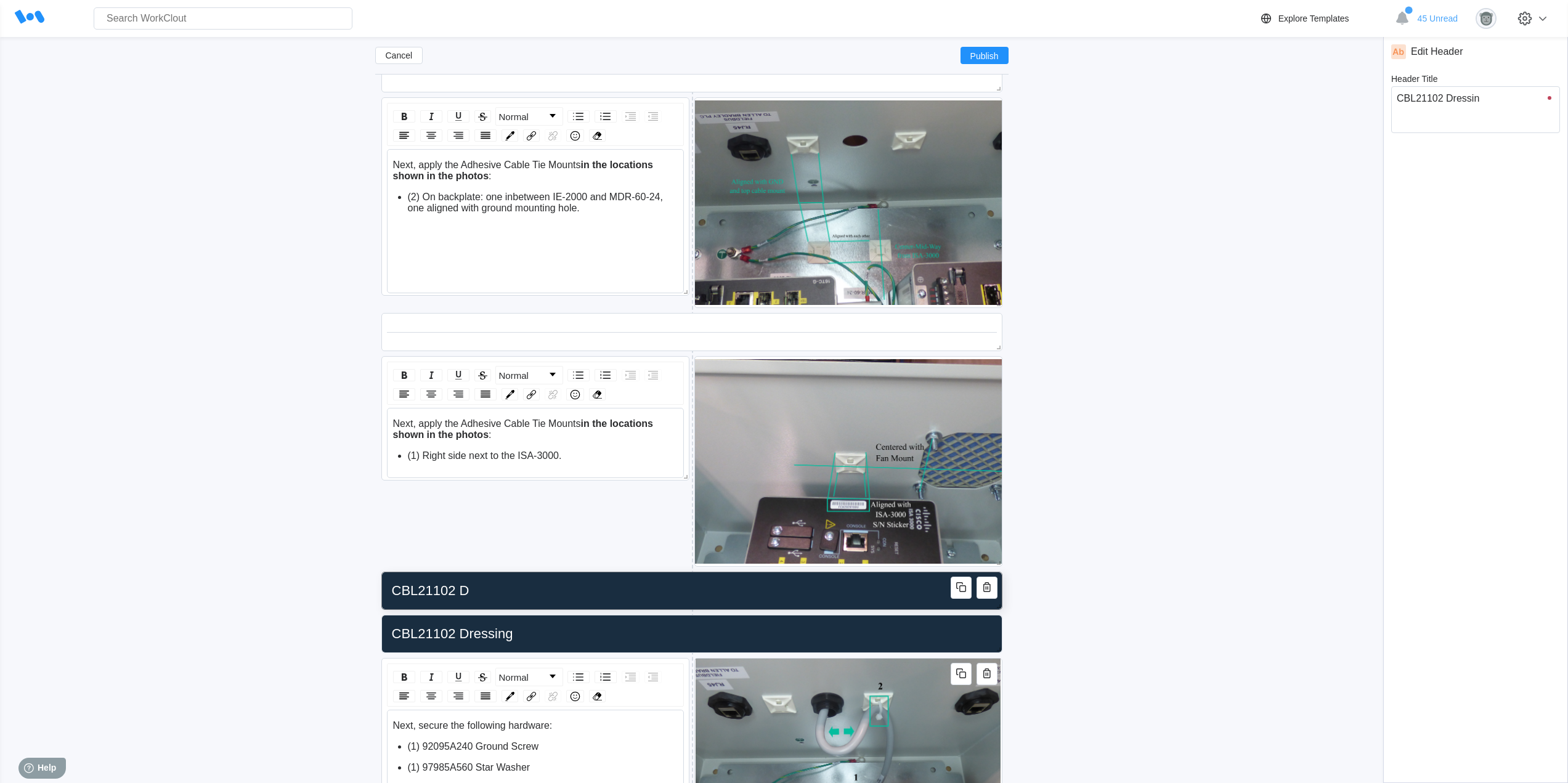
type textarea "CBL21102"
type textarea "x"
type input "C"
type textarea "x"
type input "D"
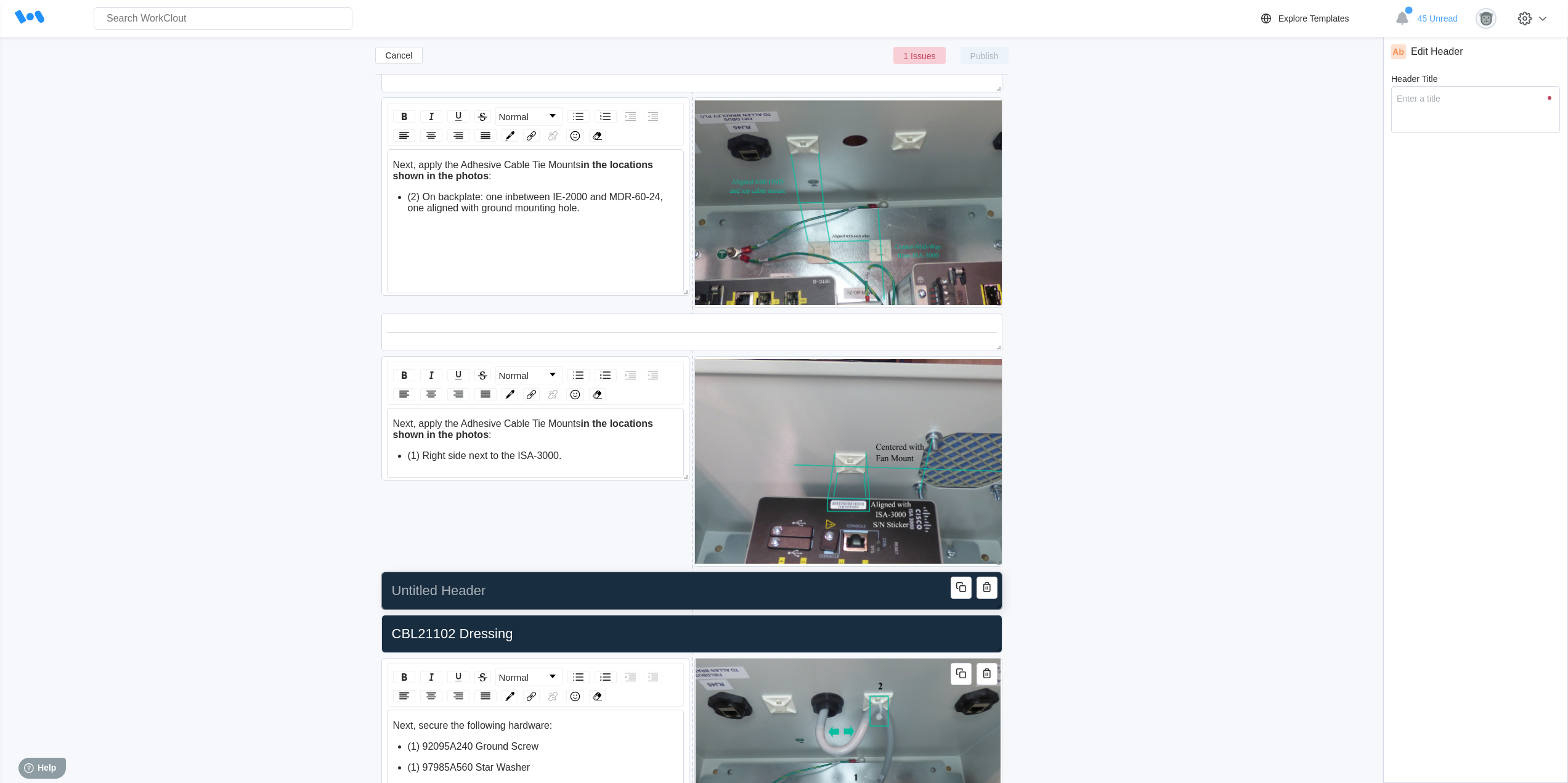
type textarea "D"
type textarea "x"
type input "Di"
type textarea "Di"
type textarea "x"
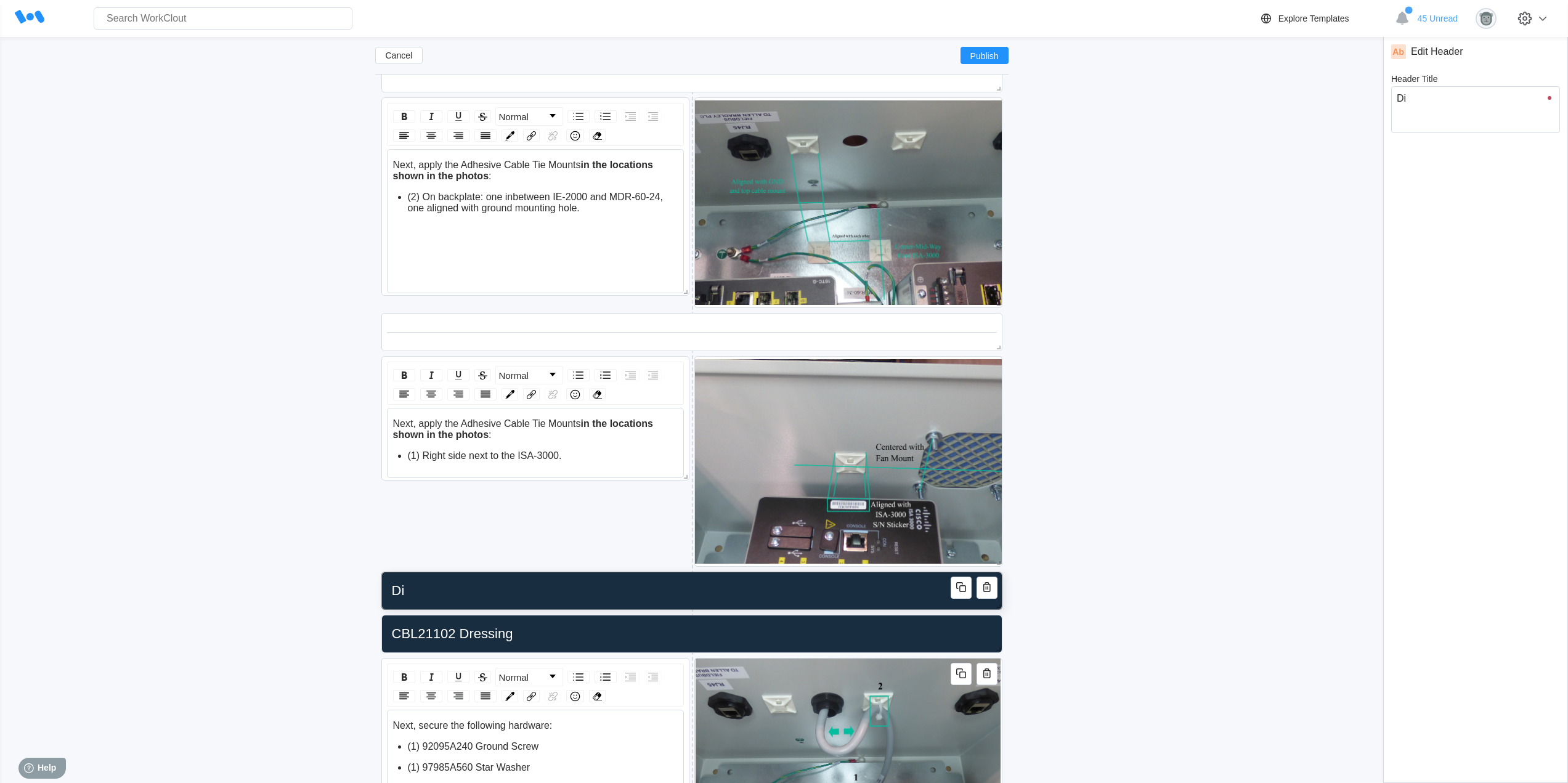
type input "Dis"
type textarea "Dis"
type textarea "x"
type input "Dise"
type textarea "Dise"
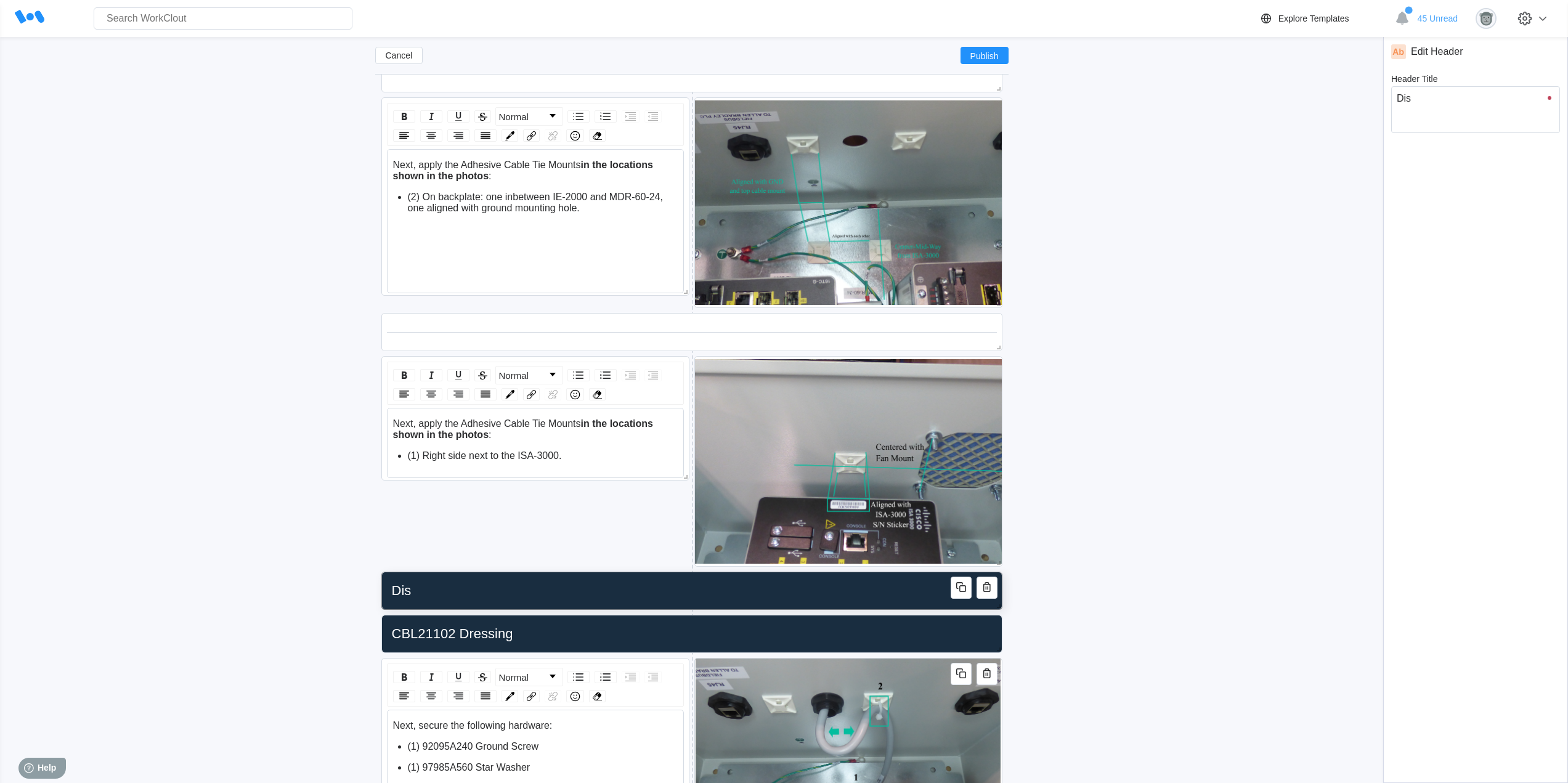
type textarea "x"
type input "Dis"
type textarea "Dis"
type textarea "x"
type input "Disc"
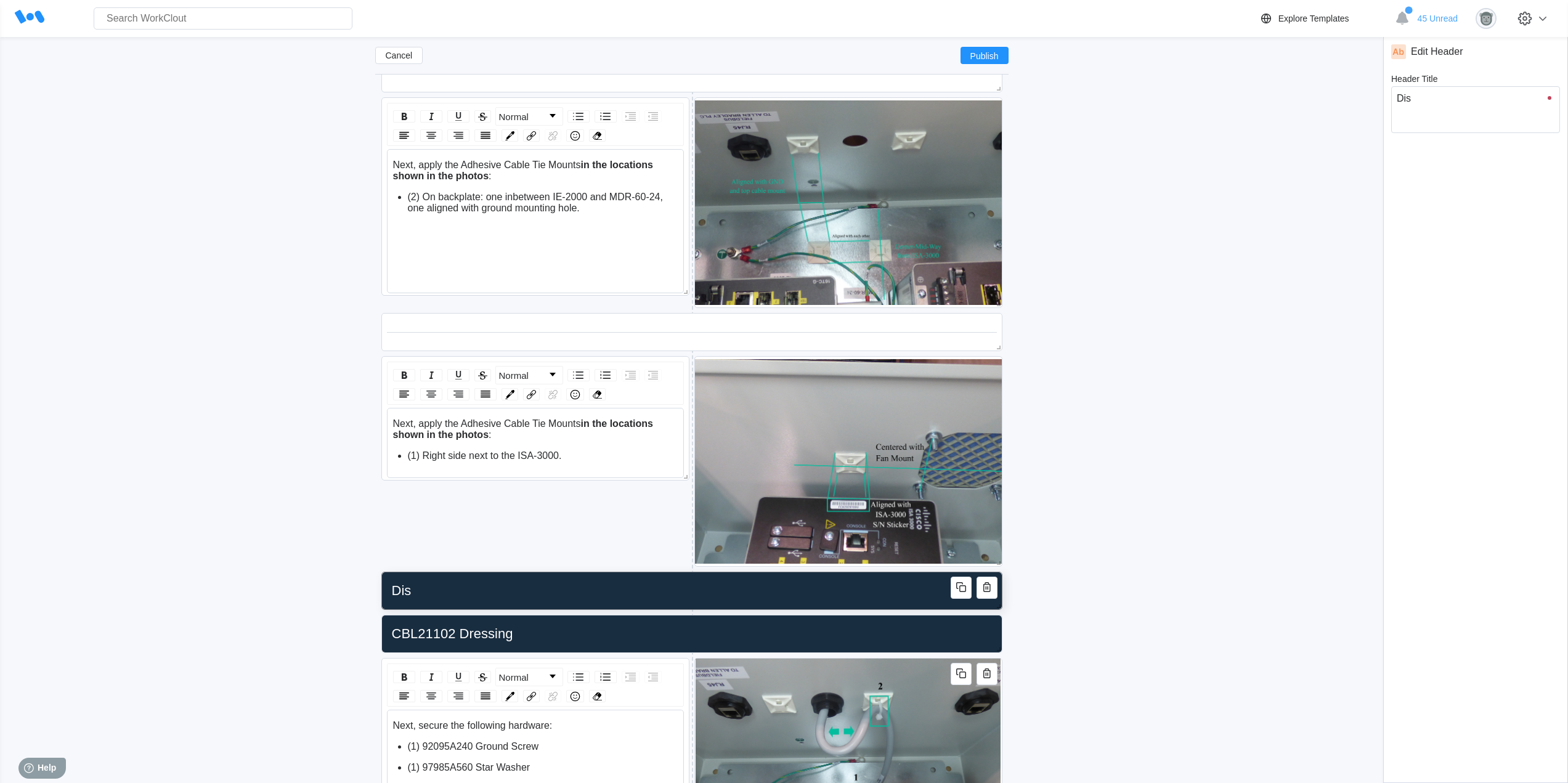
type textarea "Disc"
type textarea "x"
type input "Disce"
type textarea "Disce"
type textarea "x"
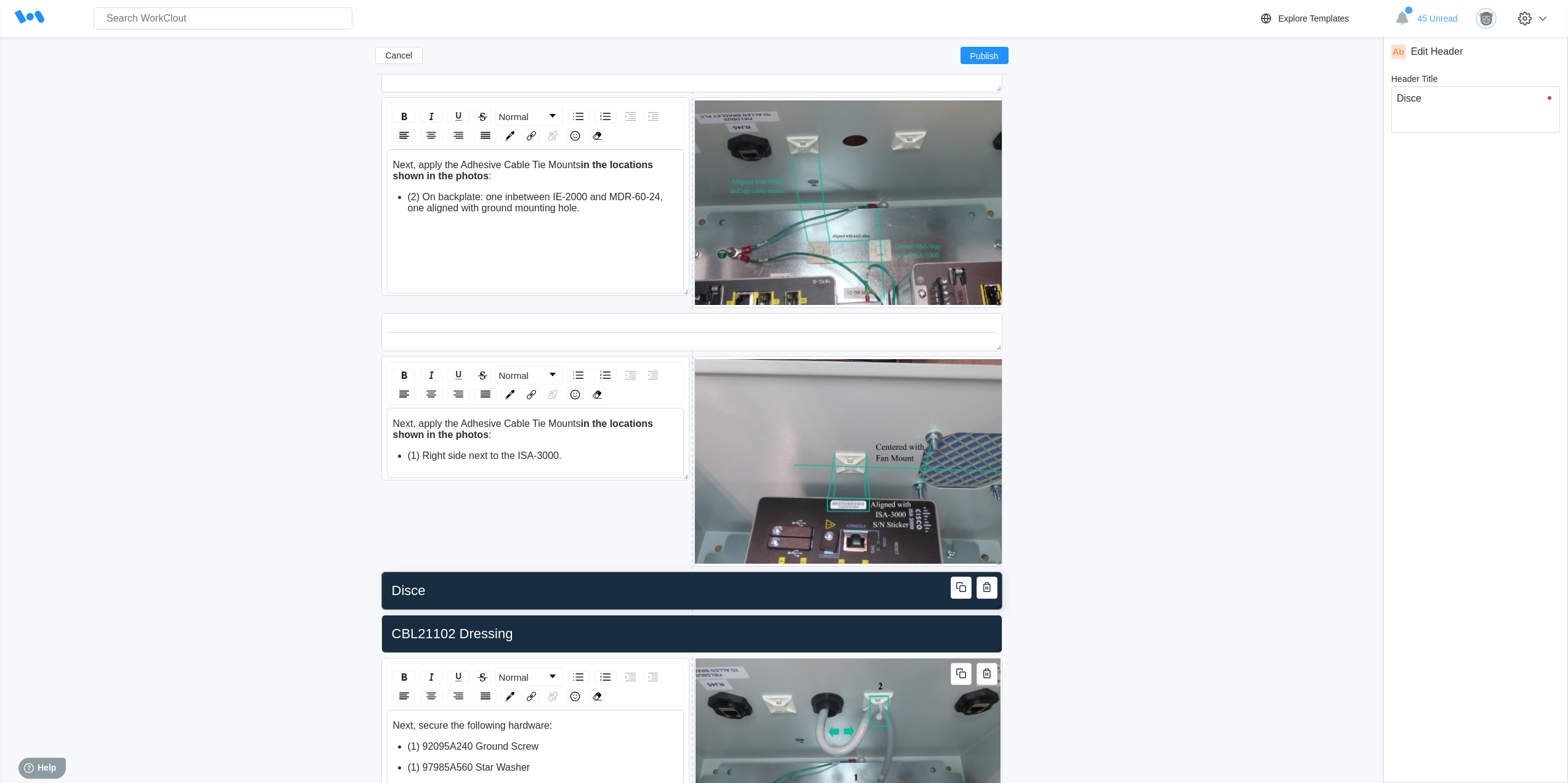
type input "Discet"
type textarea "Discet"
type textarea "x"
type input "Discete"
type textarea "Discete"
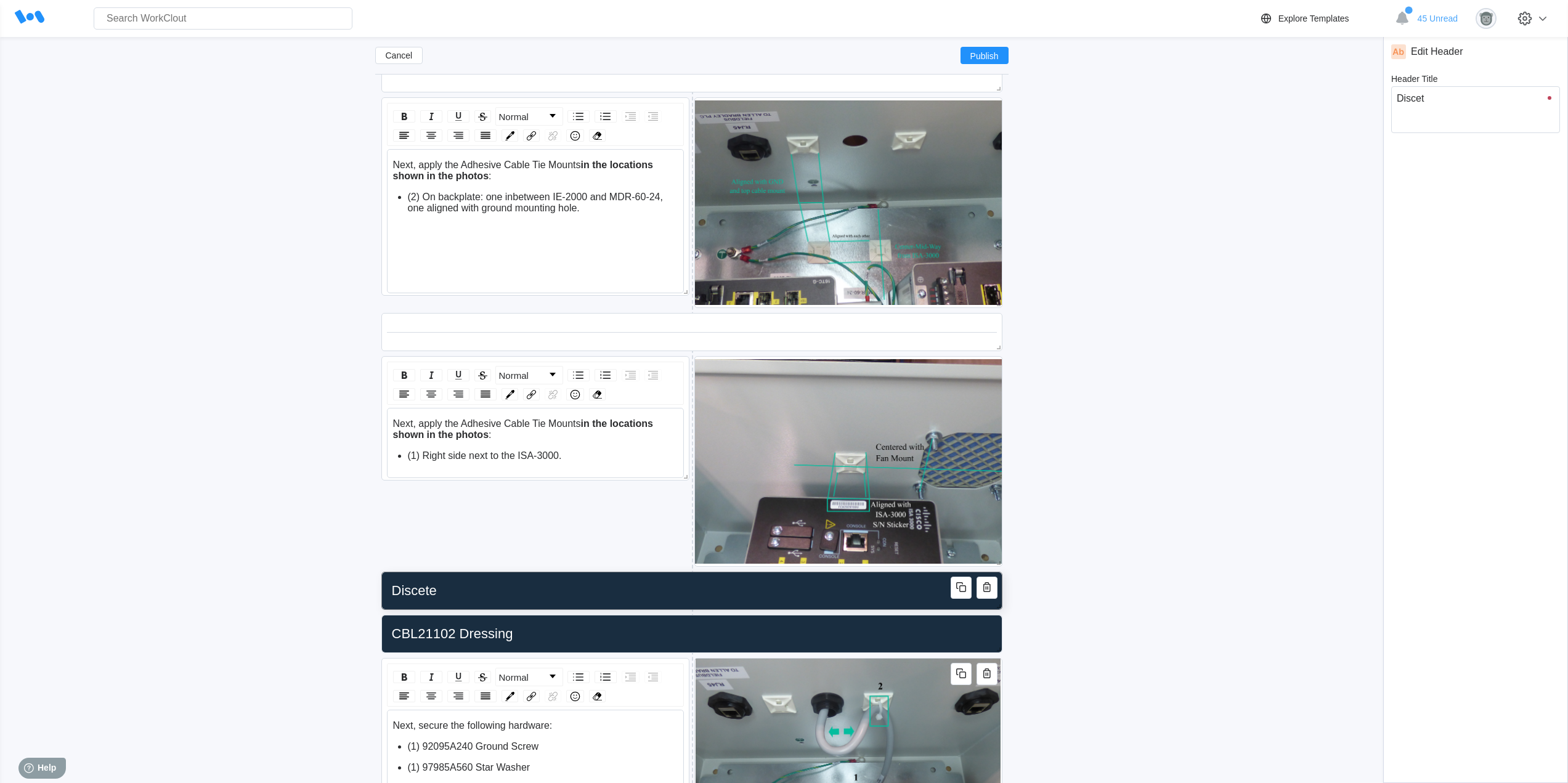
type textarea "x"
type input "Discet"
type textarea "Discet"
type textarea "x"
type input "Disce"
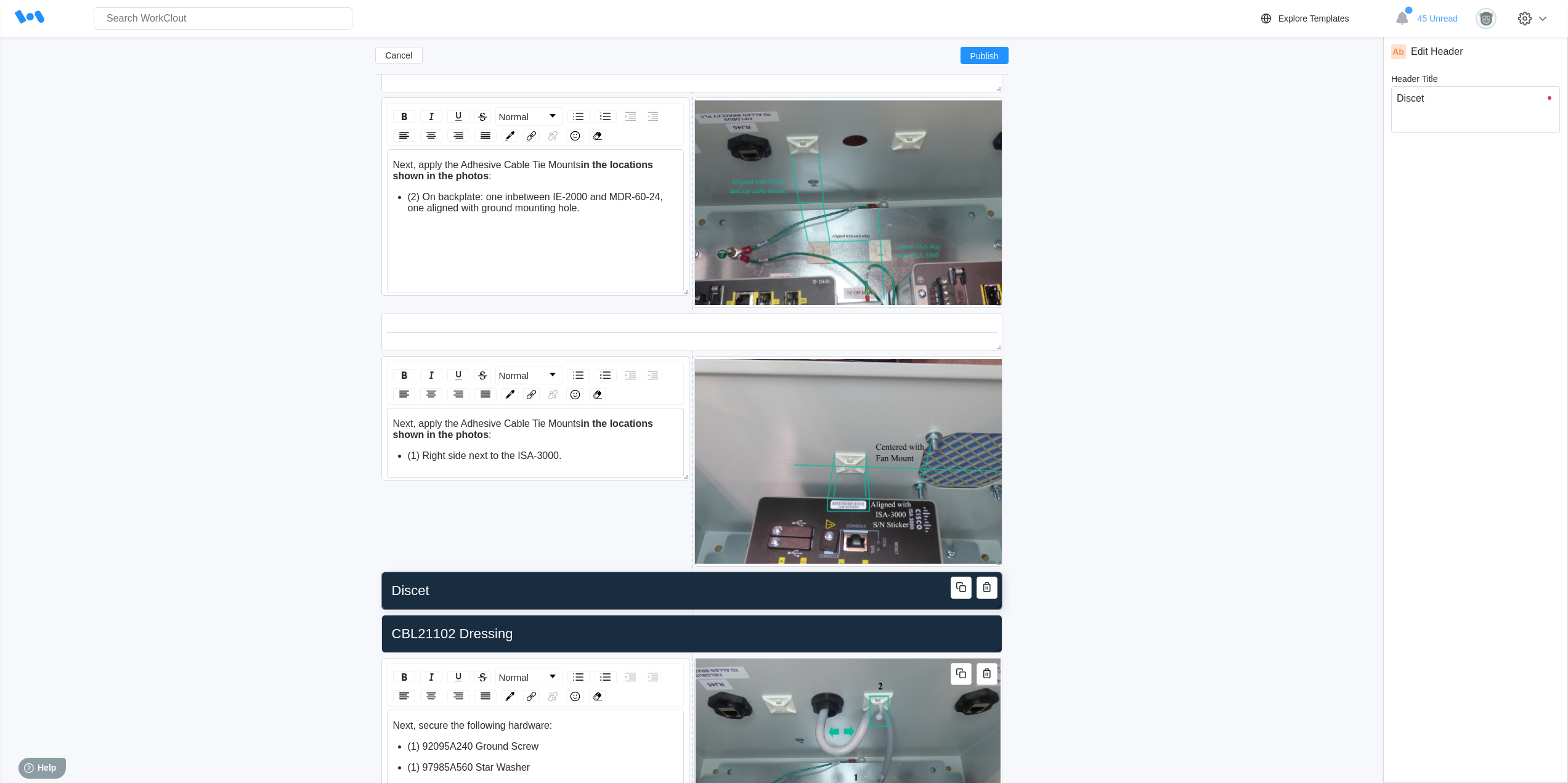
type textarea "Disce"
type textarea "x"
type input "Disc"
type textarea "Disc"
type textarea "x"
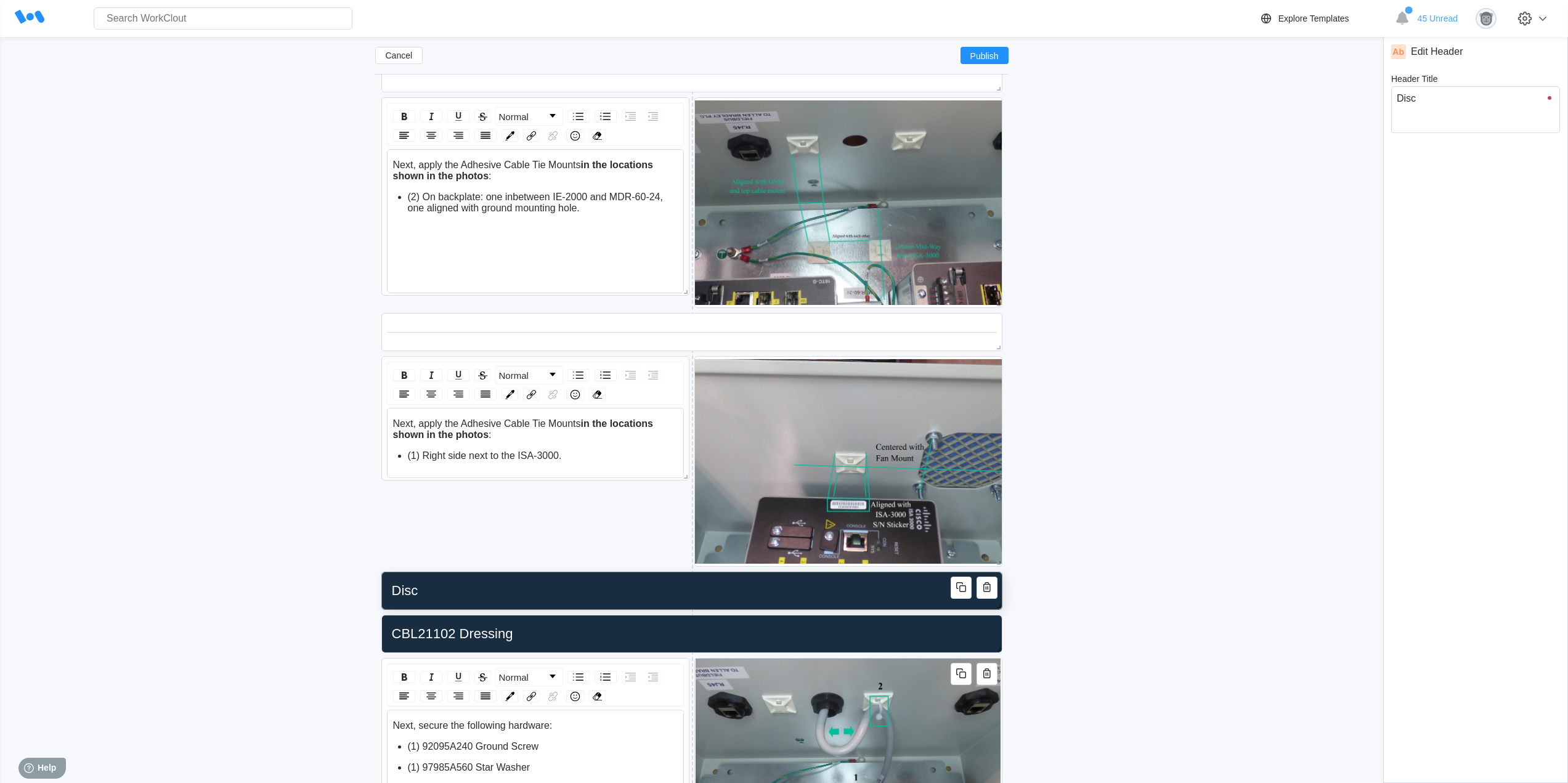
type input "Discr"
type textarea "Discr"
type textarea "x"
type input "Discre"
type textarea "Discre"
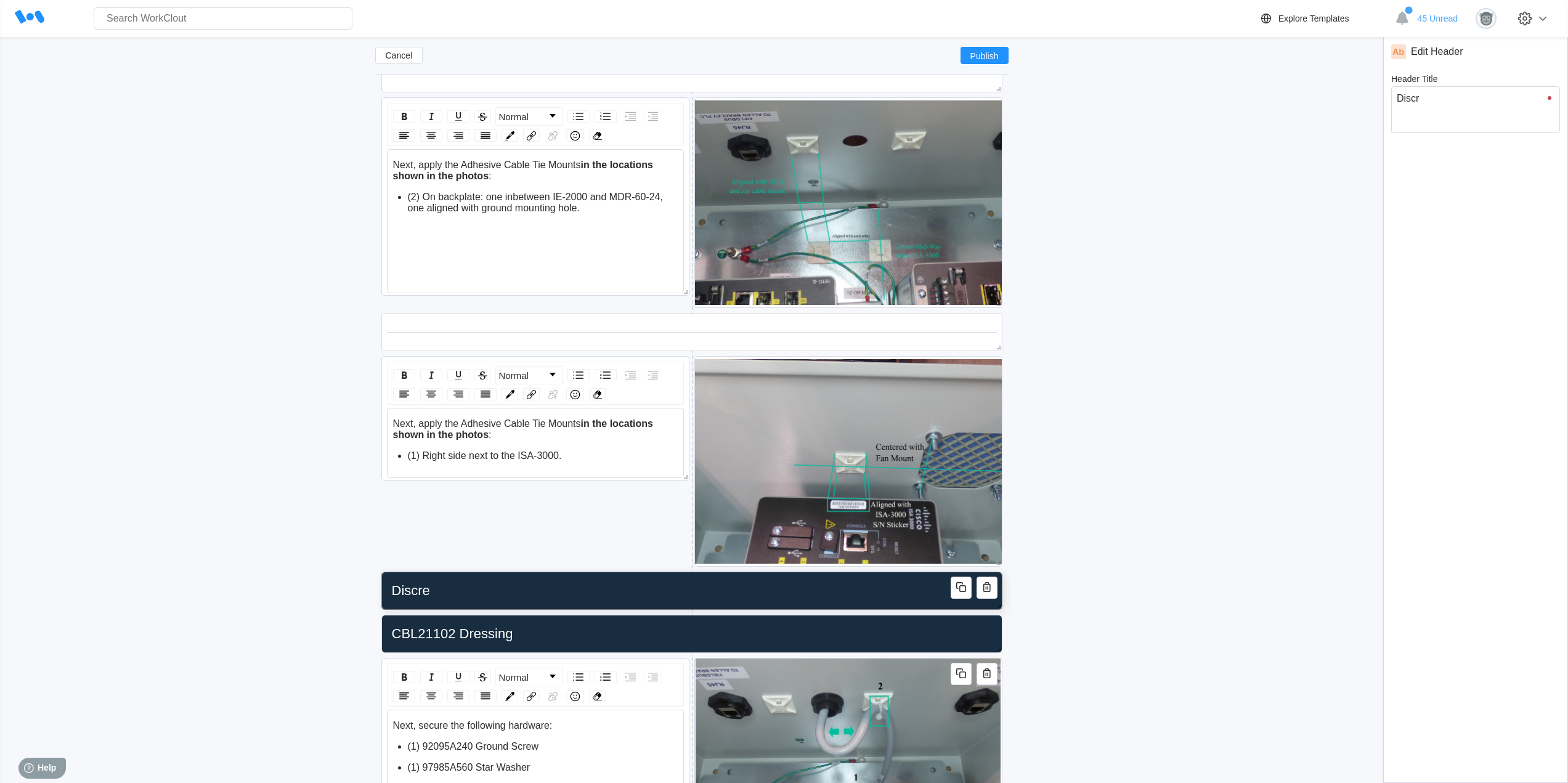
type textarea "x"
type input "Discret"
type textarea "Discret"
type textarea "x"
type input "Discrete"
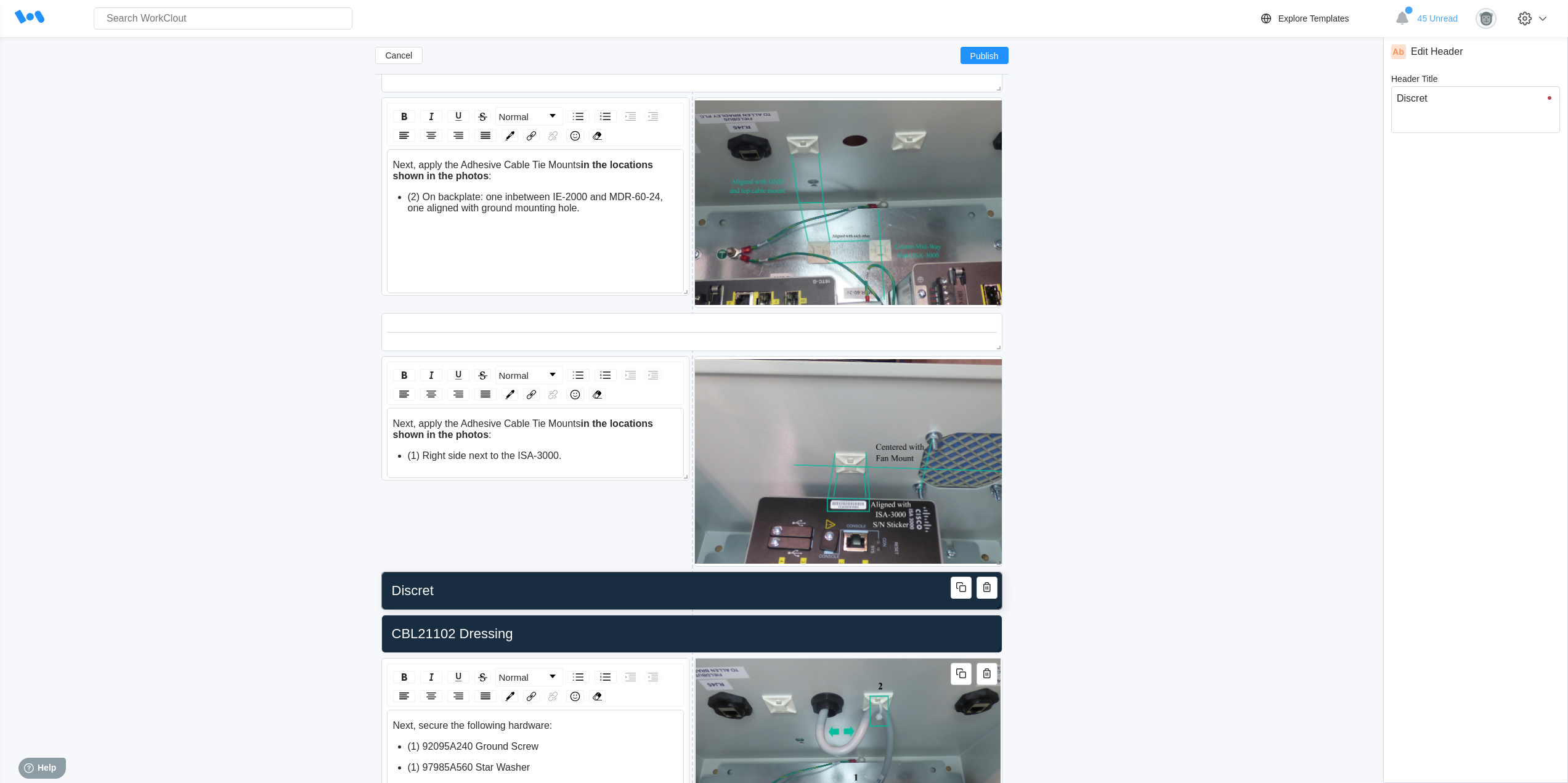
type textarea "Discrete"
type textarea "x"
type input "Discrete"
type textarea "Discrete"
type textarea "x"
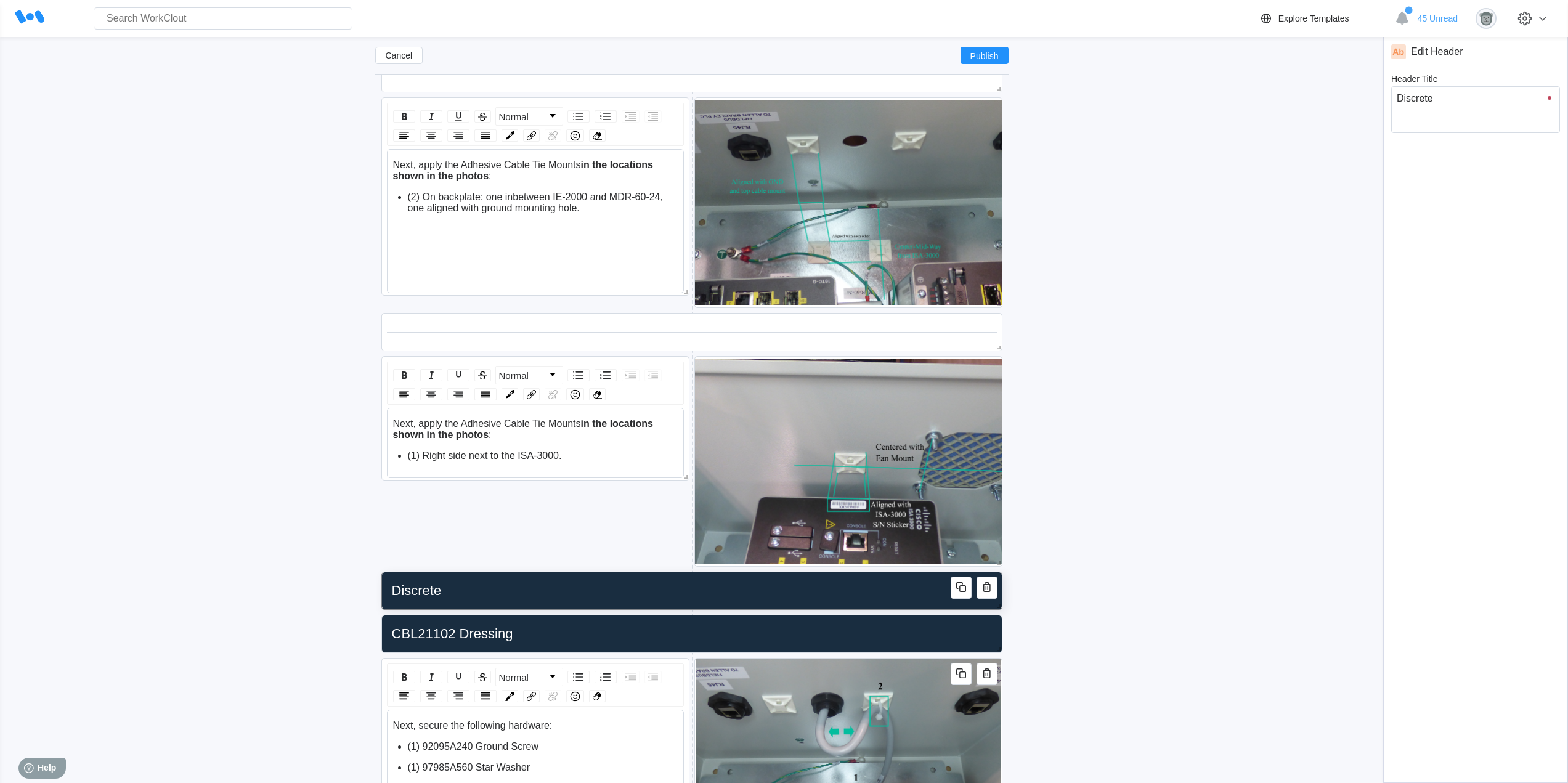
type input "Discrete W"
type textarea "Discrete W"
type textarea "x"
type input "Discrete Wi"
type textarea "Discrete Wi"
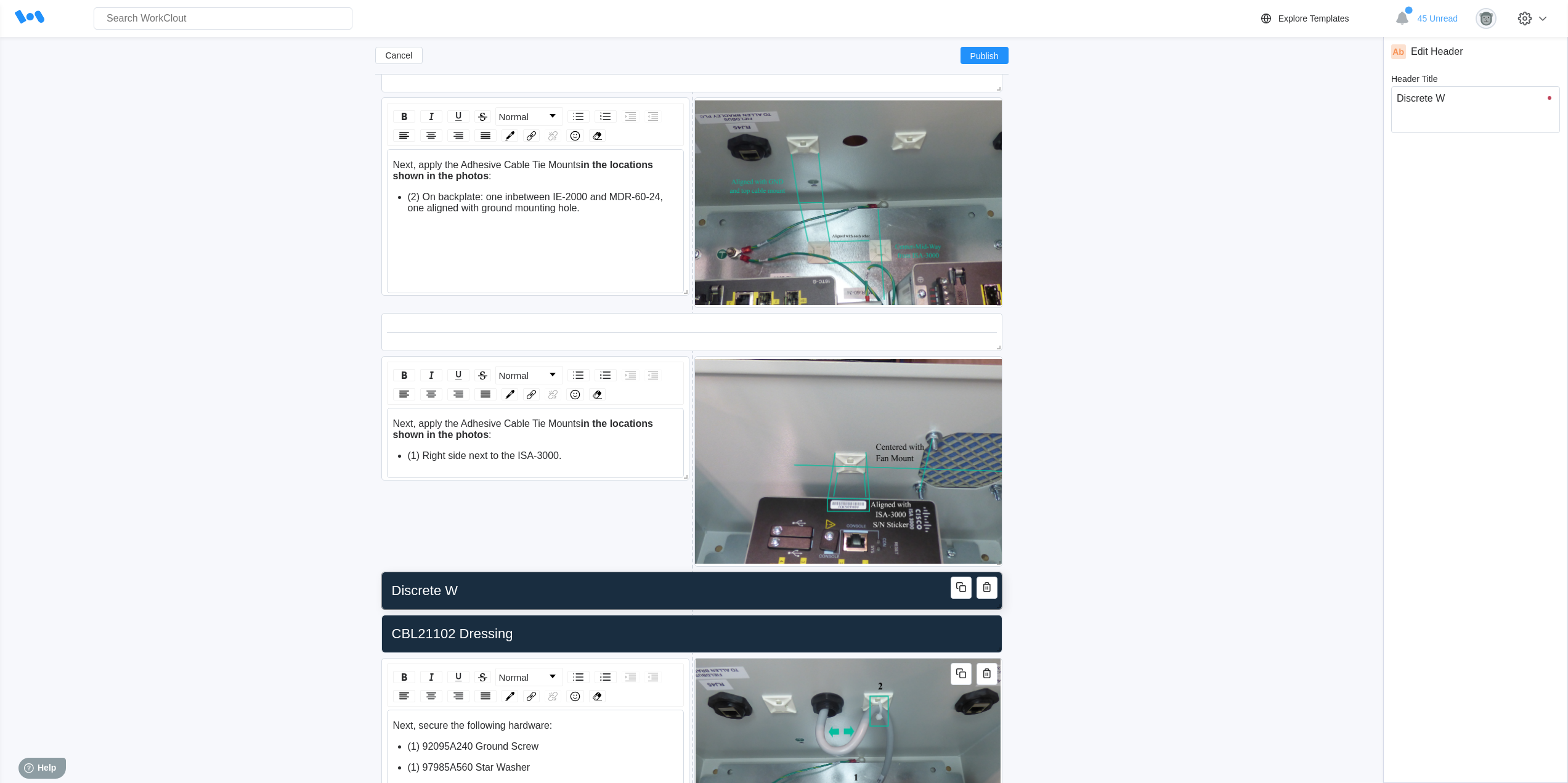
type textarea "x"
type input "Discrete Wir"
type textarea "Discrete Wir"
type textarea "x"
type input "Discrete Wiri"
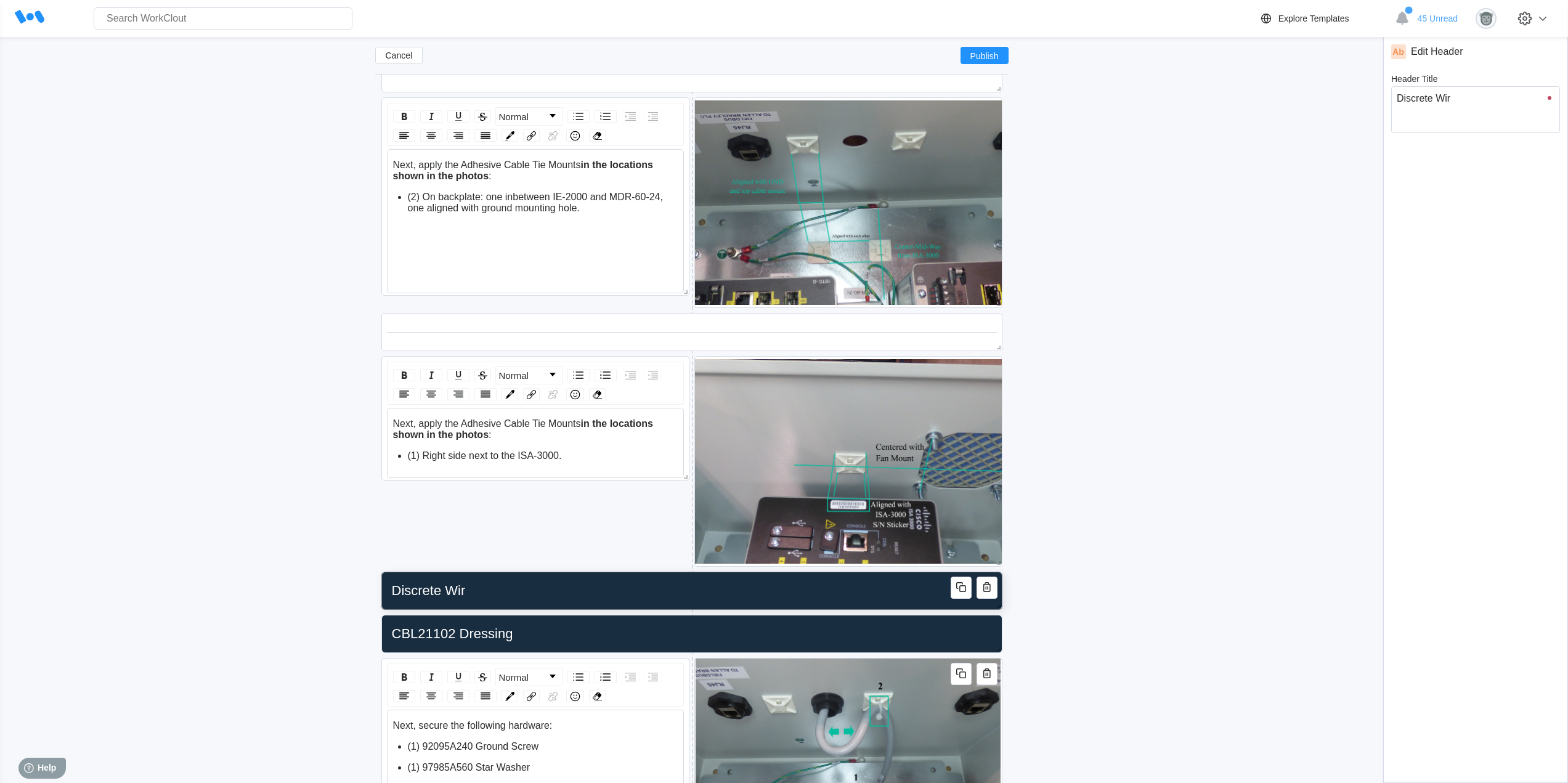
type textarea "Discrete Wiri"
type textarea "x"
type input "Discrete Wirin"
type textarea "Discrete Wirin"
type textarea "x"
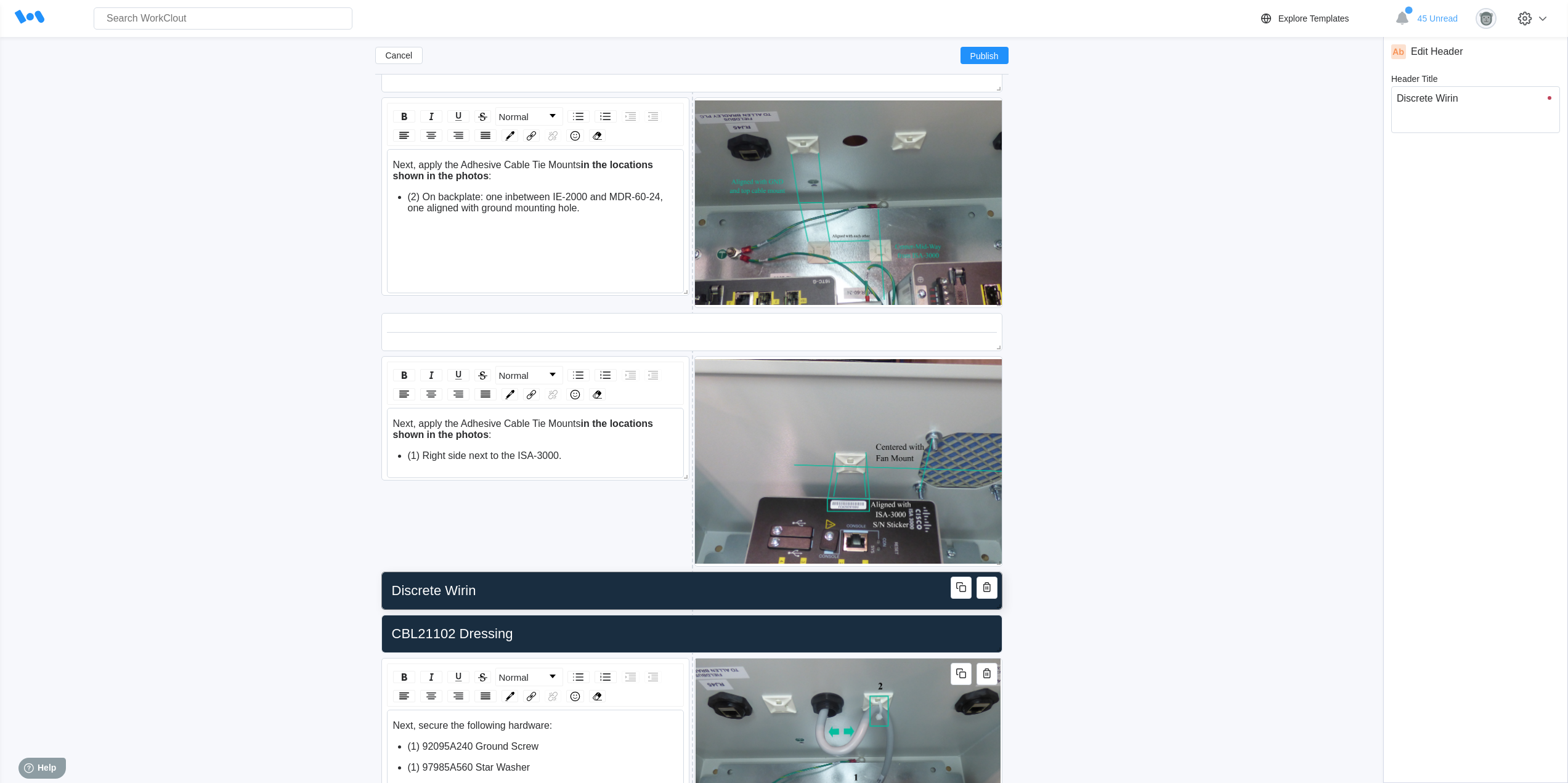
type input "Discrete Wiring"
type textarea "Discrete Wiring"
type textarea "x"
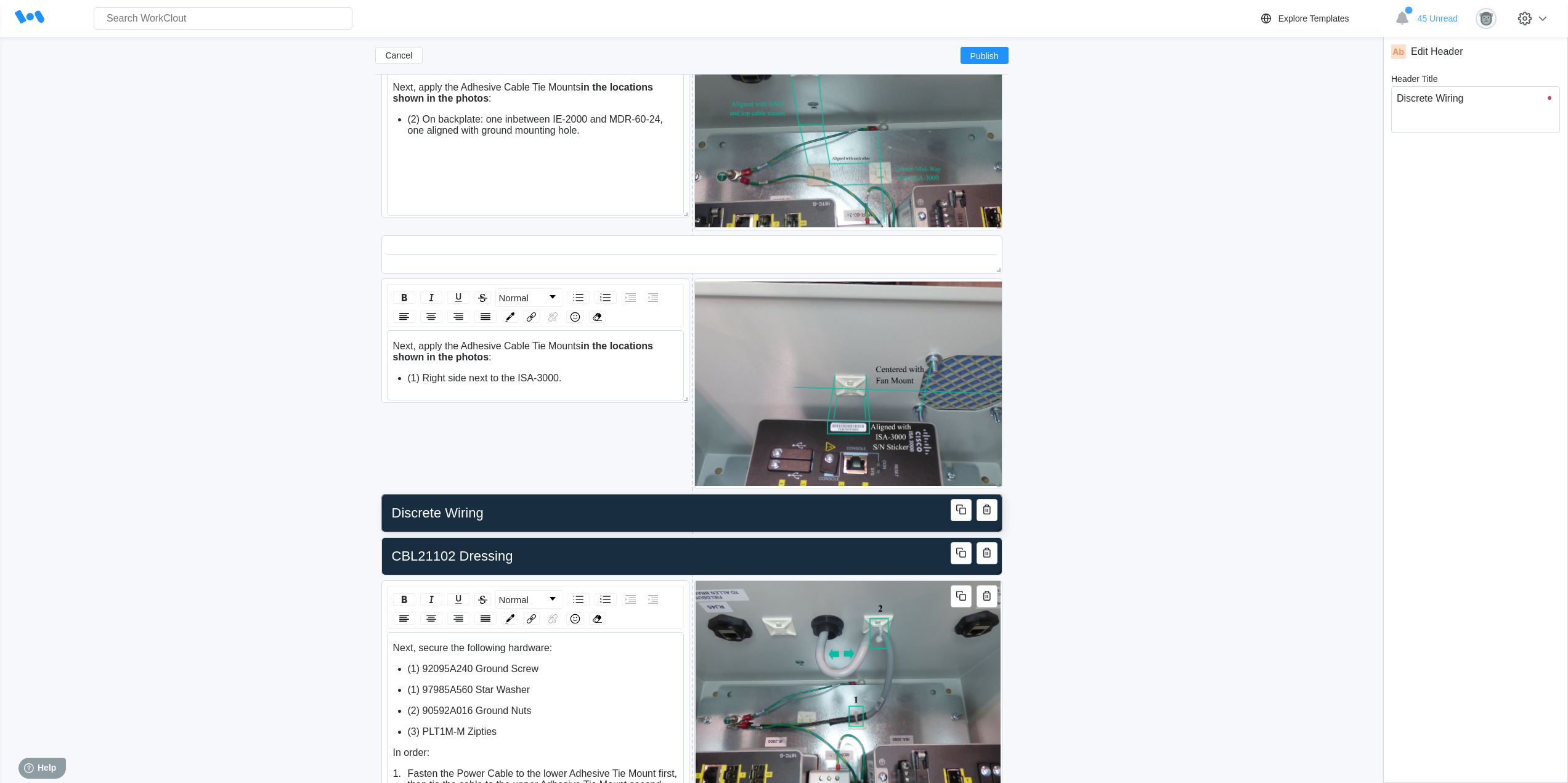
scroll to position [1504, 0]
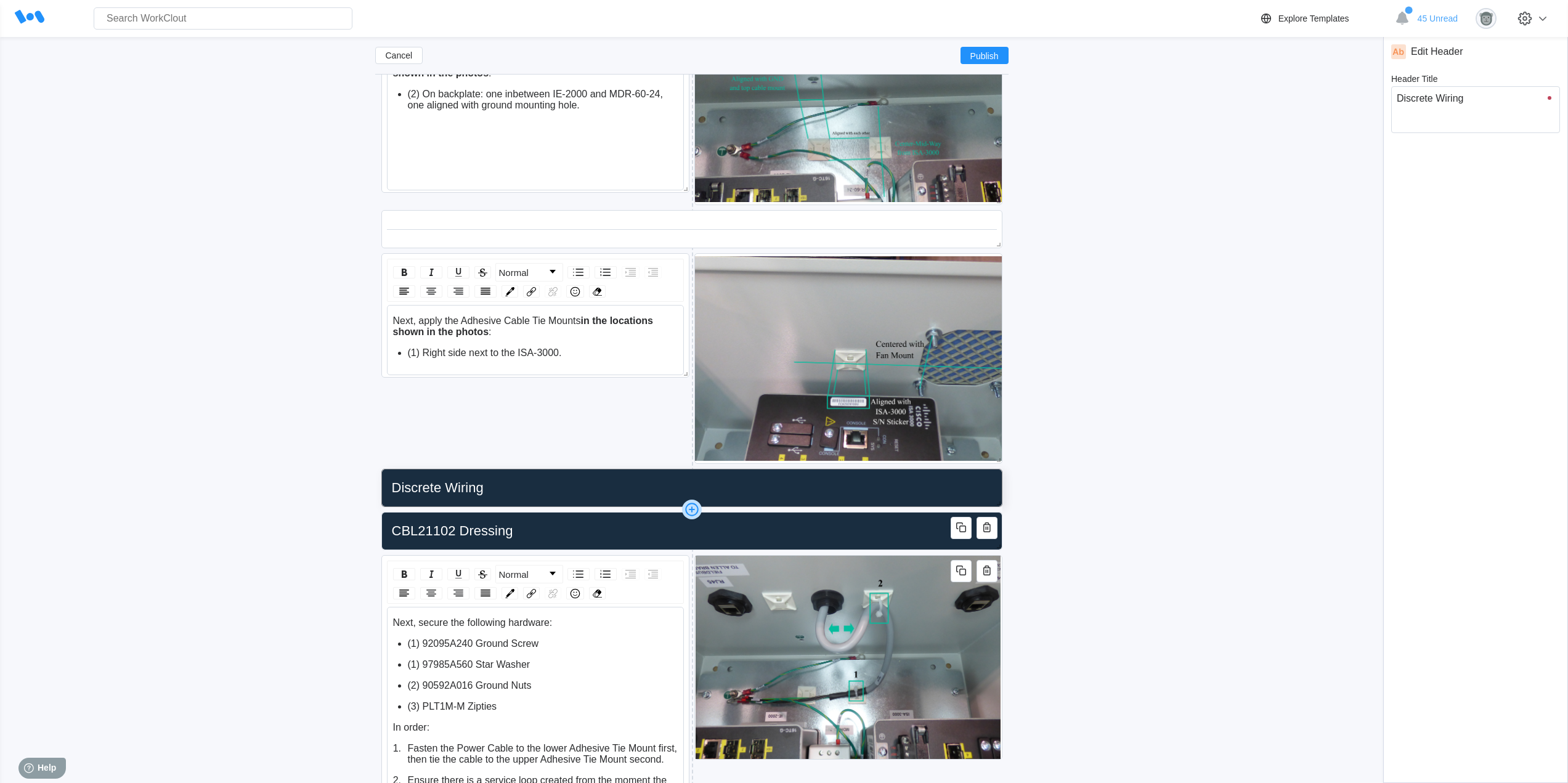
type input "Discrete Wiring"
click at [689, 511] on icon at bounding box center [692, 510] width 20 height 20
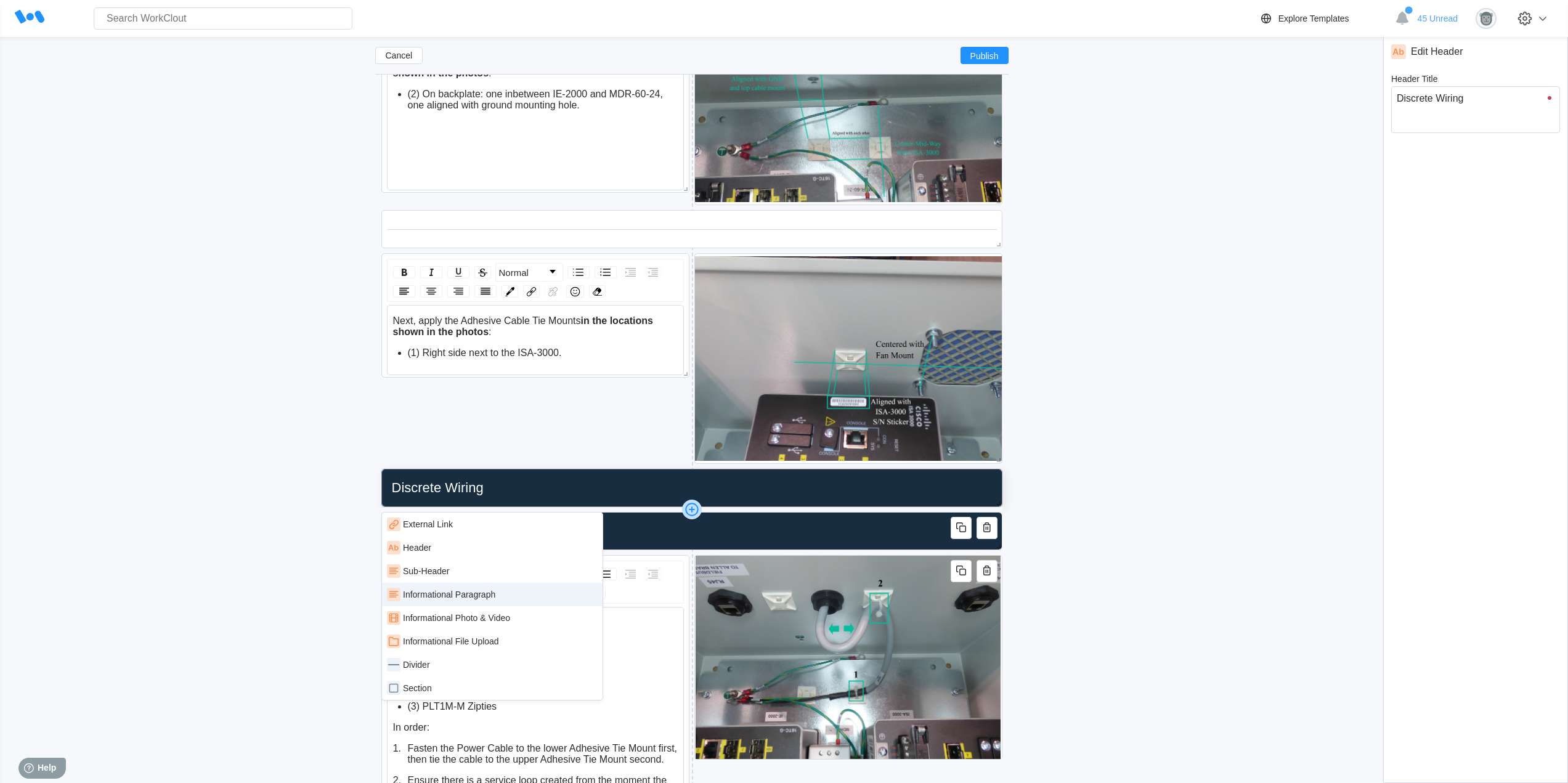
click at [476, 594] on div "Informational Paragraph" at bounding box center [449, 594] width 93 height 10
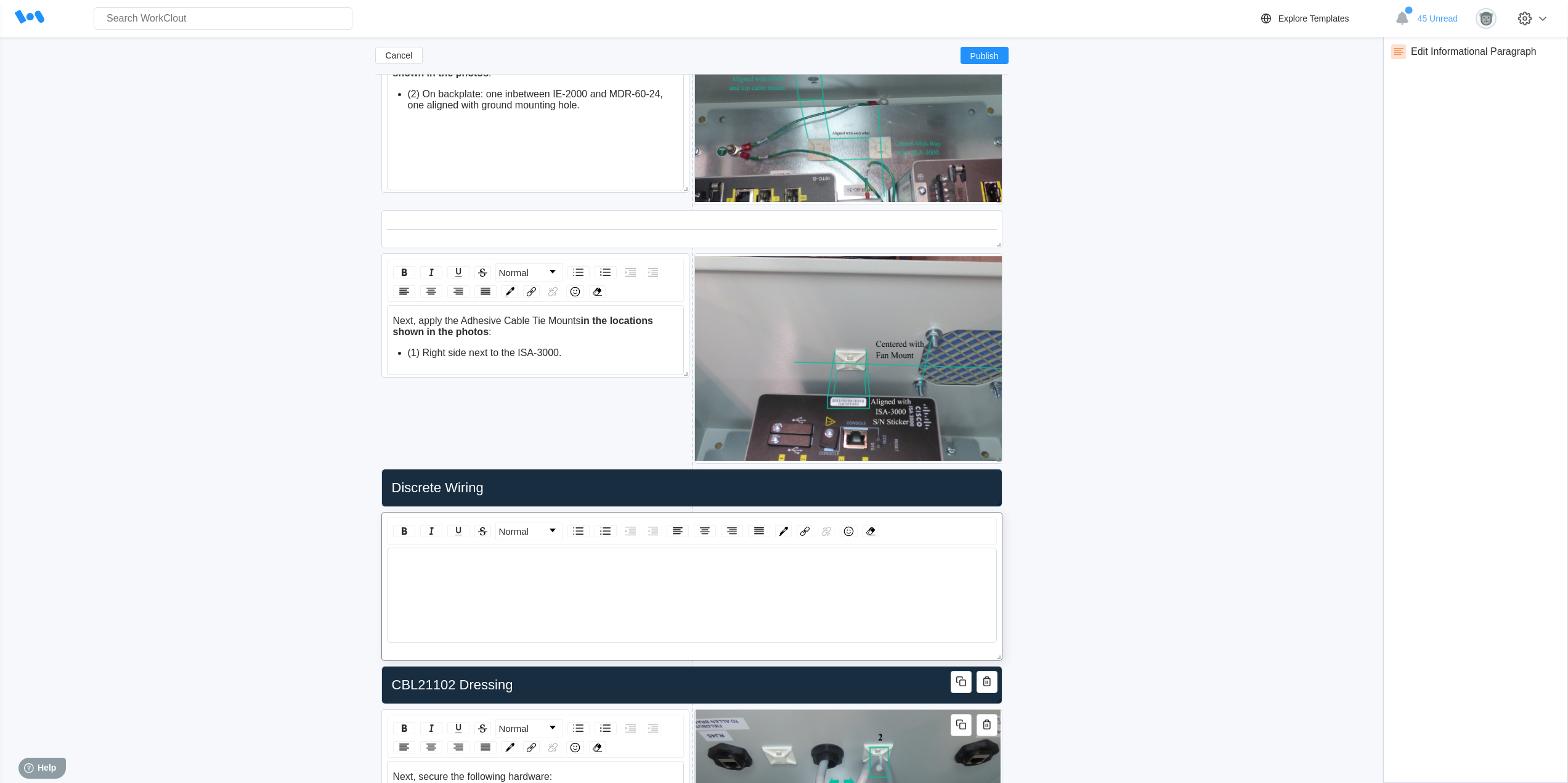
click at [558, 570] on div "rdw-wrapper" at bounding box center [692, 583] width 599 height 51
click at [618, 554] on div "AT THIS STEP FOLLOW WIRE LIST WL" at bounding box center [692, 595] width 610 height 95
click at [815, 565] on div "AT THIS STEP FOLLOW WIRE LIST WL00043 TO INSTALL THE DISCRETE WIRES." at bounding box center [692, 563] width 598 height 11
drag, startPoint x: 776, startPoint y: 562, endPoint x: 311, endPoint y: 559, distance: 465.0
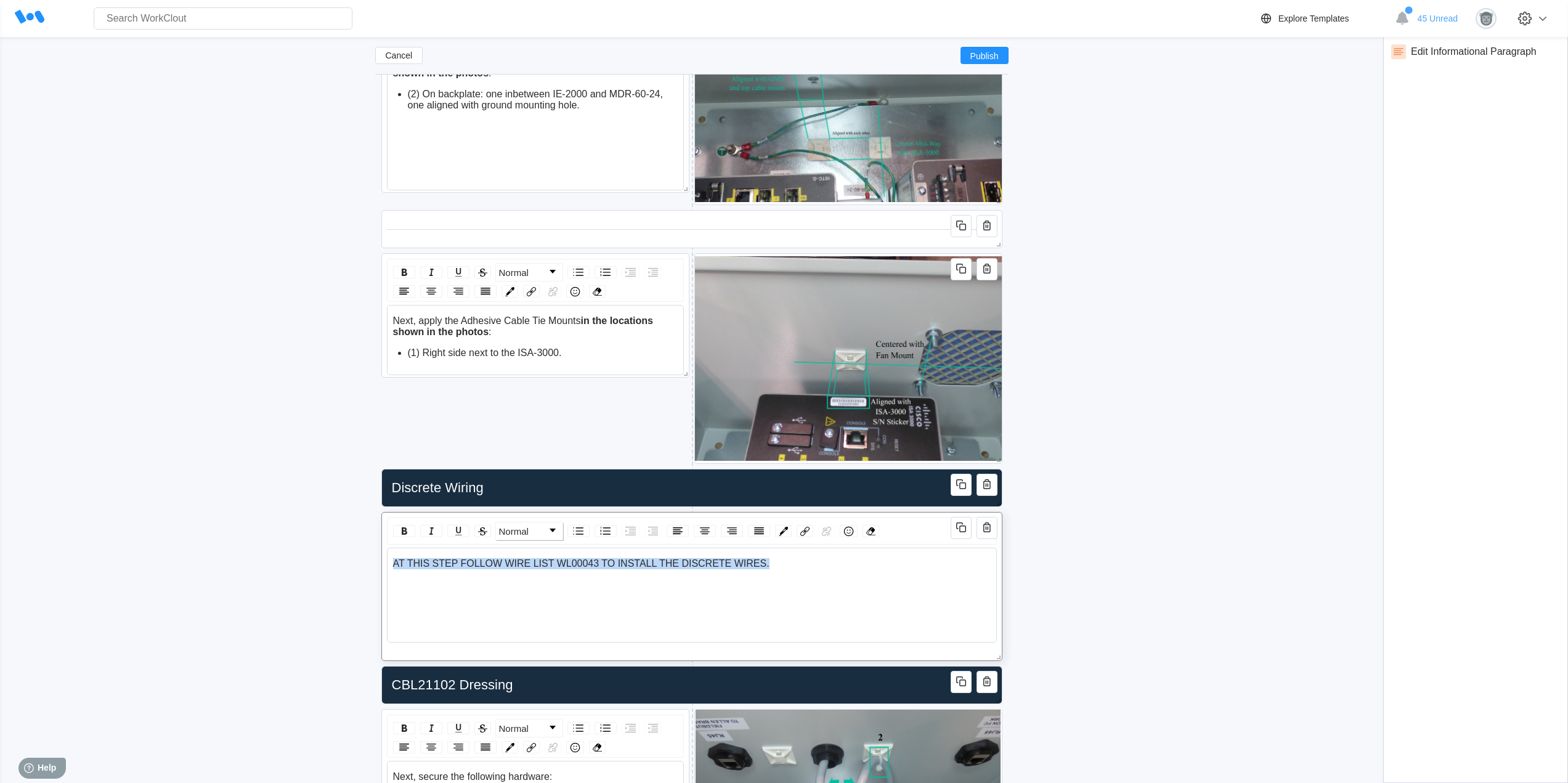
click at [540, 537] on link "Normal" at bounding box center [529, 532] width 67 height 18
click at [518, 567] on li "H1" at bounding box center [528, 564] width 64 height 16
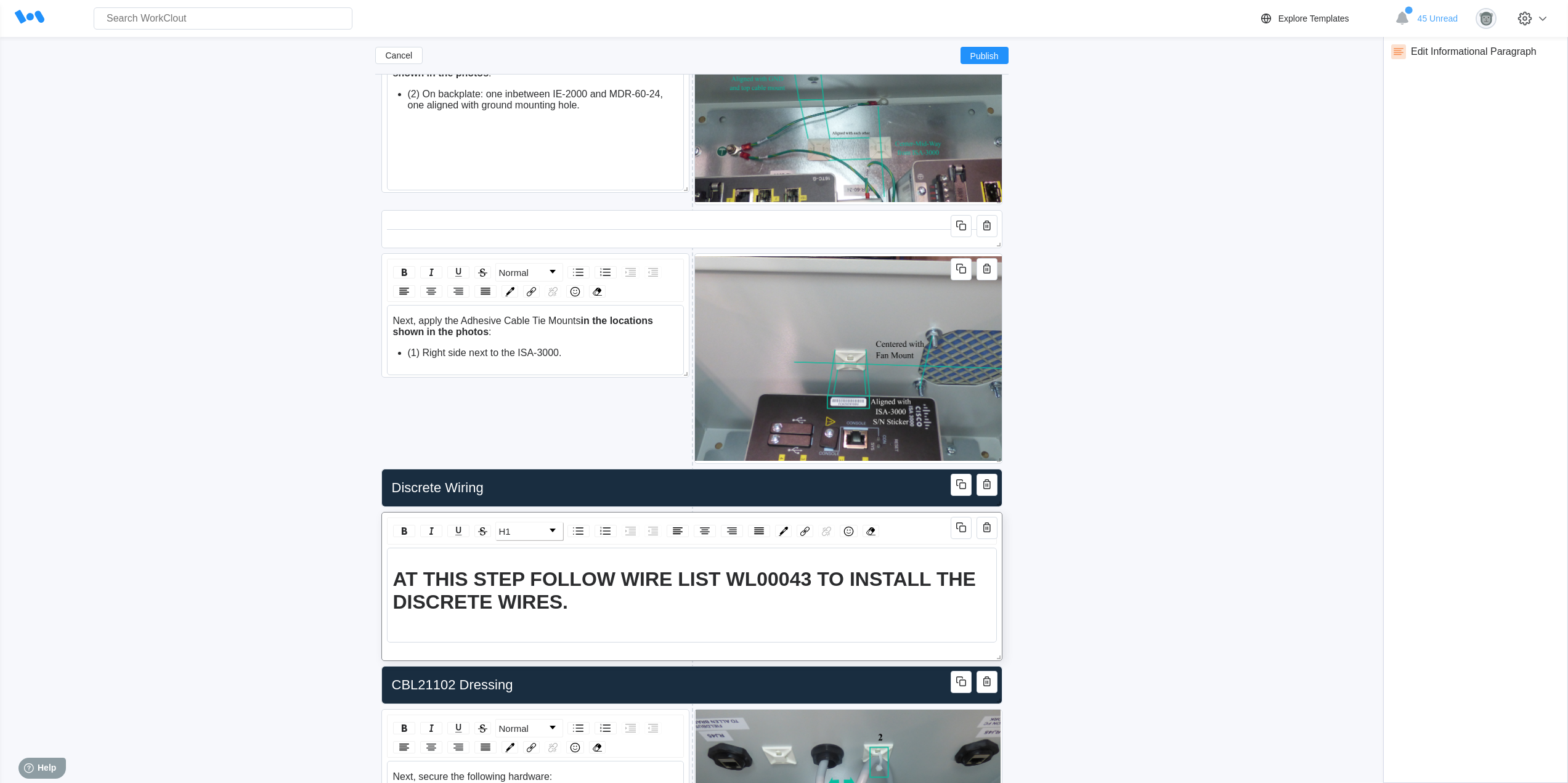
scroll to position [1513, 0]
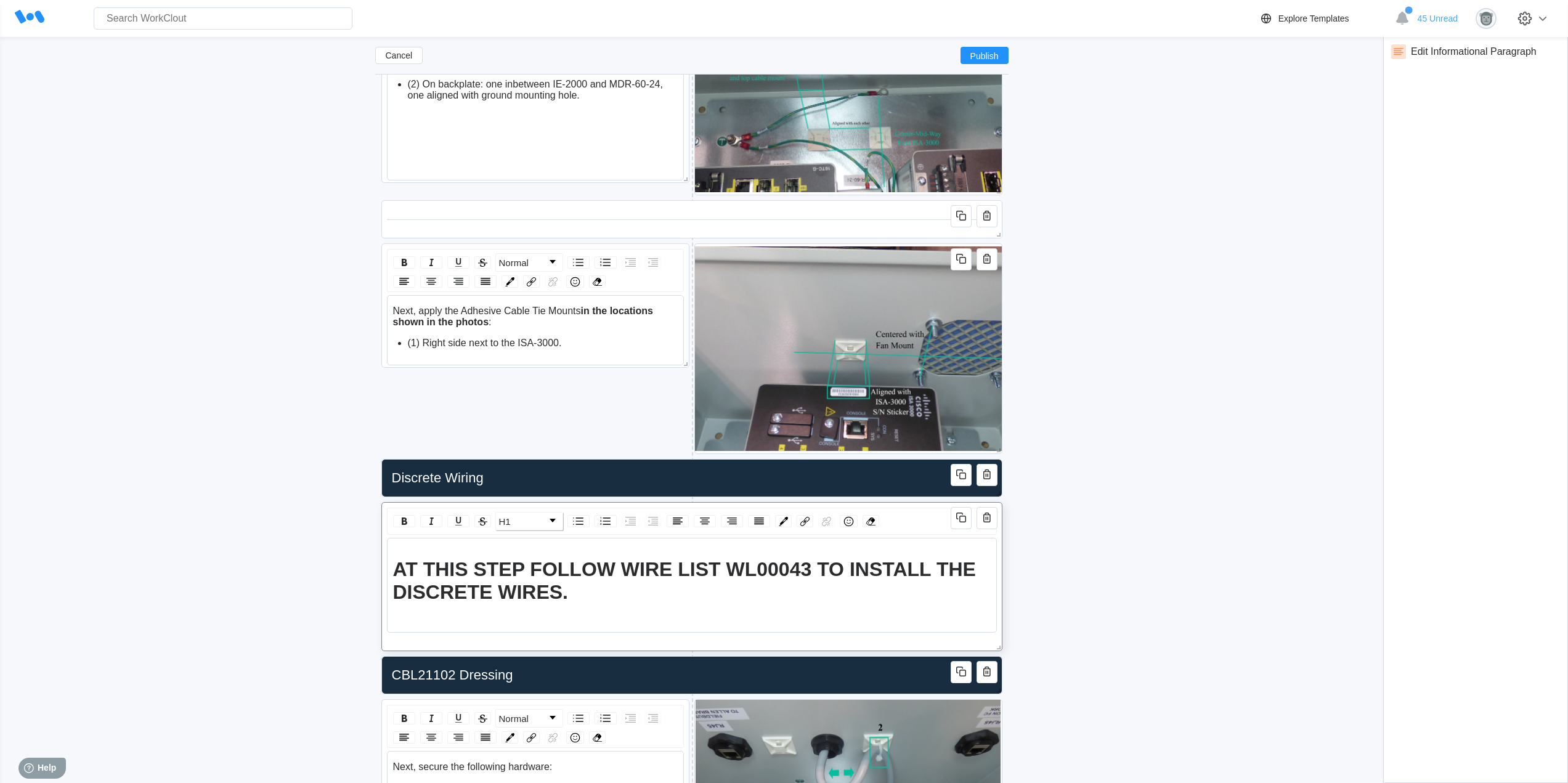
click at [714, 596] on div "AT THIS STEP FOLLOW WIRE LIST WL00043 TO INSTALL THE DISCRETE WIRES." at bounding box center [692, 581] width 598 height 46
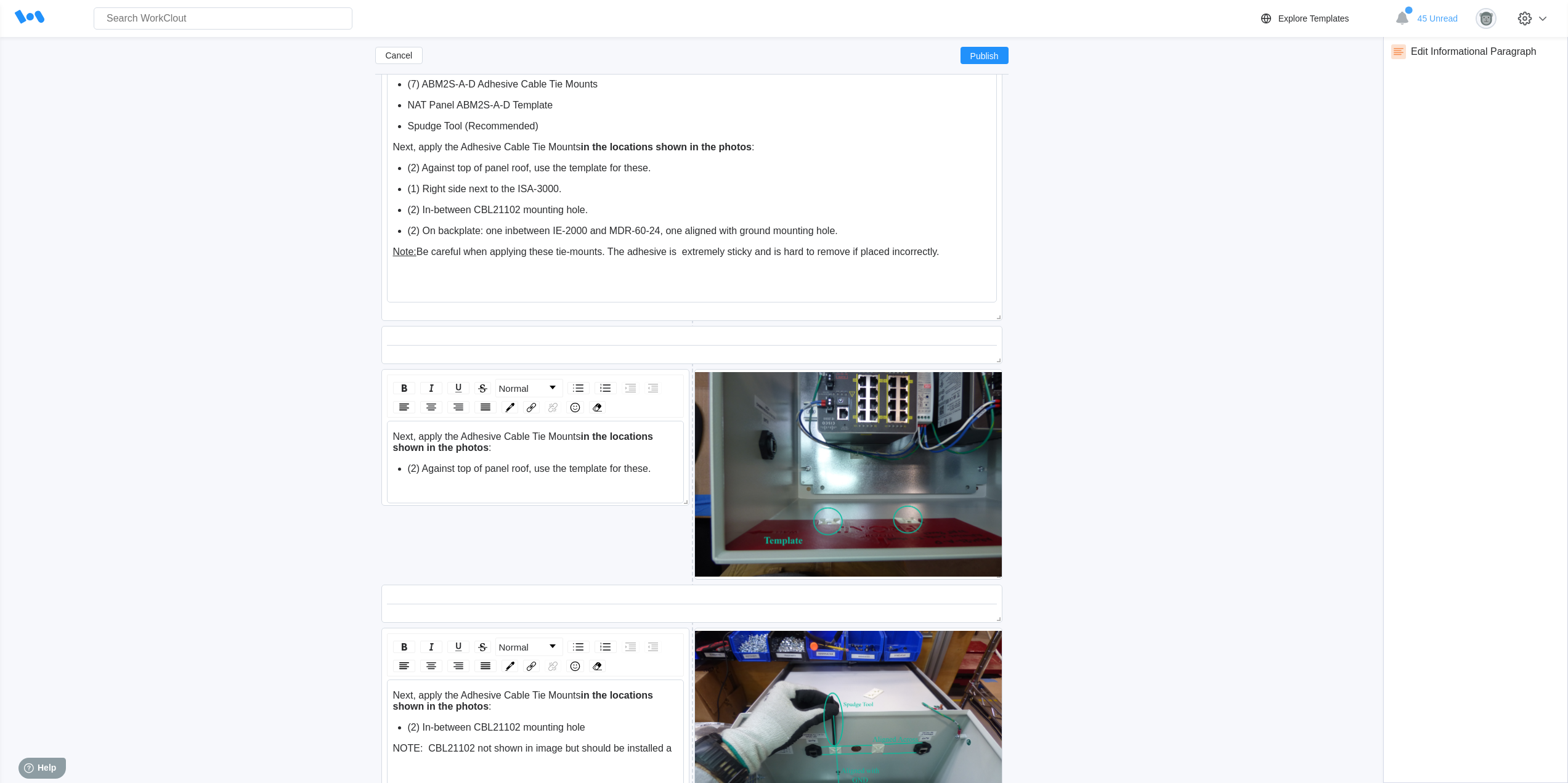
scroll to position [731, 0]
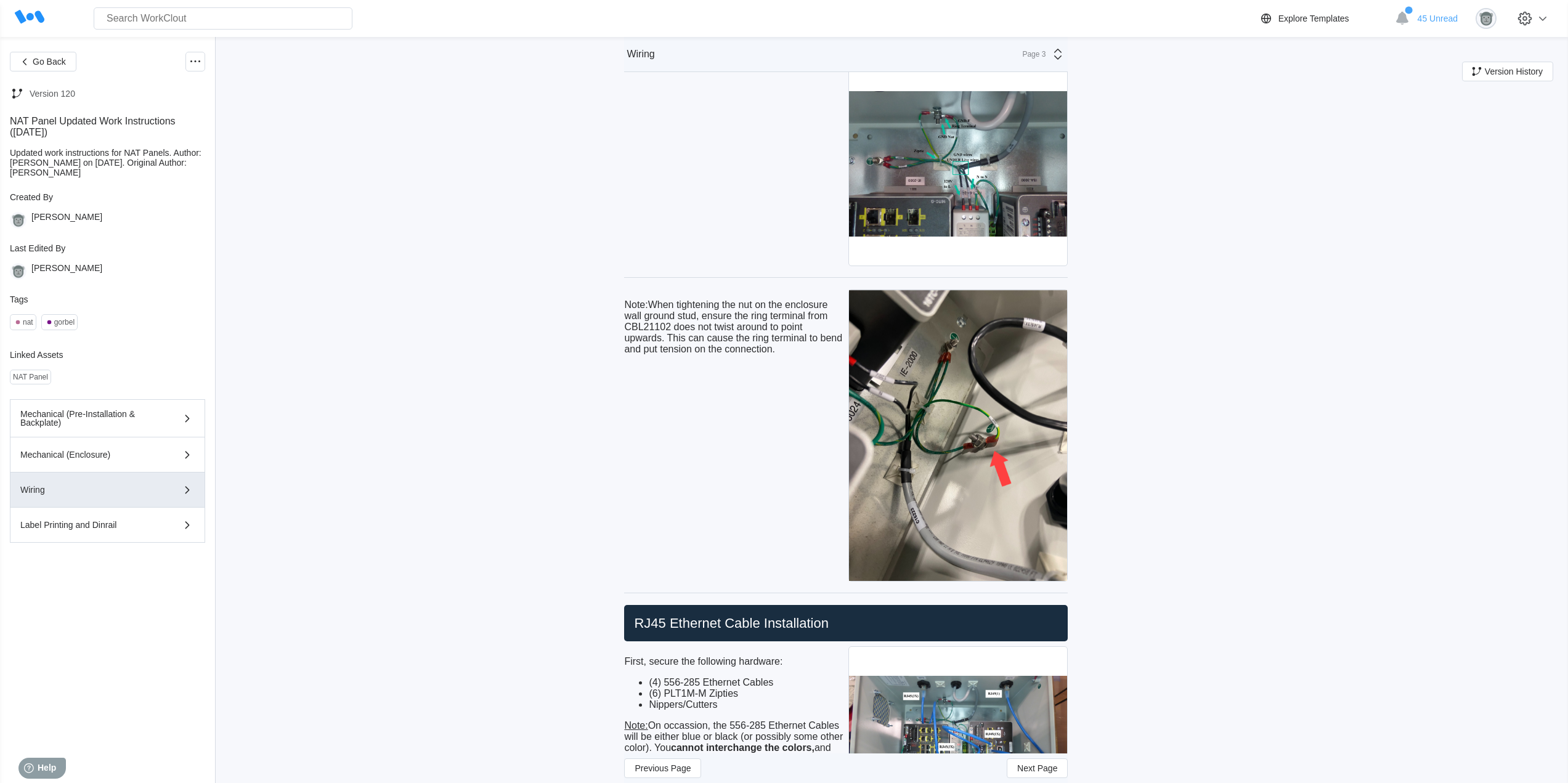
scroll to position [3389, 0]
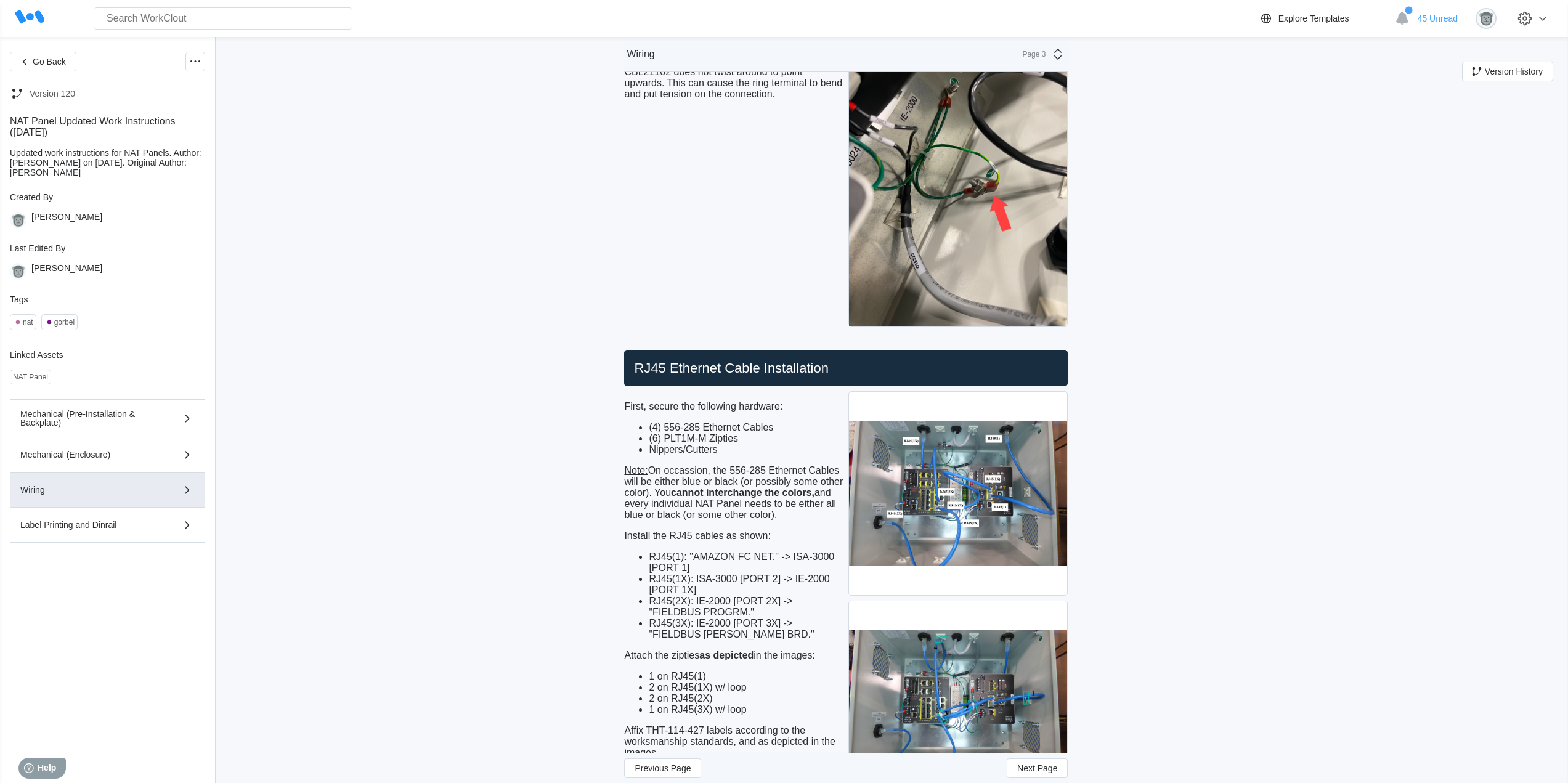
scroll to position [3594, 0]
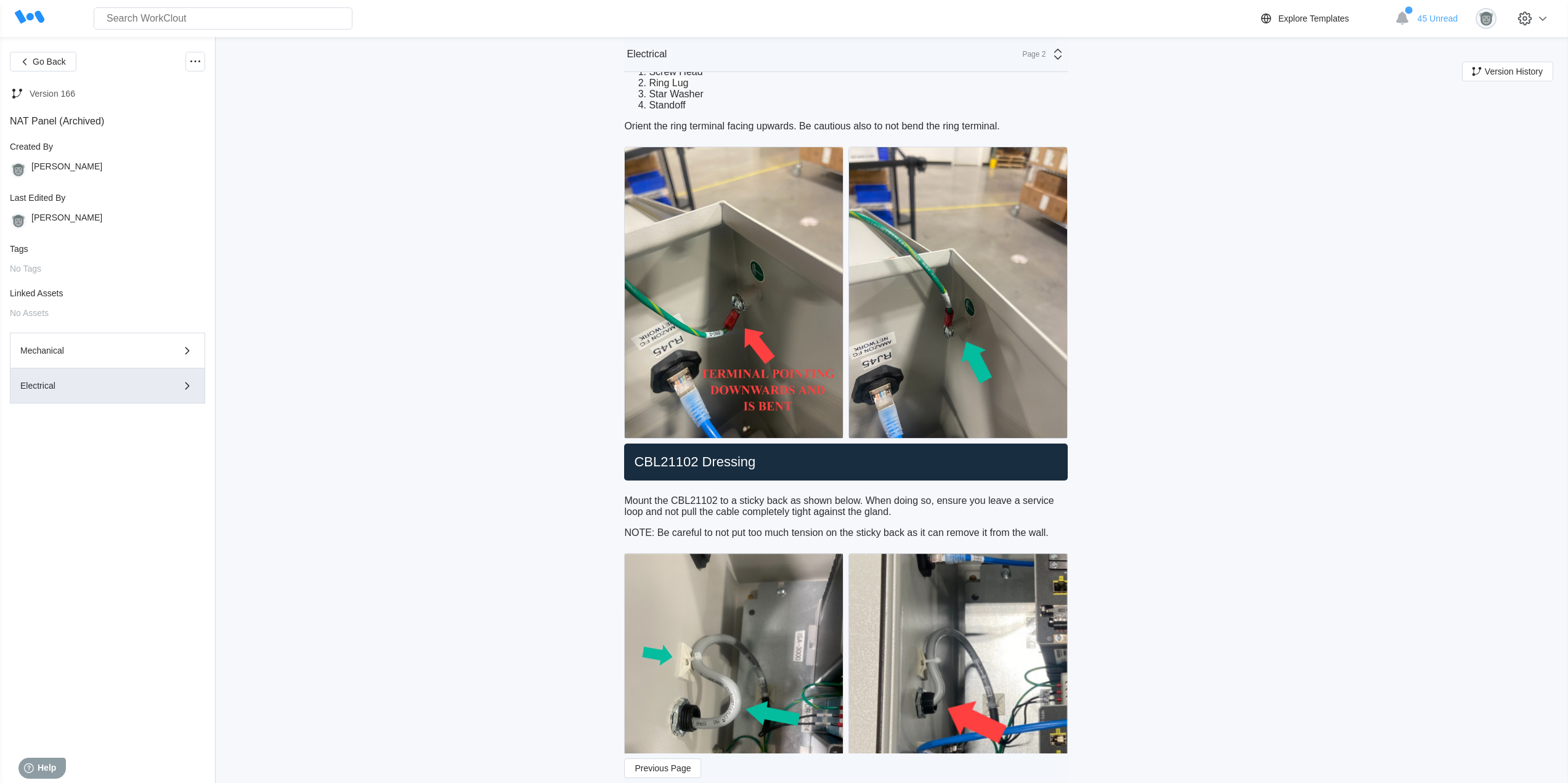
scroll to position [1336, 0]
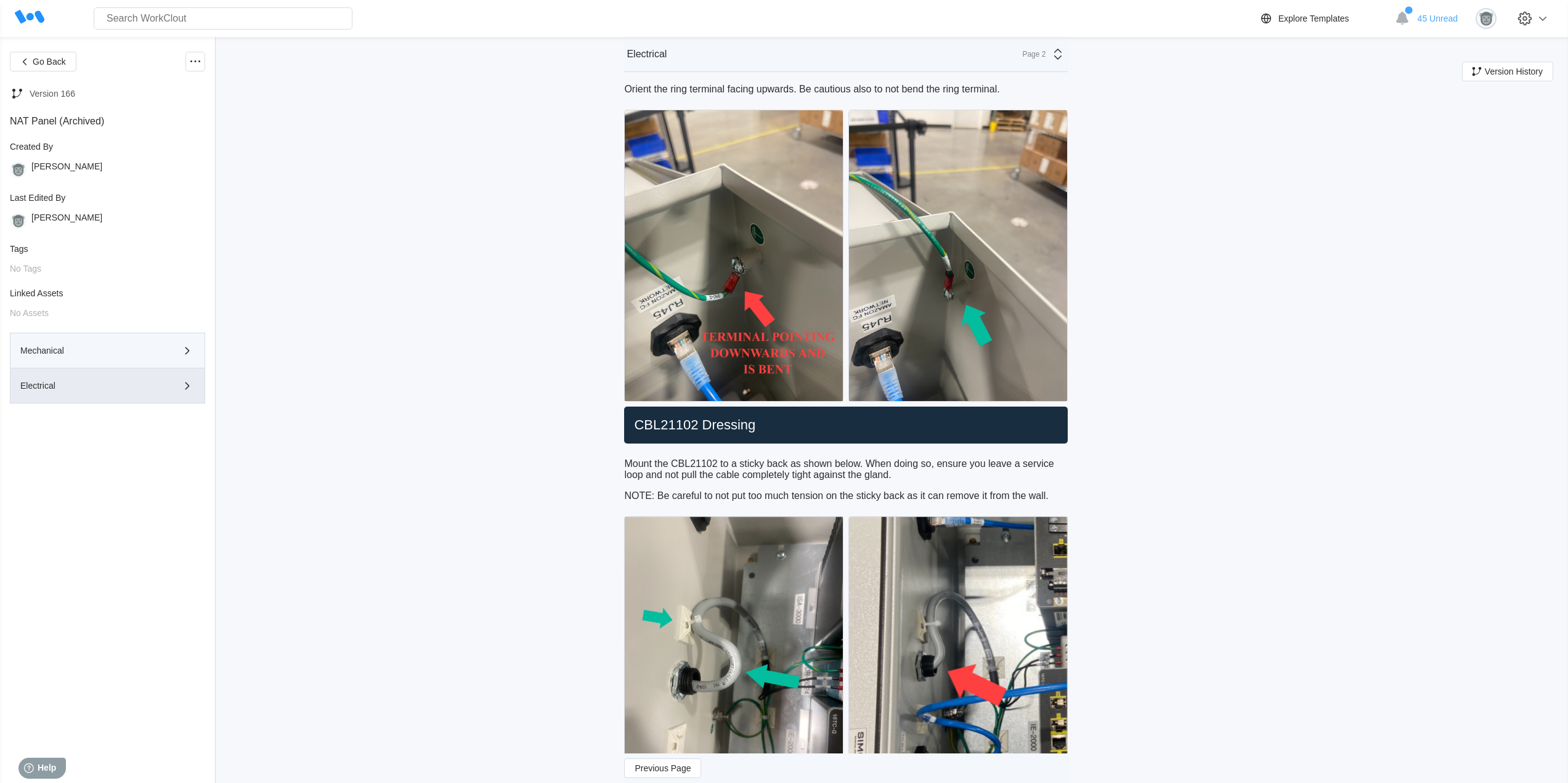
click at [117, 356] on div "Mechanical" at bounding box center [107, 350] width 174 height 15
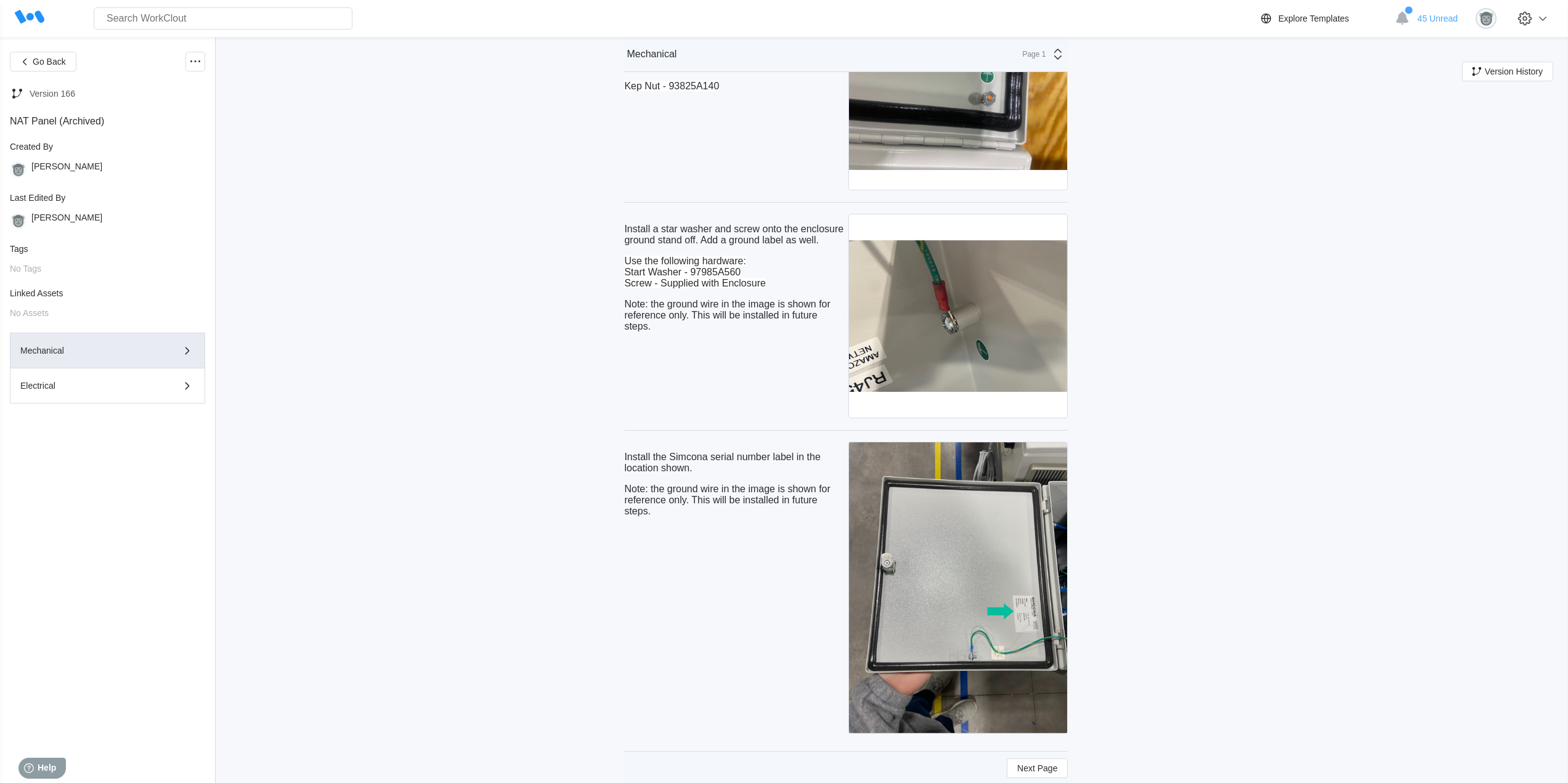
scroll to position [7932, 0]
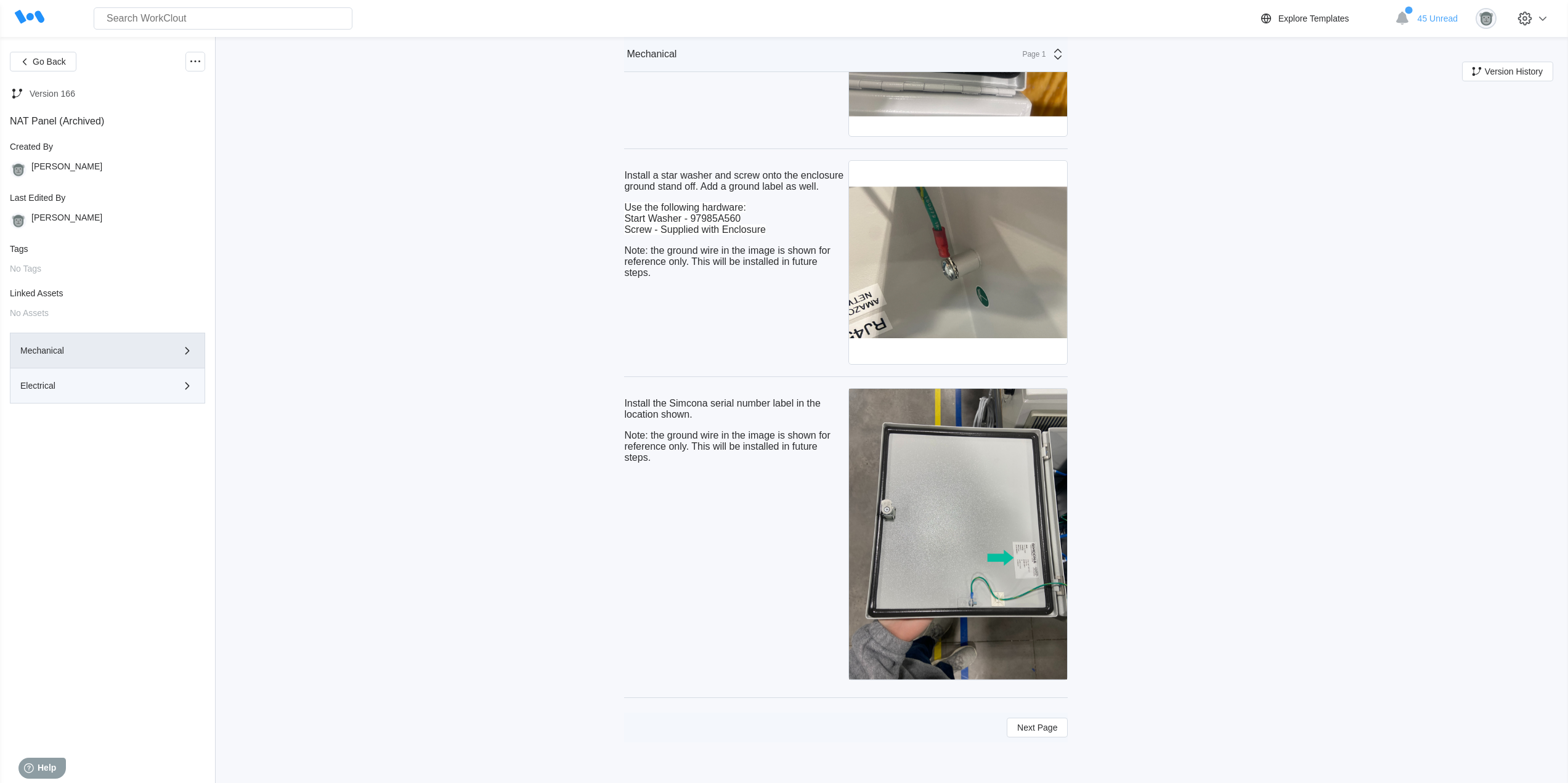
click at [101, 384] on div "Electrical" at bounding box center [89, 385] width 139 height 9
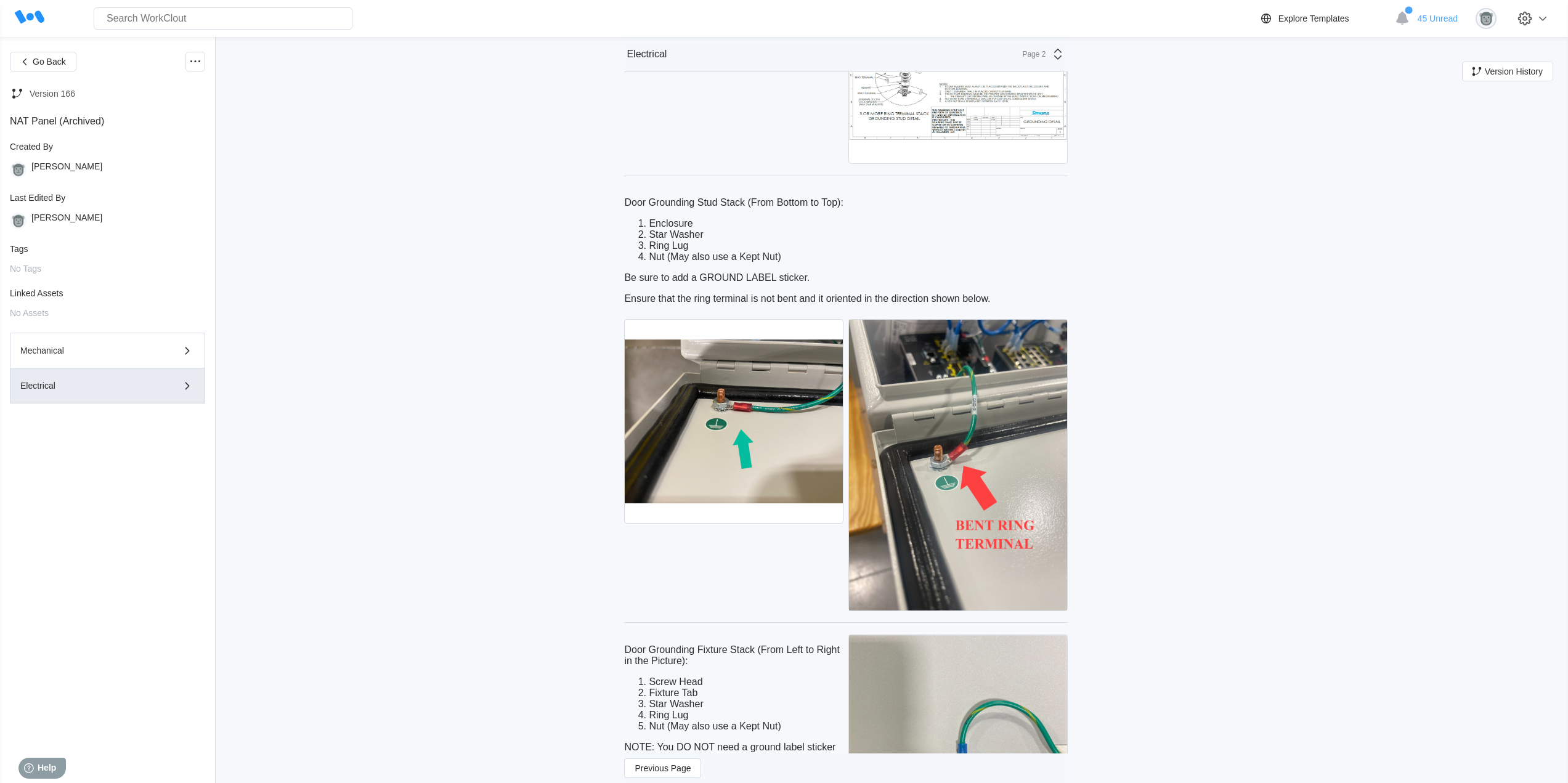
scroll to position [513, 0]
